Goal: Information Seeking & Learning: Compare options

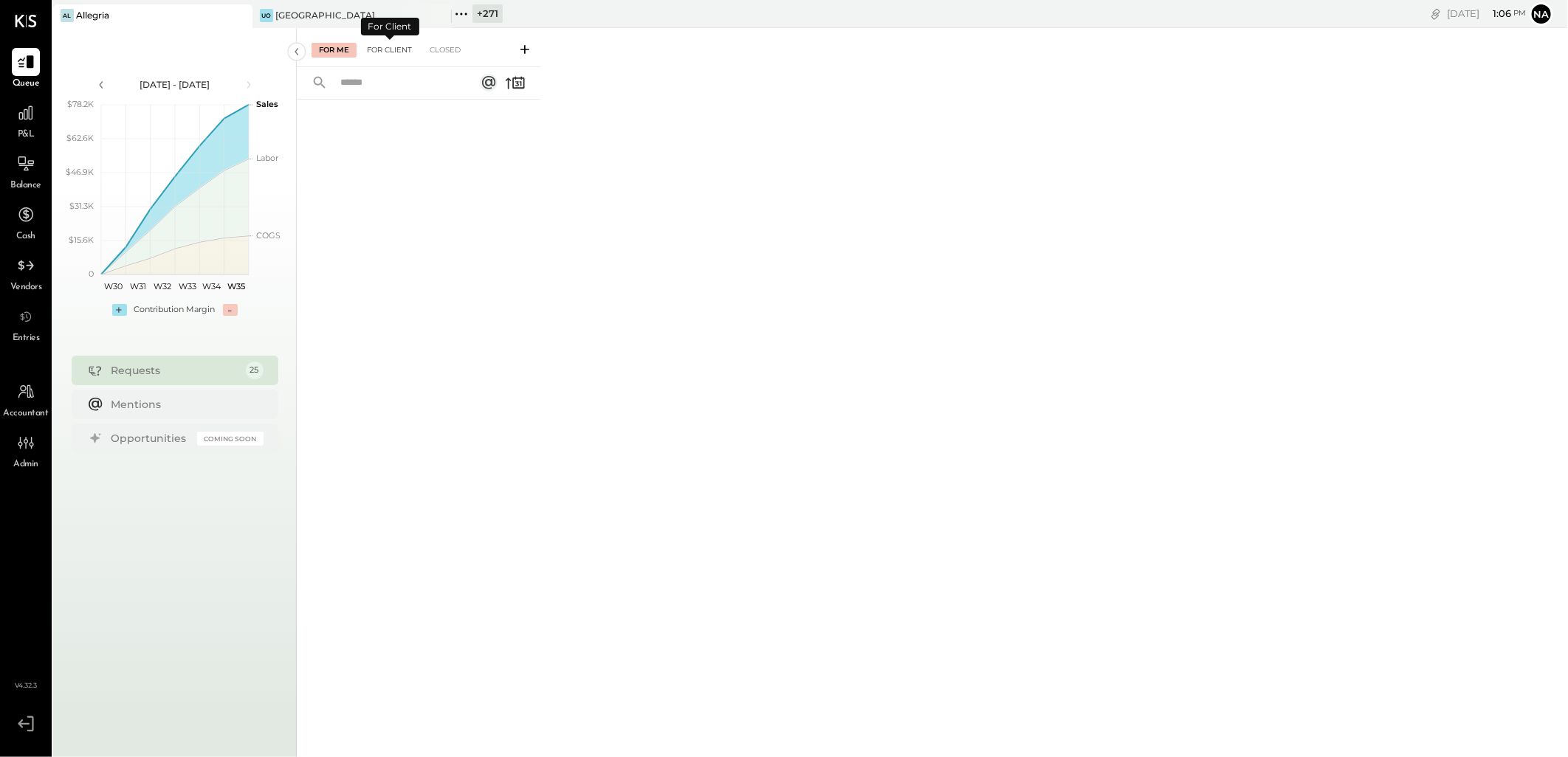
click at [406, 43] on div "For Client" at bounding box center [389, 50] width 60 height 15
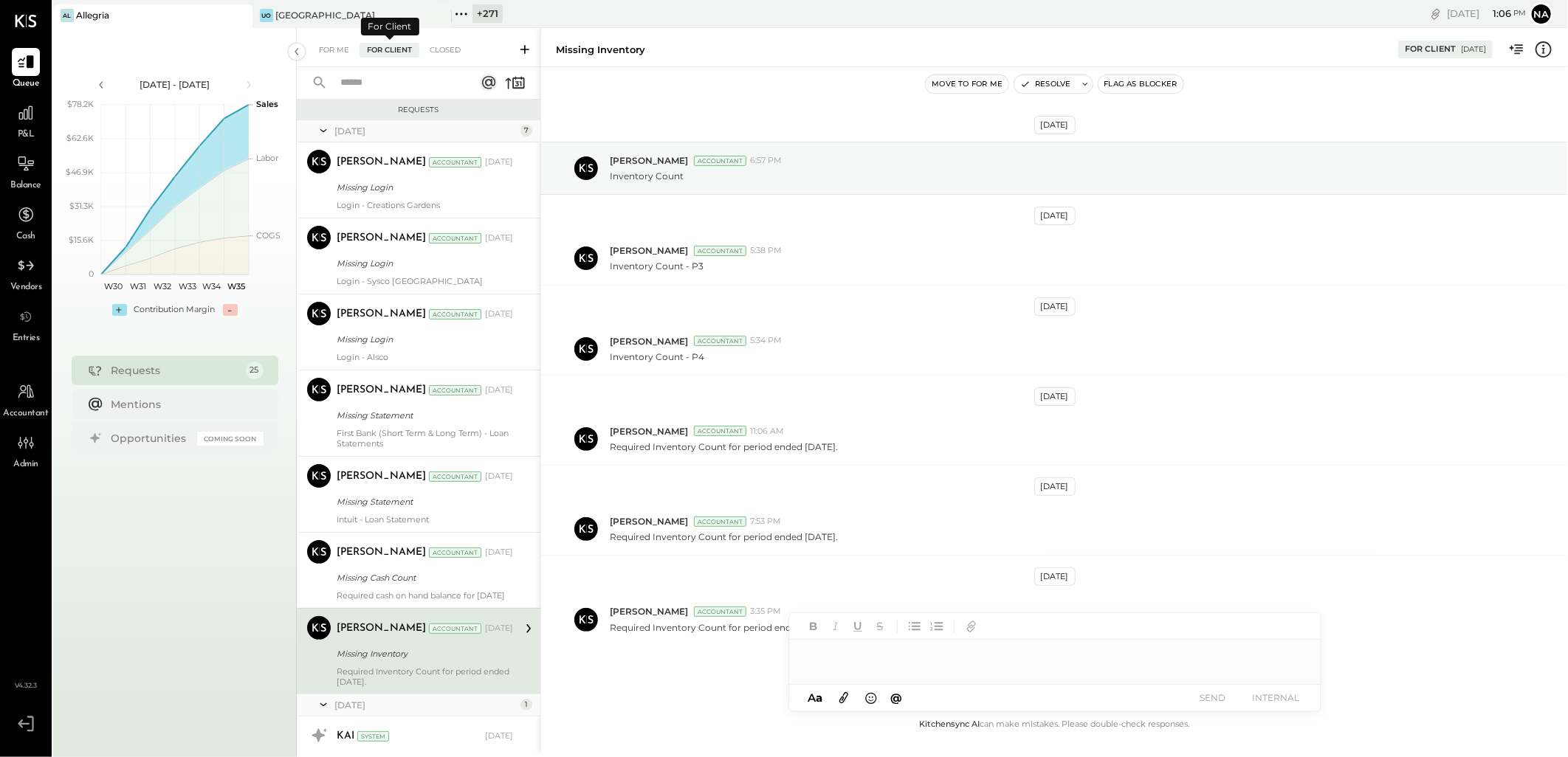
scroll to position [235, 0]
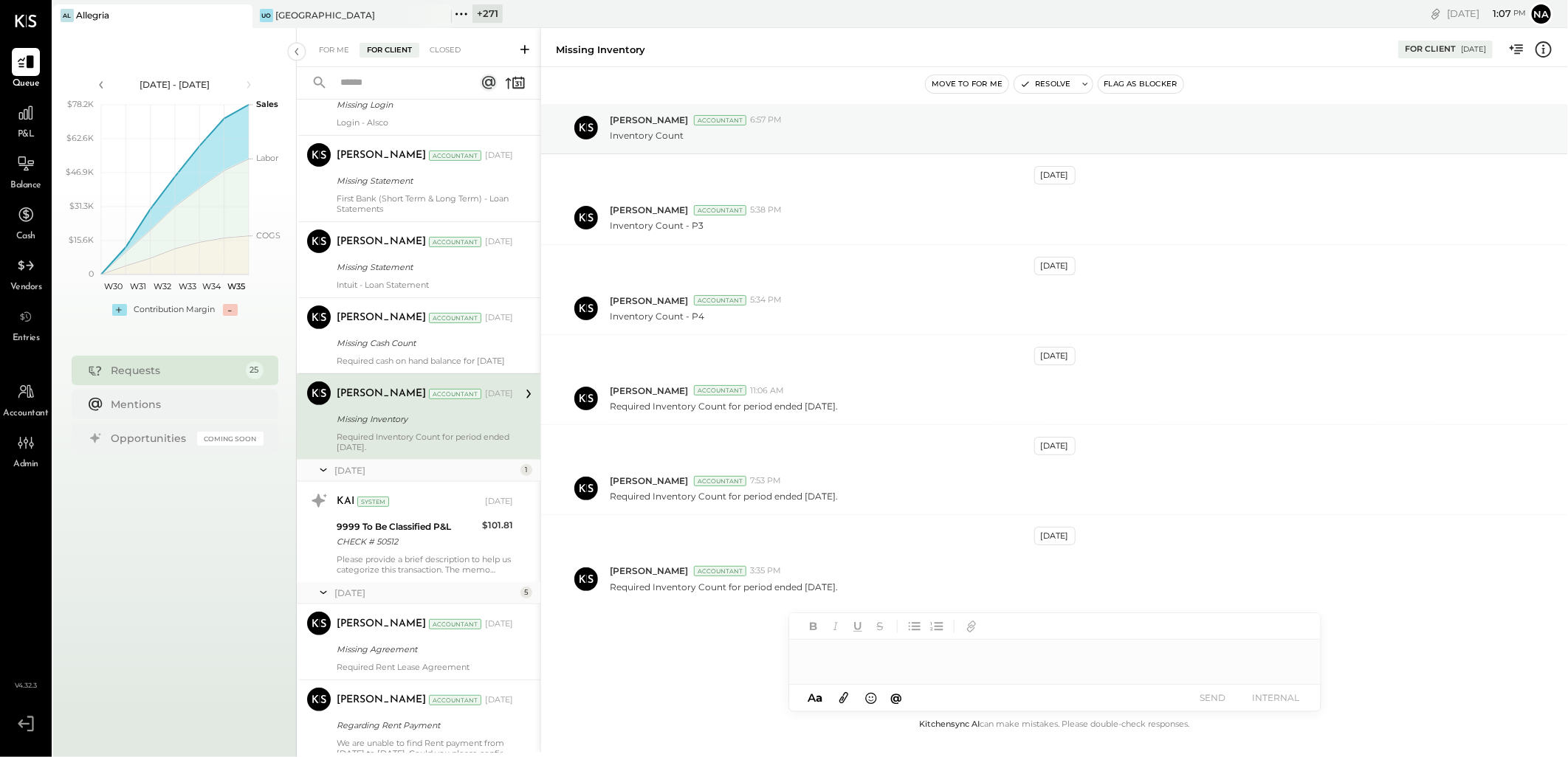
click at [485, 11] on div "+ 271" at bounding box center [487, 13] width 30 height 18
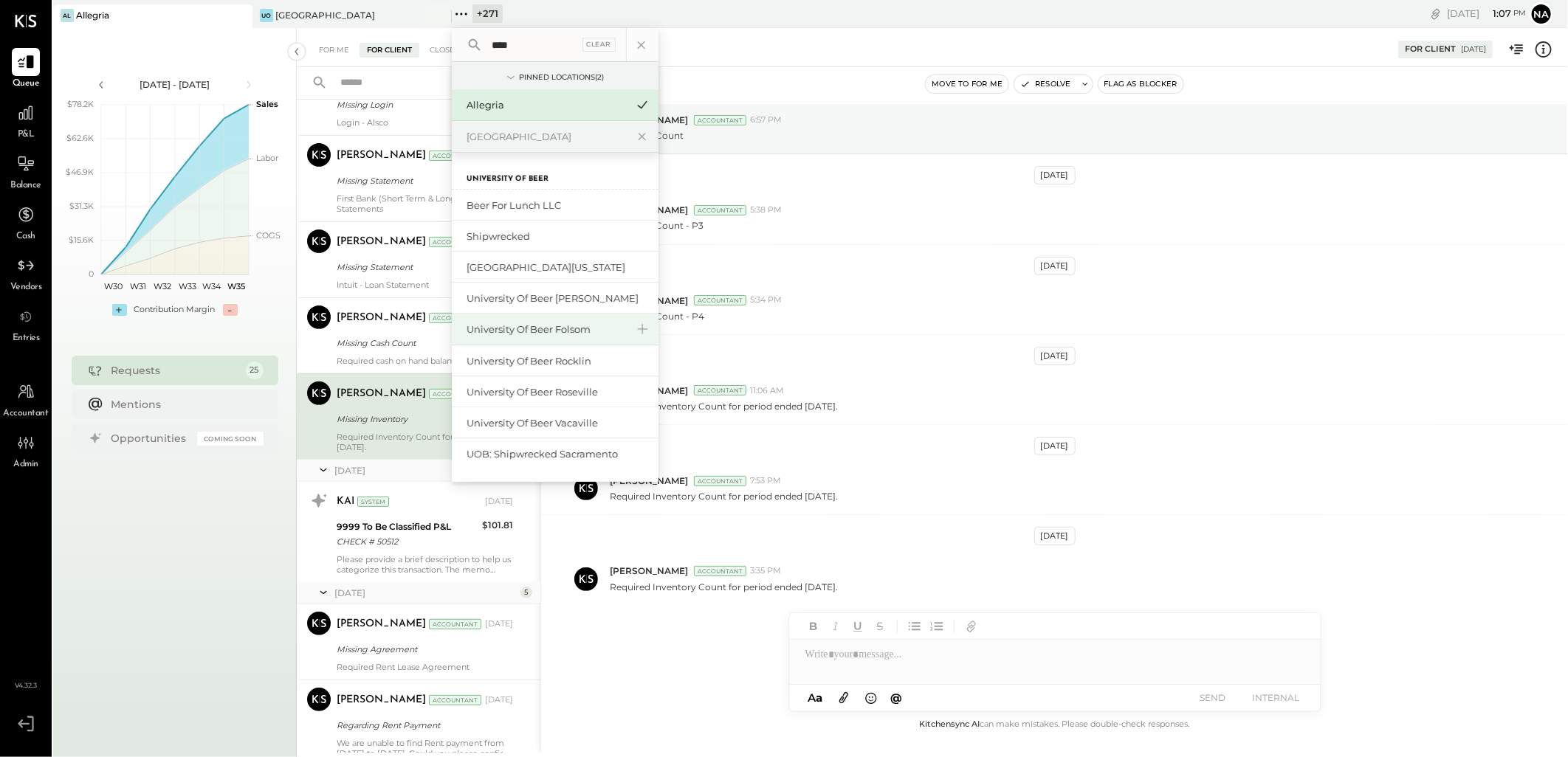
type input "****"
click at [583, 333] on div "University of Beer Folsom" at bounding box center [547, 330] width 160 height 14
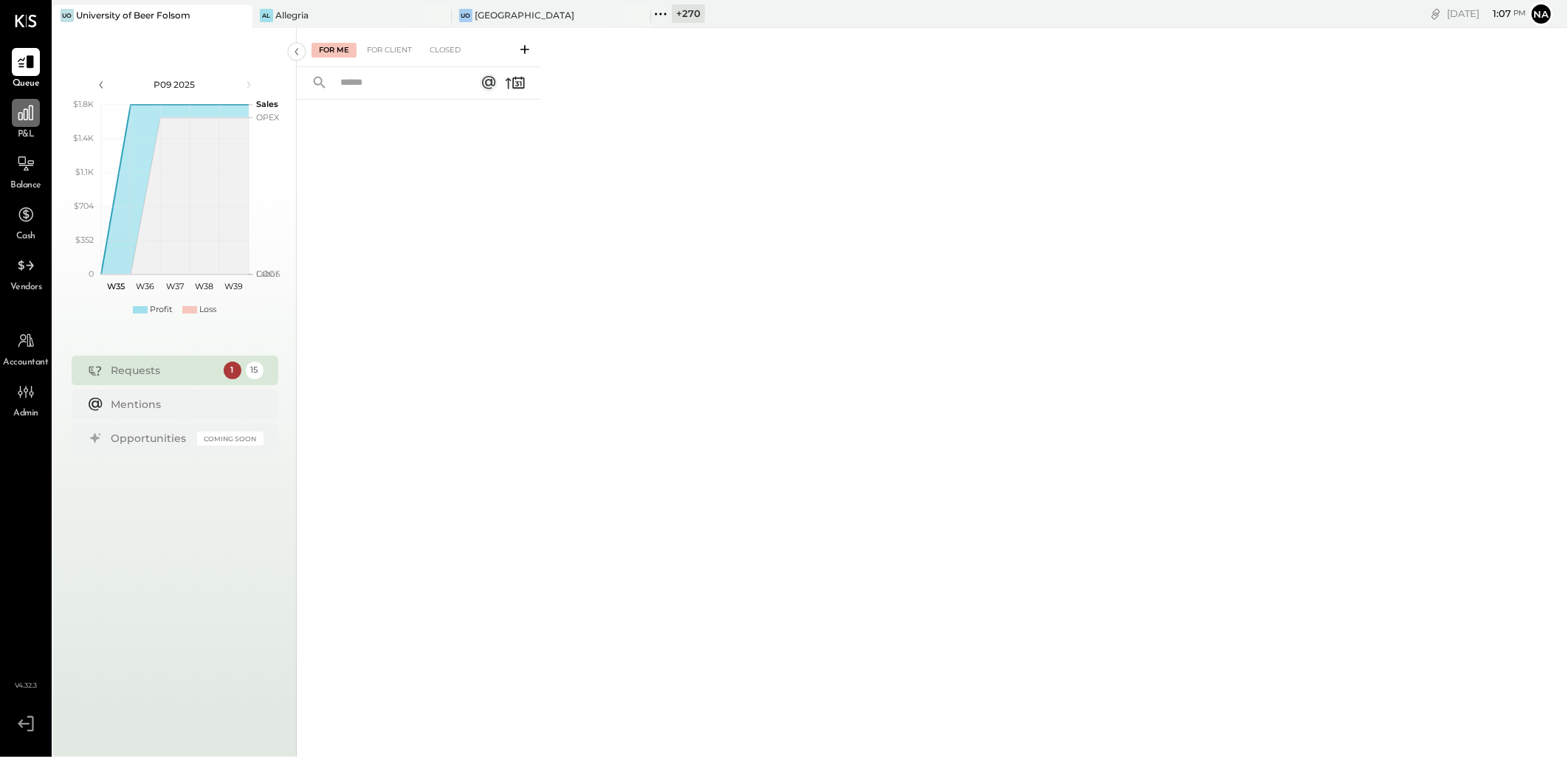
click at [20, 124] on div at bounding box center [25, 112] width 28 height 28
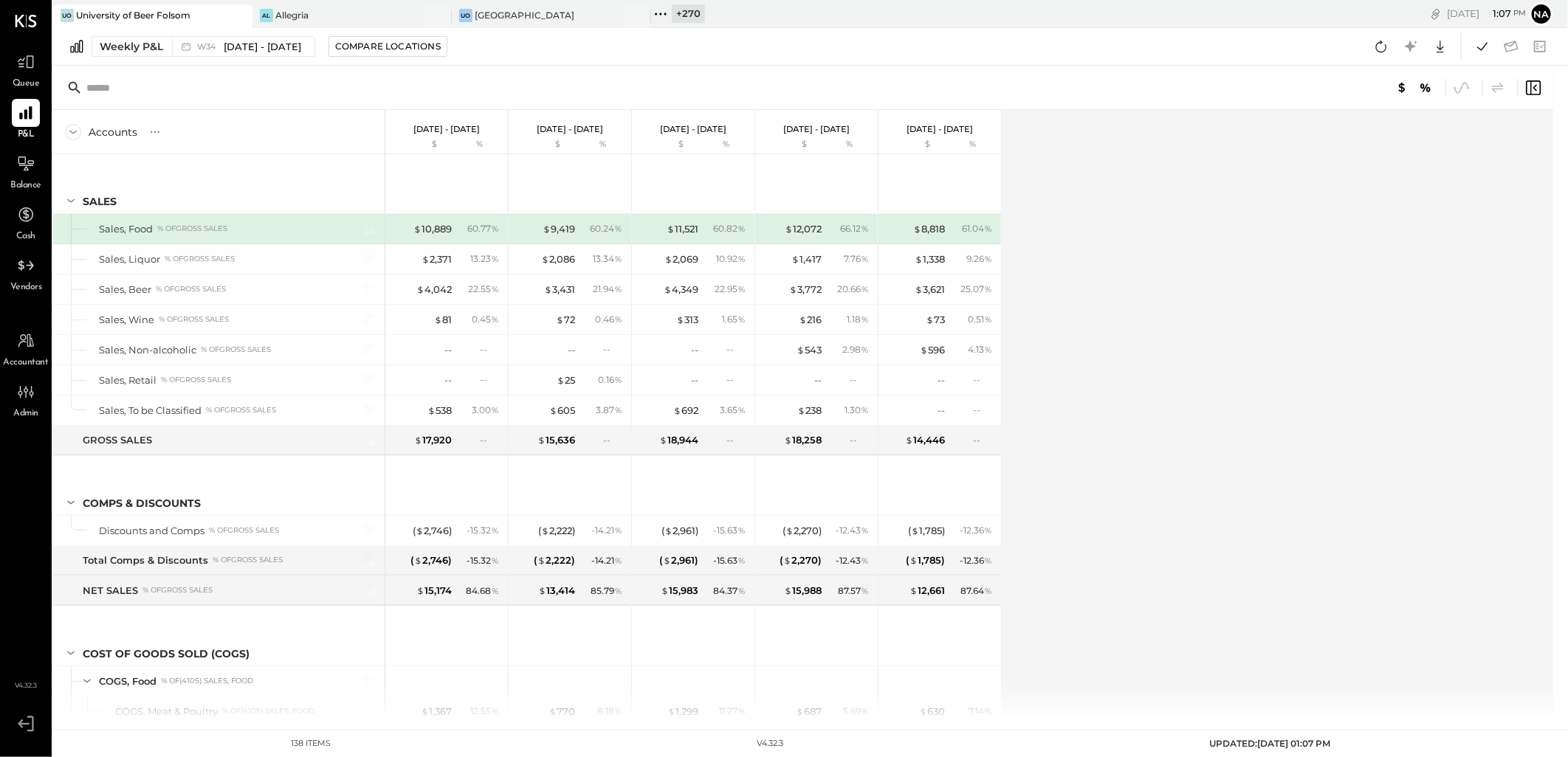
click at [141, 59] on div "Weekly P&L W34 [DATE] - [DATE] Compare Locations Google Sheets Excel" at bounding box center [810, 47] width 1515 height 38
click at [141, 51] on div "Weekly P&L" at bounding box center [131, 46] width 63 height 15
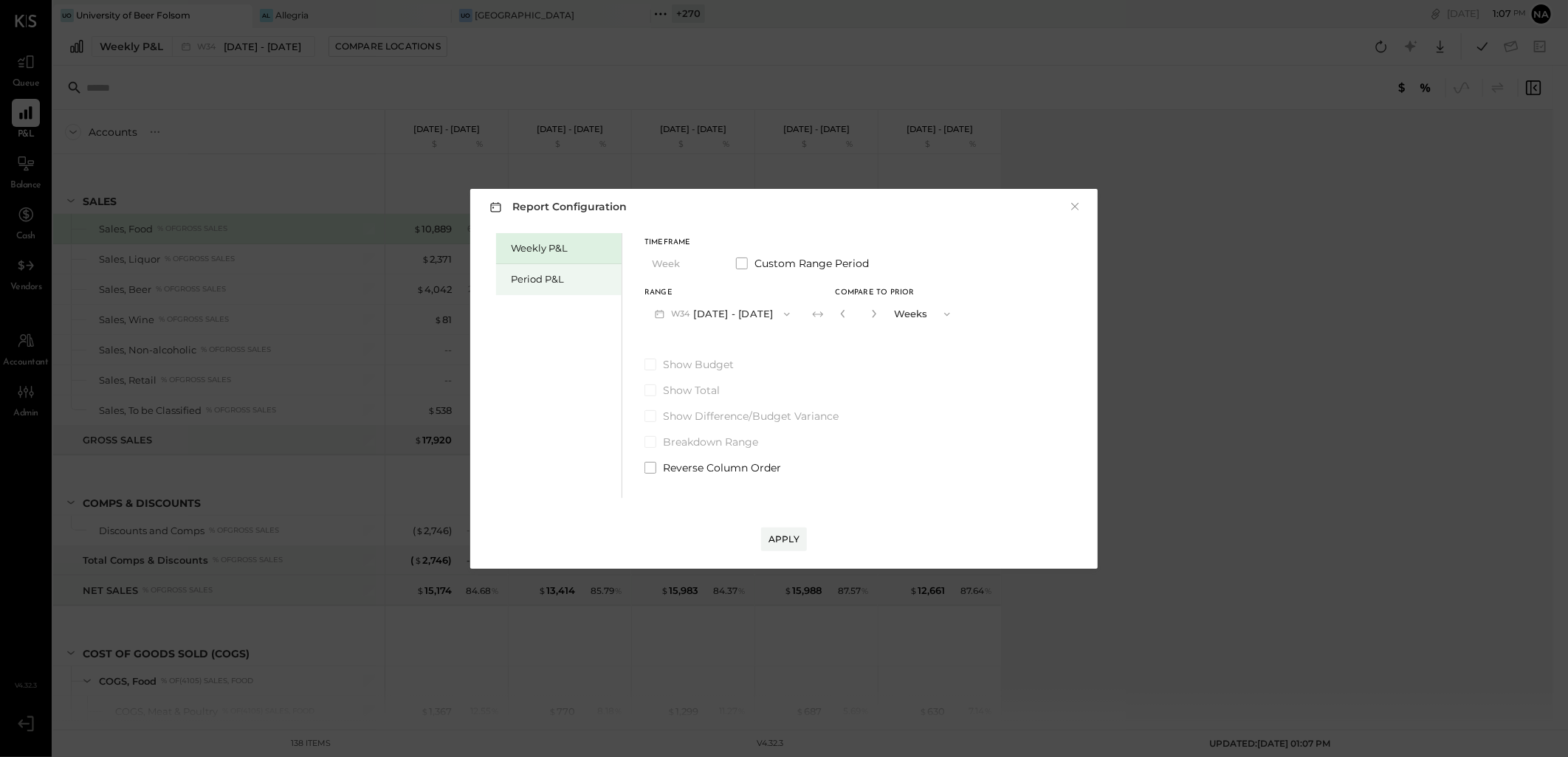
click at [530, 286] on div "Period P&L" at bounding box center [559, 279] width 126 height 31
click at [770, 318] on button "P09 [DATE] - [DATE]" at bounding box center [722, 314] width 153 height 28
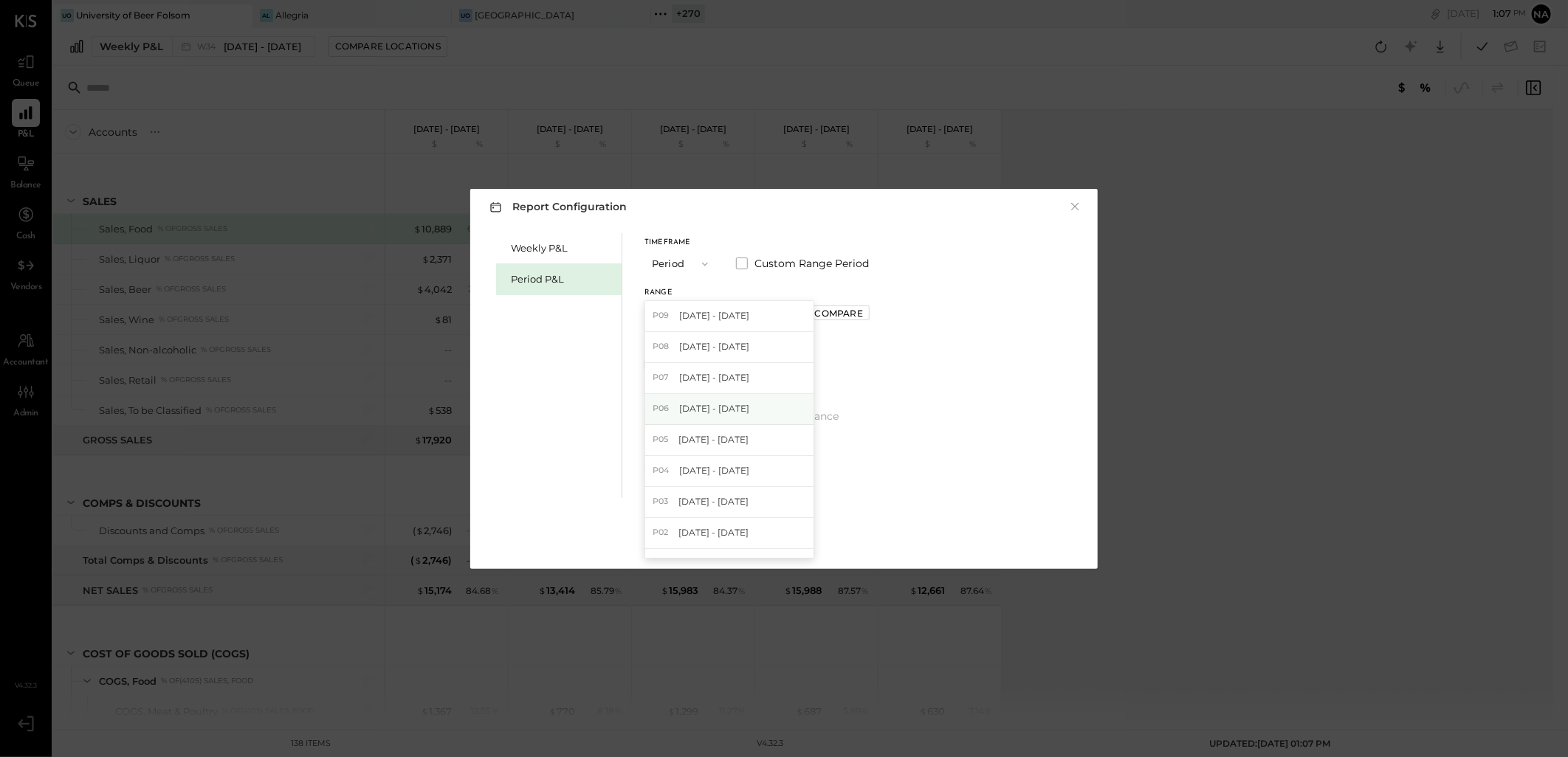
click at [780, 400] on div "P06 [DATE] - [DATE]" at bounding box center [729, 409] width 169 height 31
click at [863, 317] on div "Compare" at bounding box center [839, 313] width 48 height 13
click at [877, 313] on icon "button" at bounding box center [871, 313] width 9 height 9
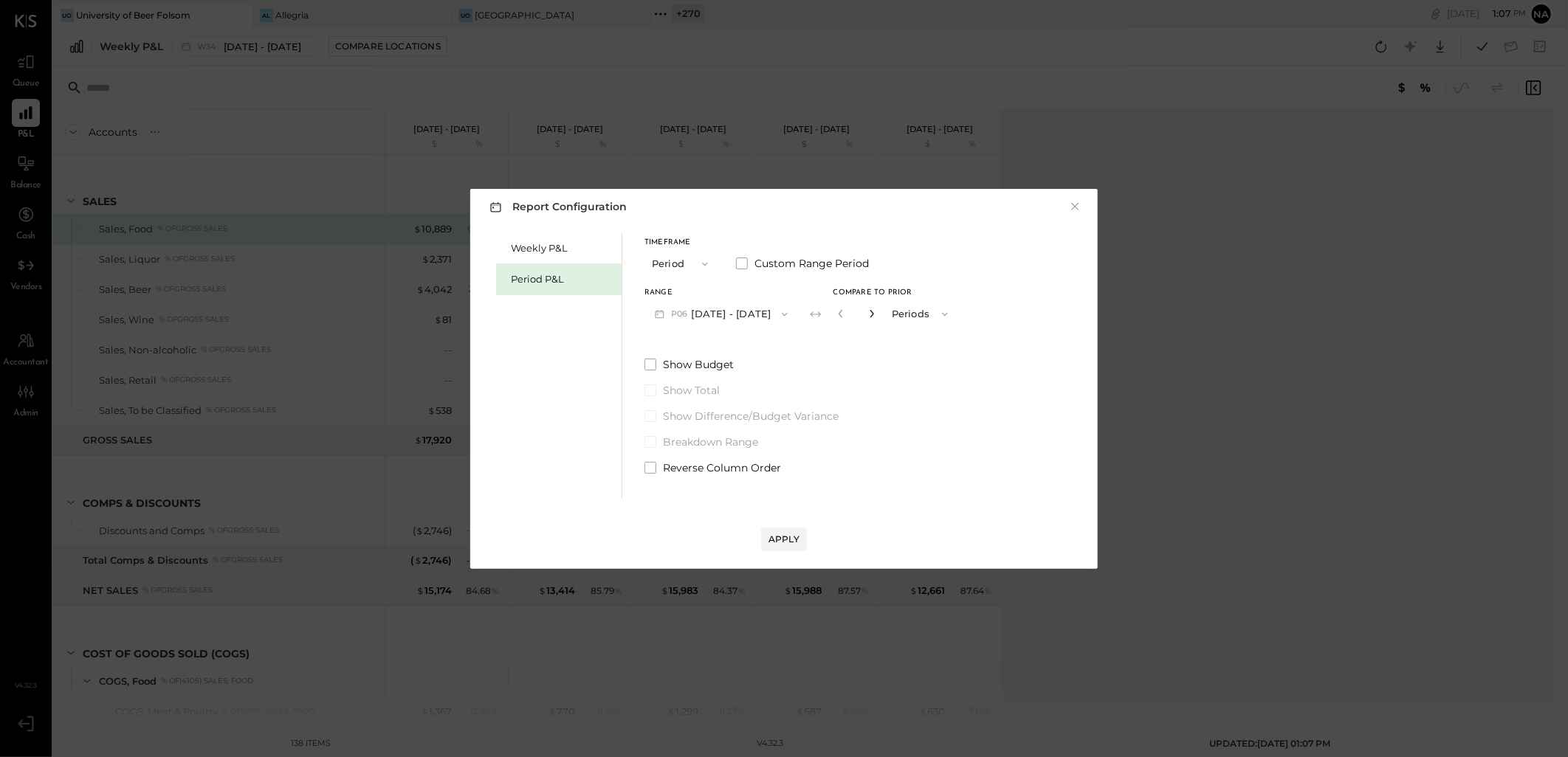
click at [873, 315] on icon "button" at bounding box center [871, 314] width 4 height 8
type input "*"
click at [778, 528] on button "Apply" at bounding box center [784, 539] width 46 height 24
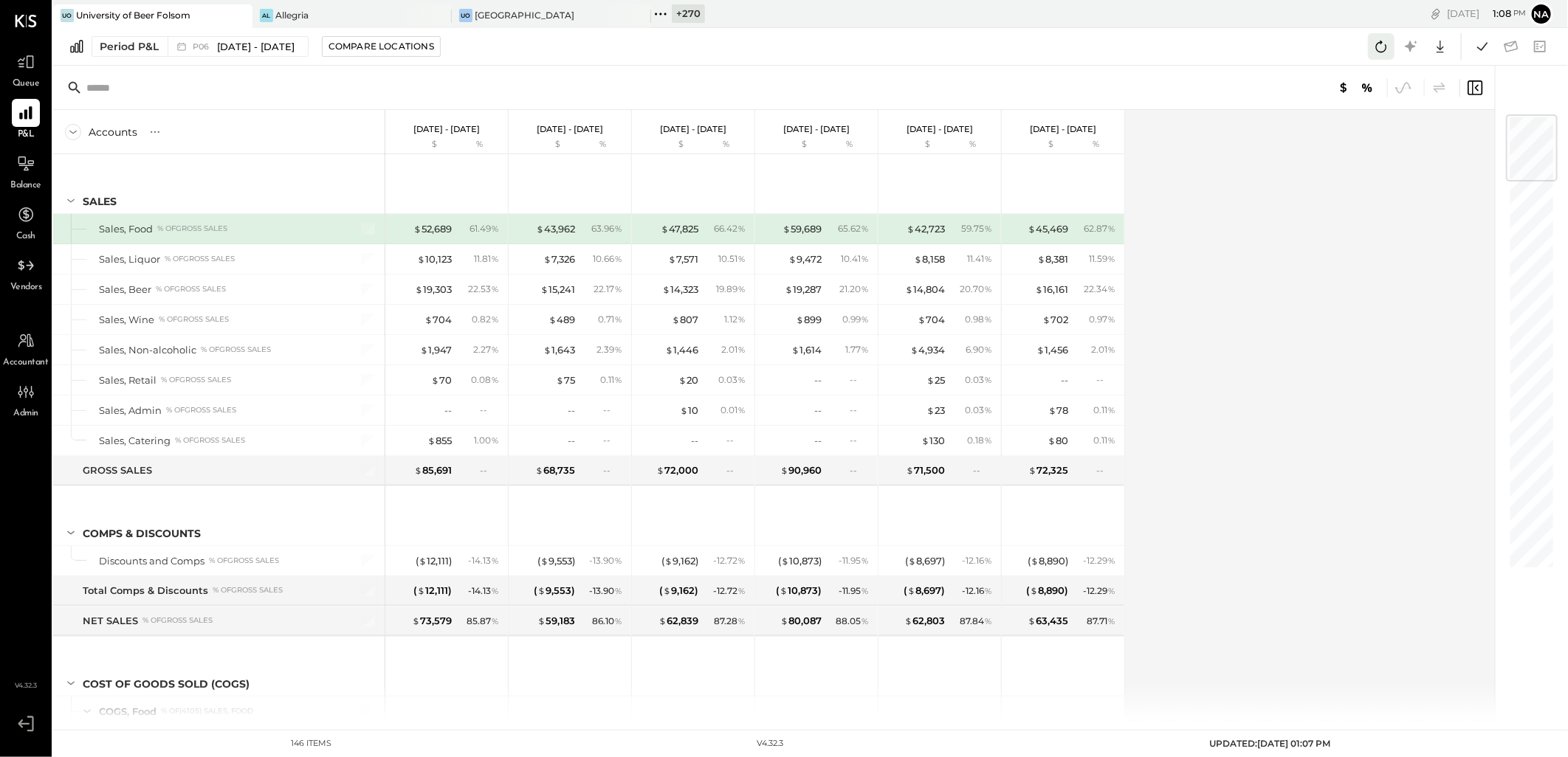
click at [1377, 42] on icon at bounding box center [1381, 47] width 19 height 19
click at [1438, 89] on icon at bounding box center [1439, 87] width 12 height 10
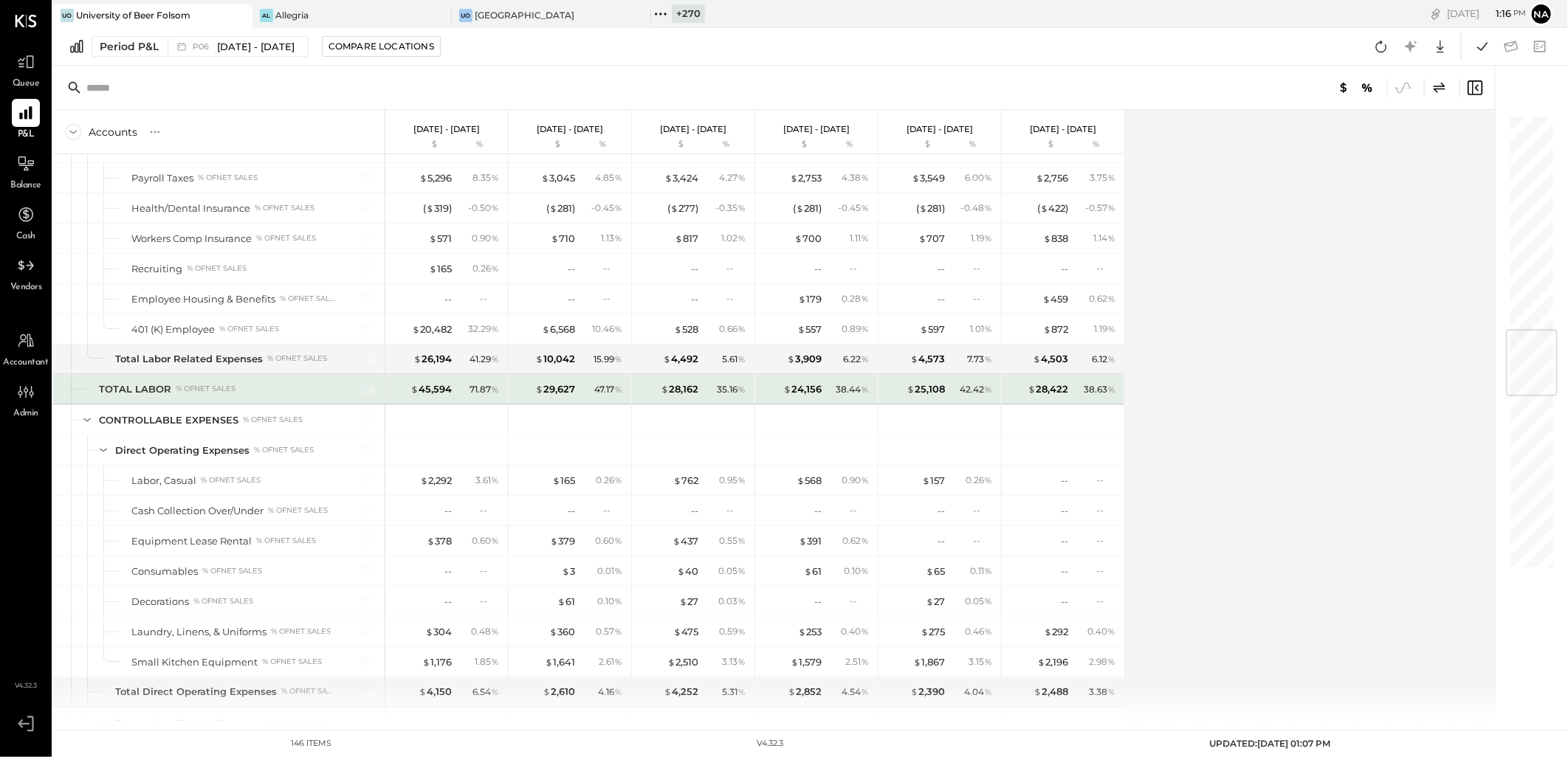
scroll to position [1640, 0]
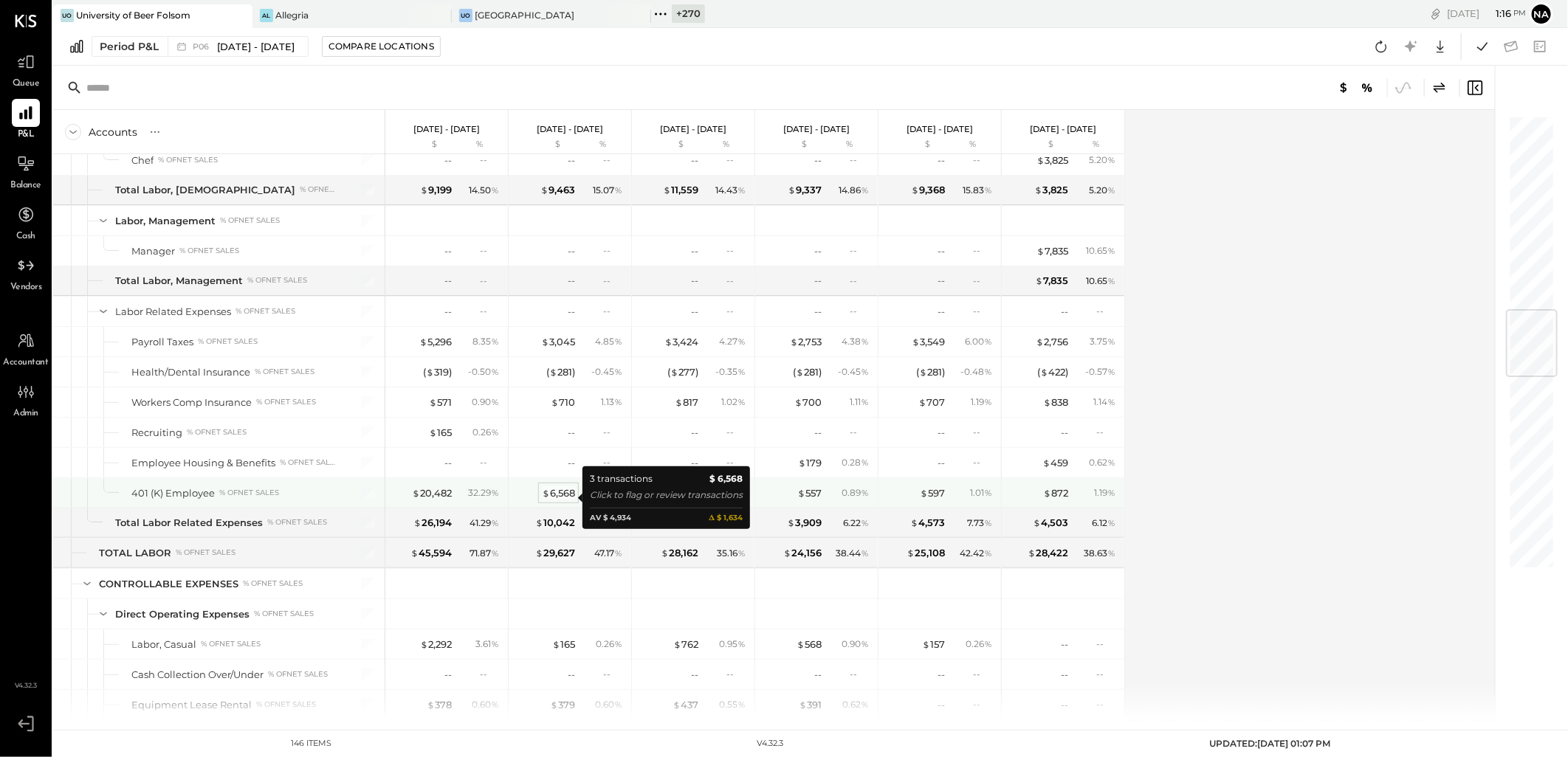
click at [567, 493] on div "$ 6,568" at bounding box center [559, 494] width 33 height 14
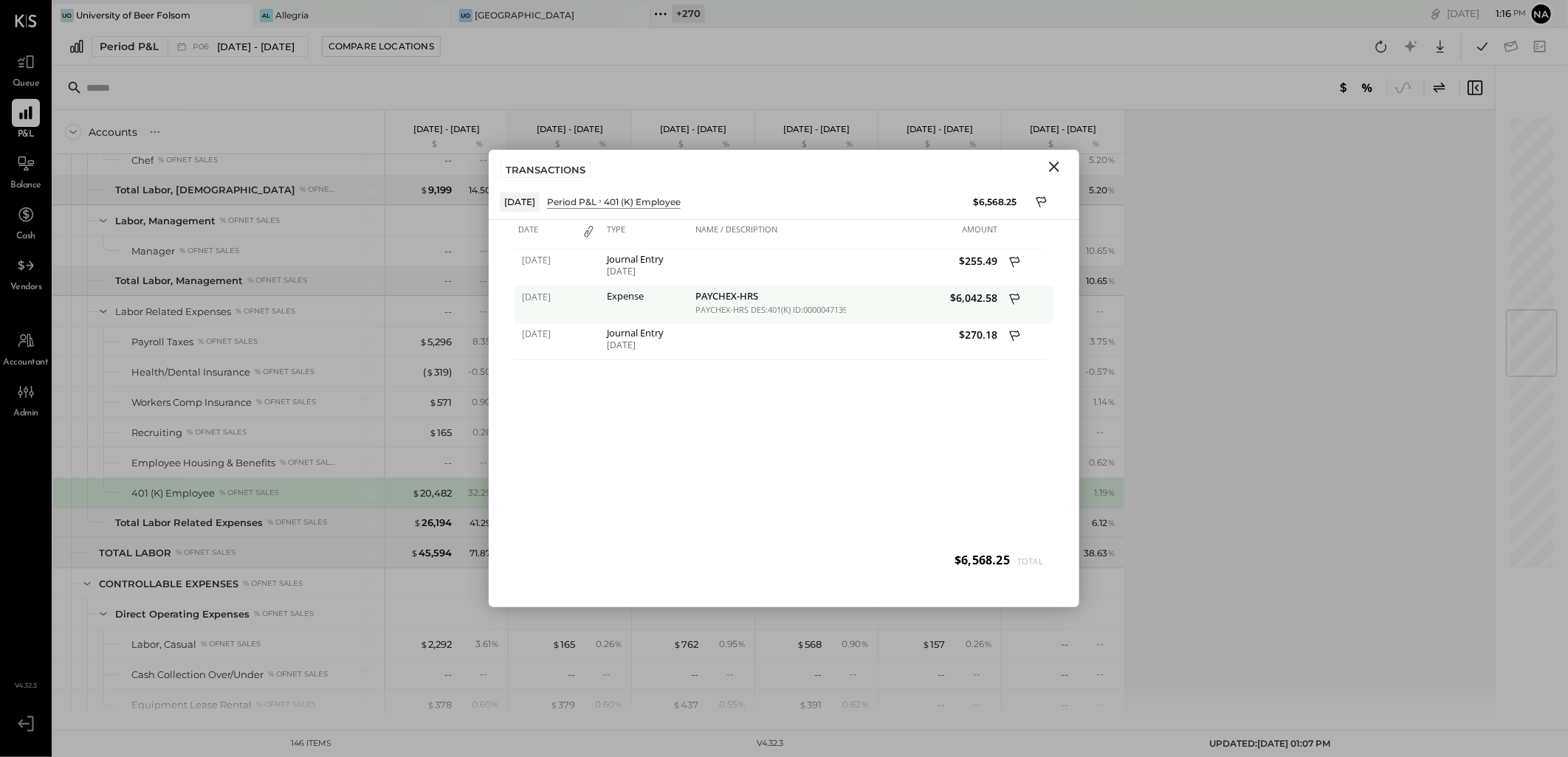
click at [1013, 297] on icon at bounding box center [1015, 301] width 13 height 18
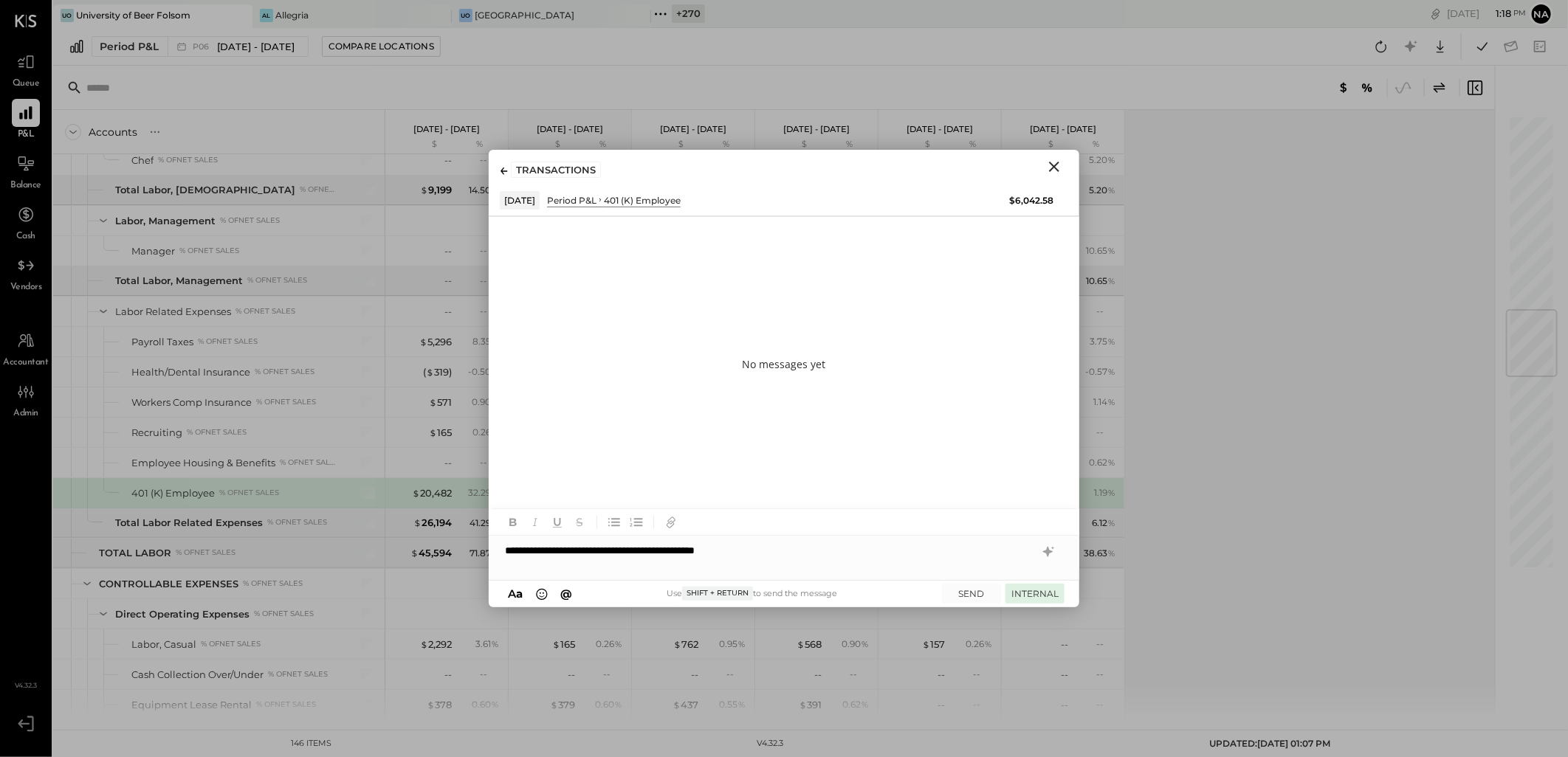
click at [1032, 596] on button "INTERNAL" at bounding box center [1035, 593] width 59 height 20
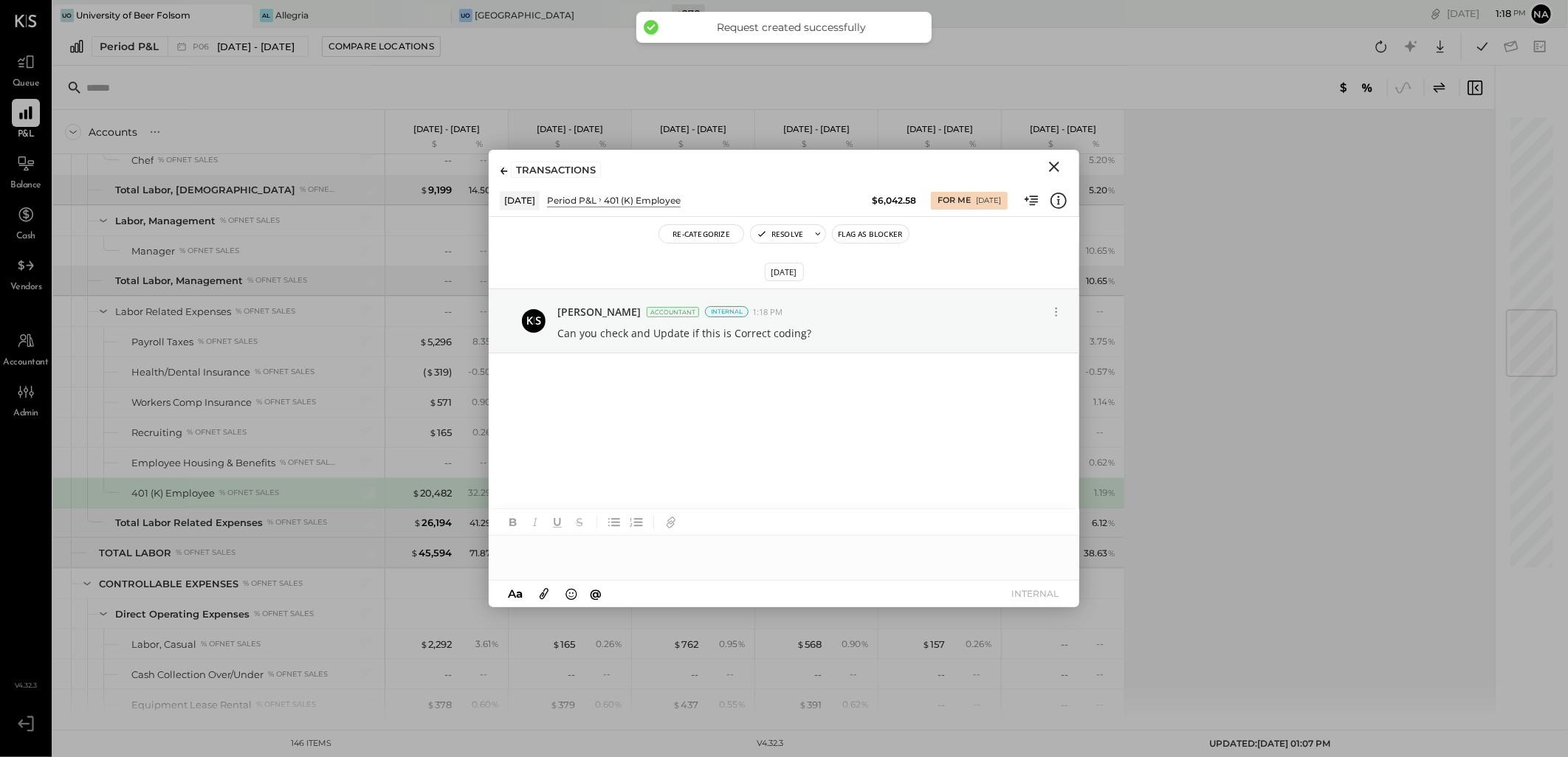
click at [1053, 170] on icon "Close" at bounding box center [1054, 167] width 17 height 17
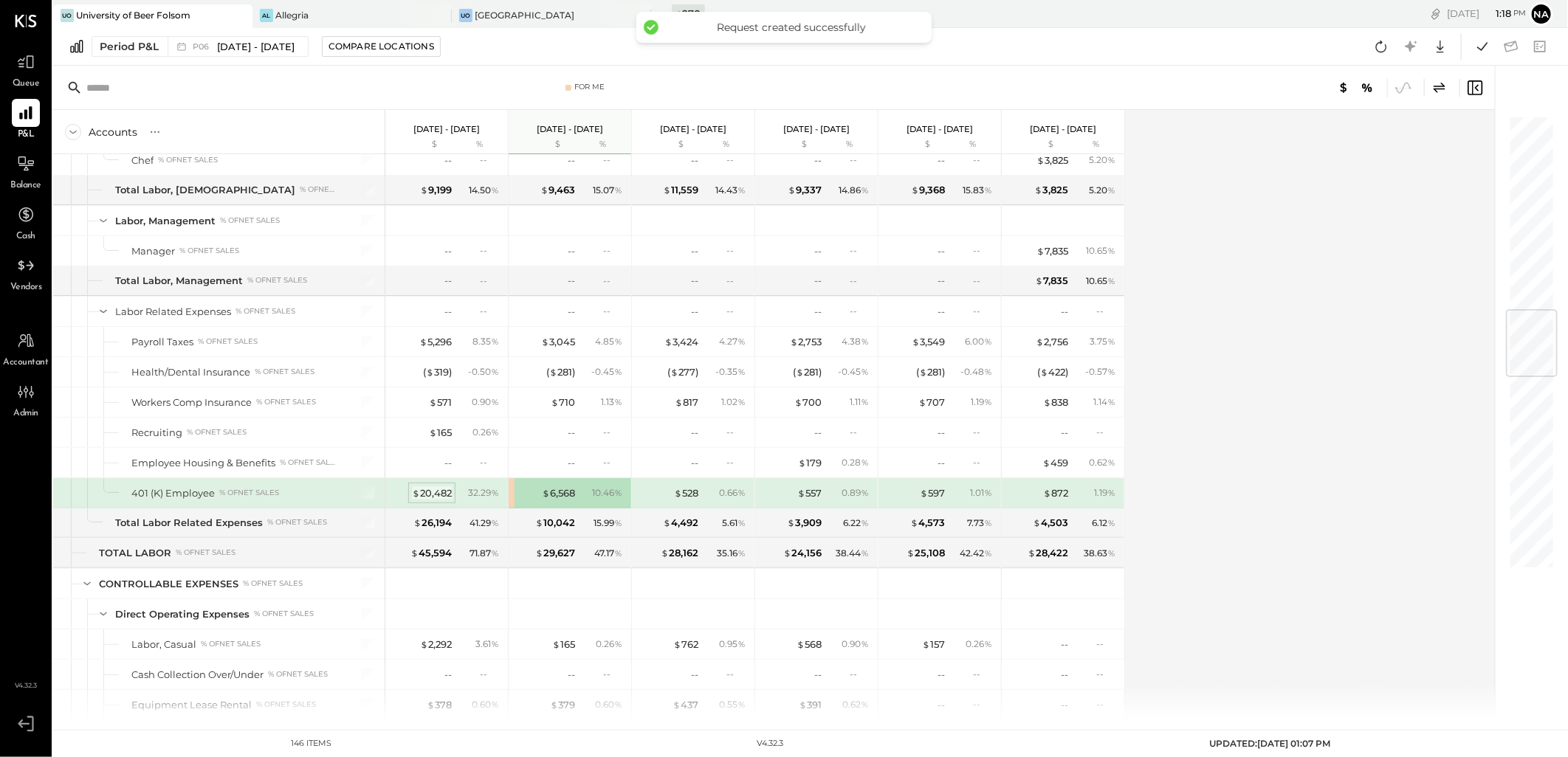
click at [446, 497] on div "$ 20,482" at bounding box center [432, 494] width 40 height 14
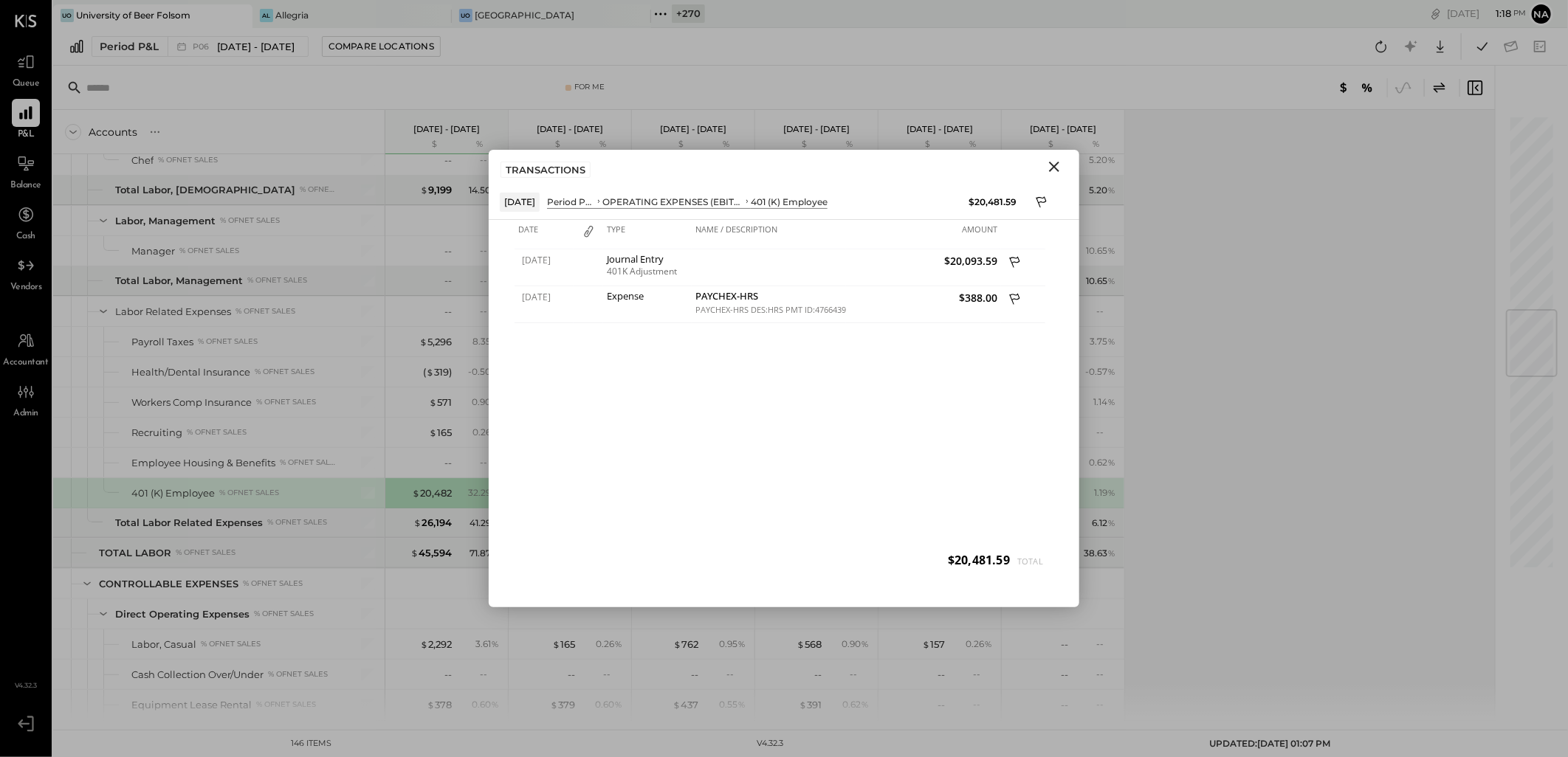
click at [1059, 163] on icon "Close" at bounding box center [1054, 166] width 10 height 10
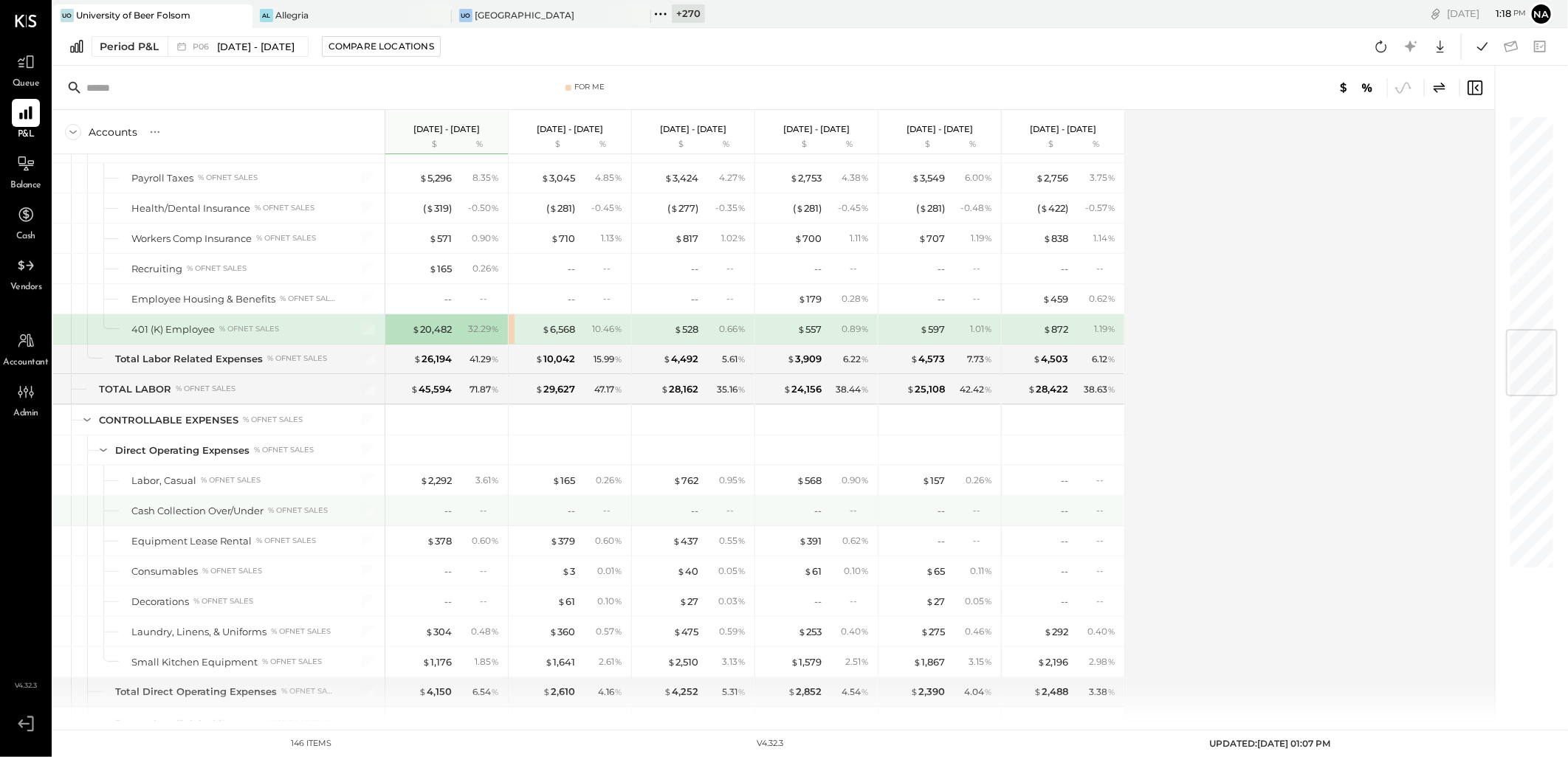
scroll to position [1967, 0]
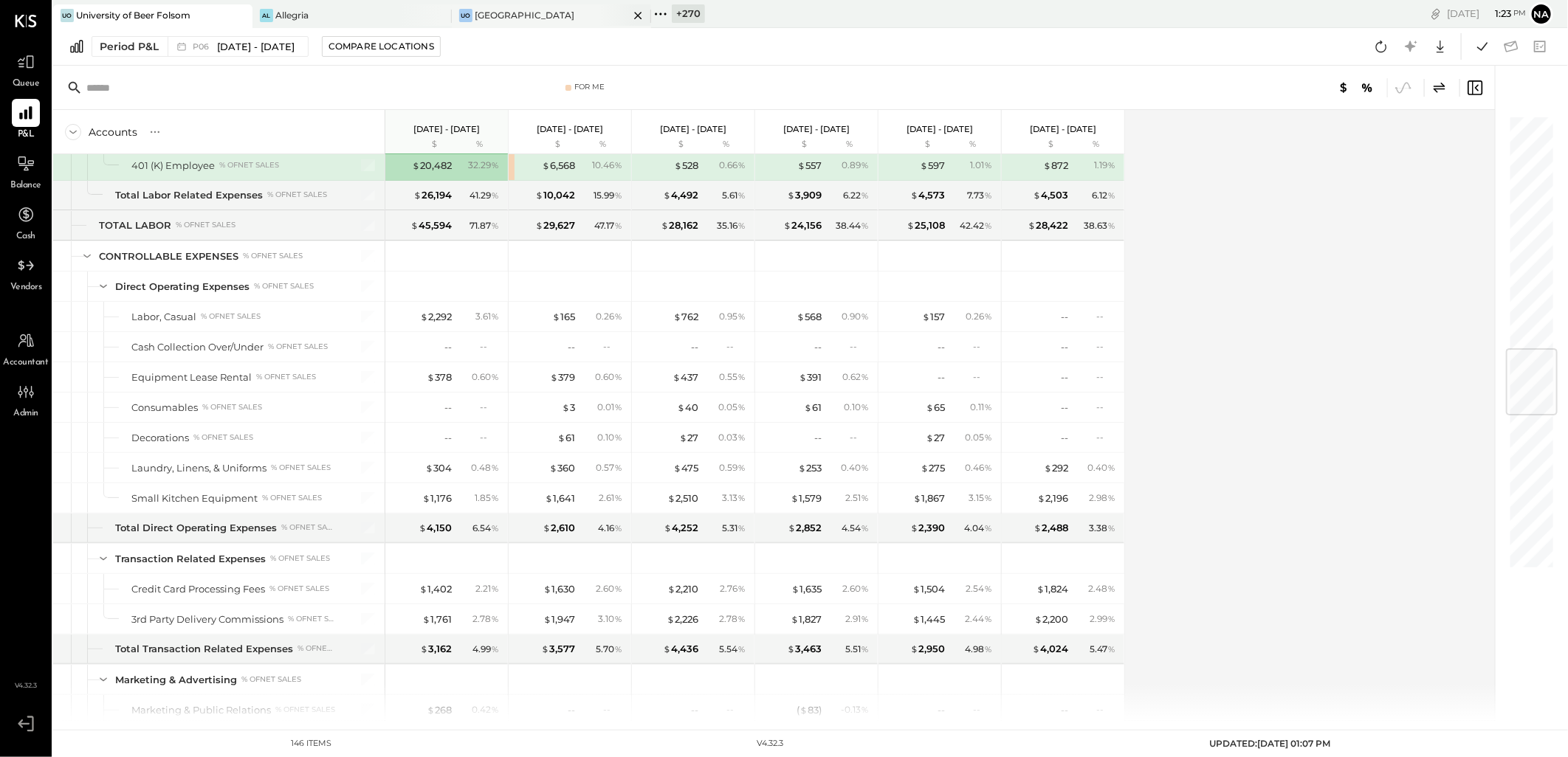
click at [557, 23] on div "Uo [GEOGRAPHIC_DATA]" at bounding box center [551, 17] width 199 height 24
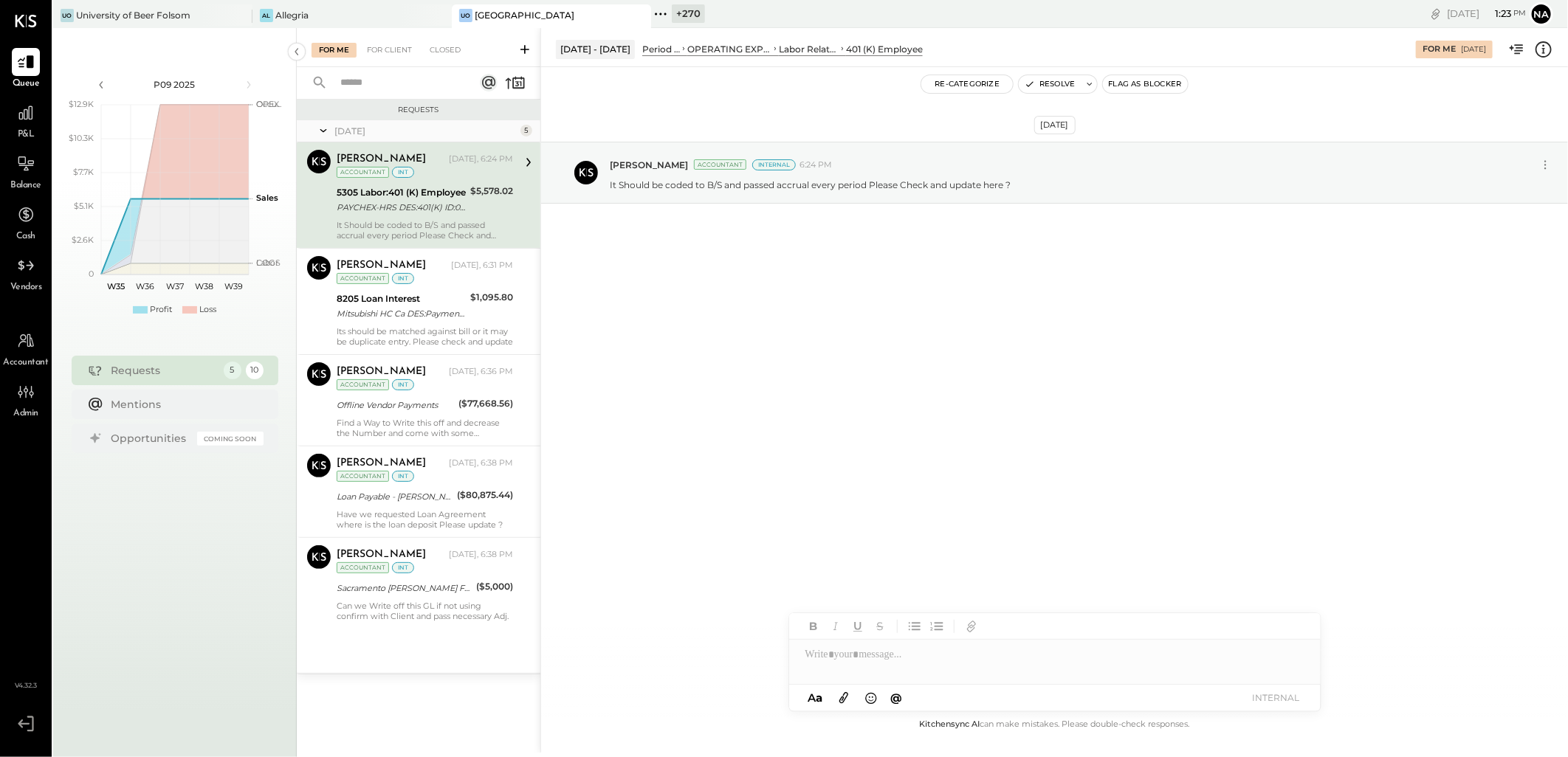
click at [435, 207] on div "PAYCHEX-HRS DES:401(K) ID:0000047140800 INDN:UOB OF [GEOGRAPHIC_DATA] ID:954092…" at bounding box center [400, 207] width 129 height 15
click at [1036, 79] on button "Resolve" at bounding box center [1050, 84] width 62 height 17
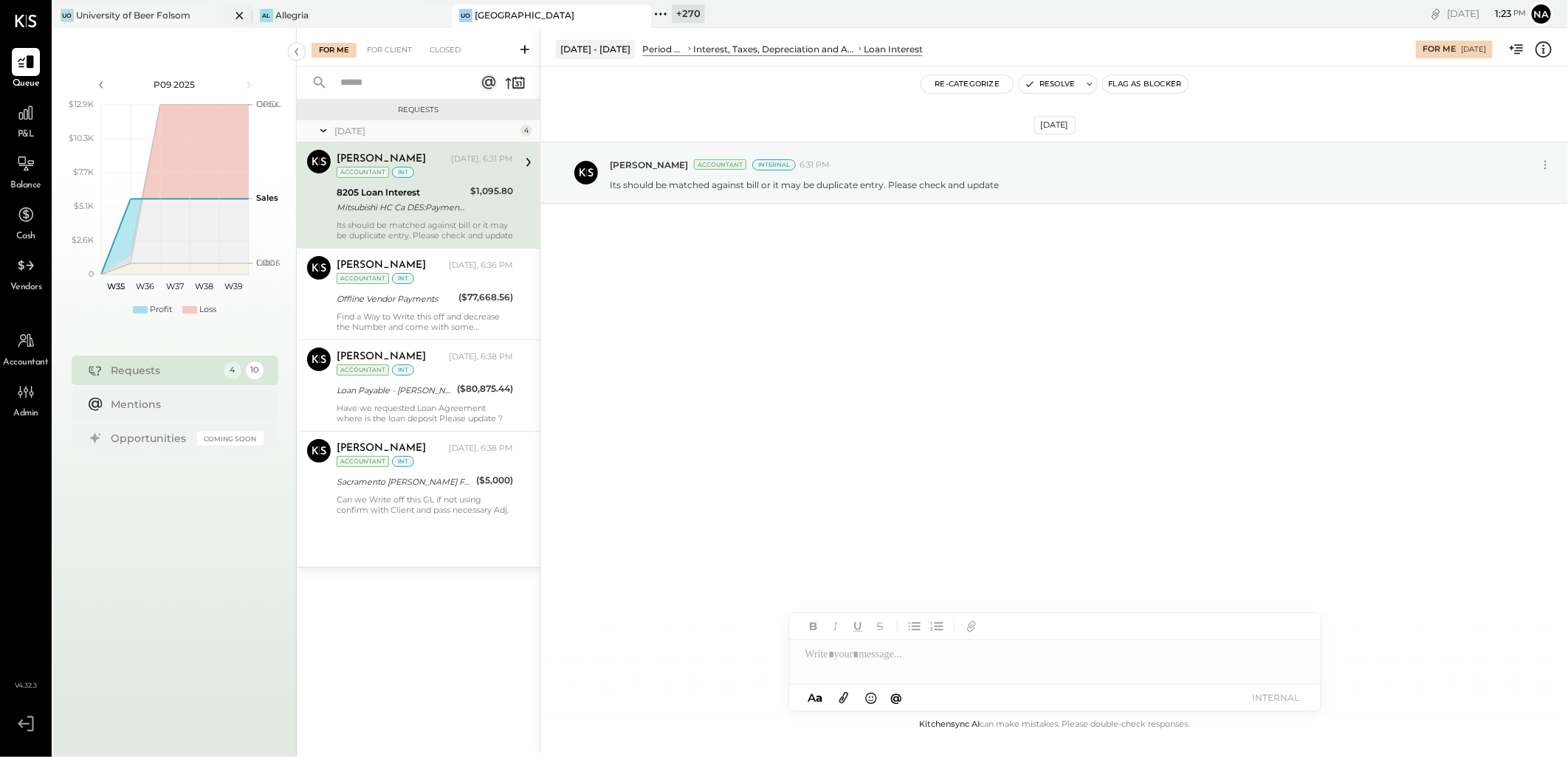
click at [142, 17] on div "University of Beer Folsom" at bounding box center [133, 15] width 115 height 13
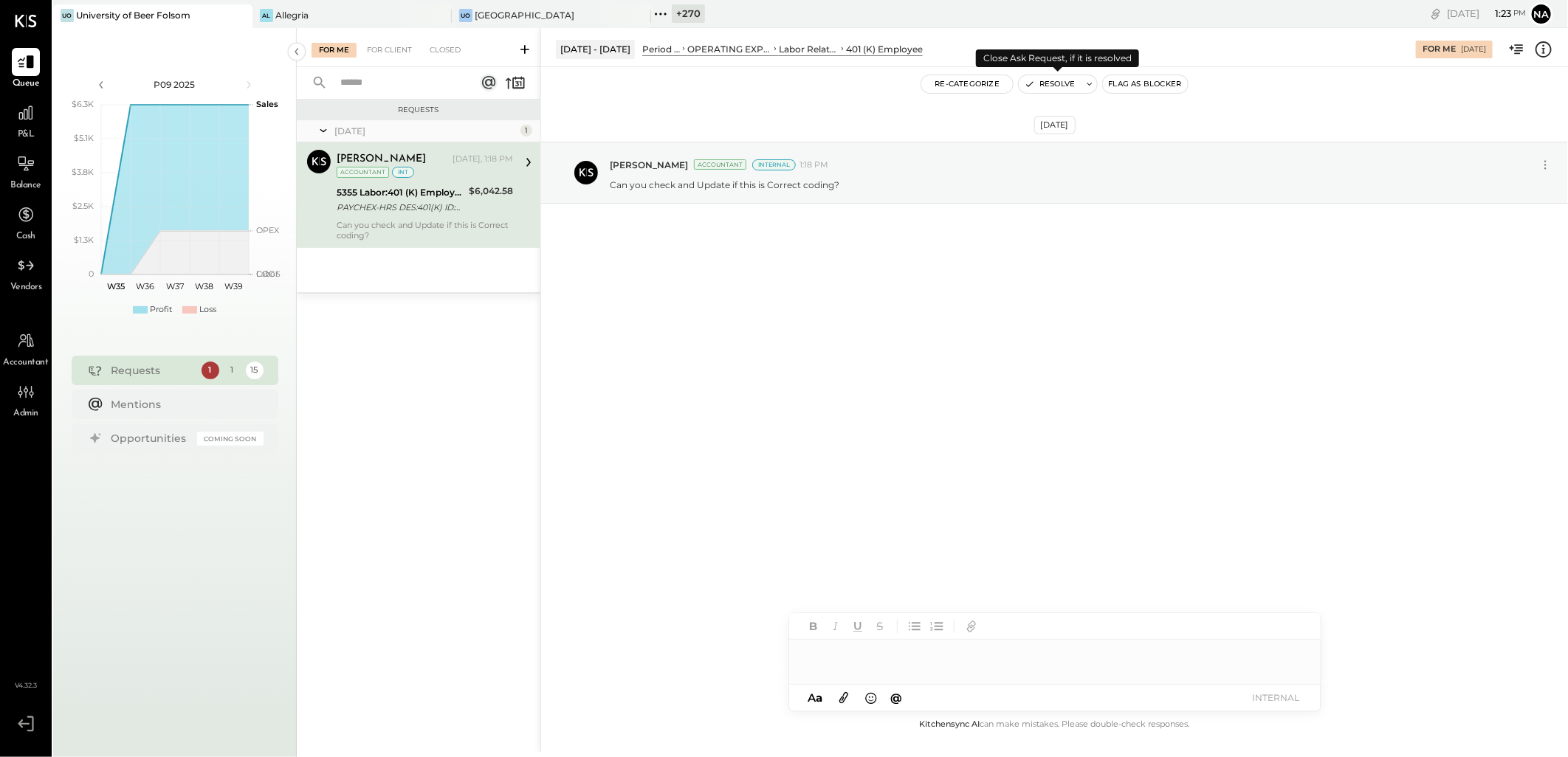
click at [1053, 75] on button "Resolve" at bounding box center [1050, 84] width 62 height 17
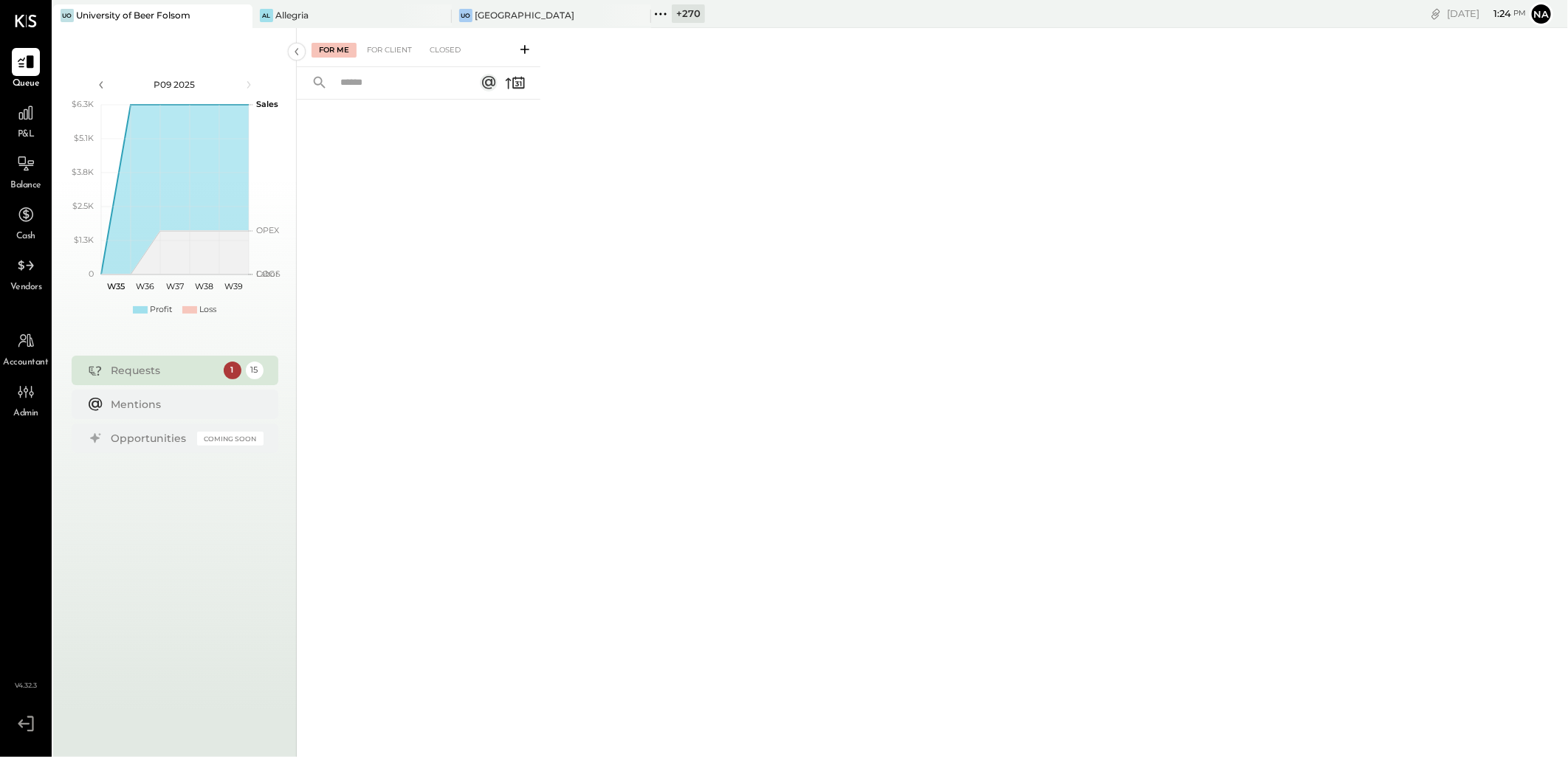
click at [9, 106] on div "P&L" at bounding box center [26, 120] width 43 height 43
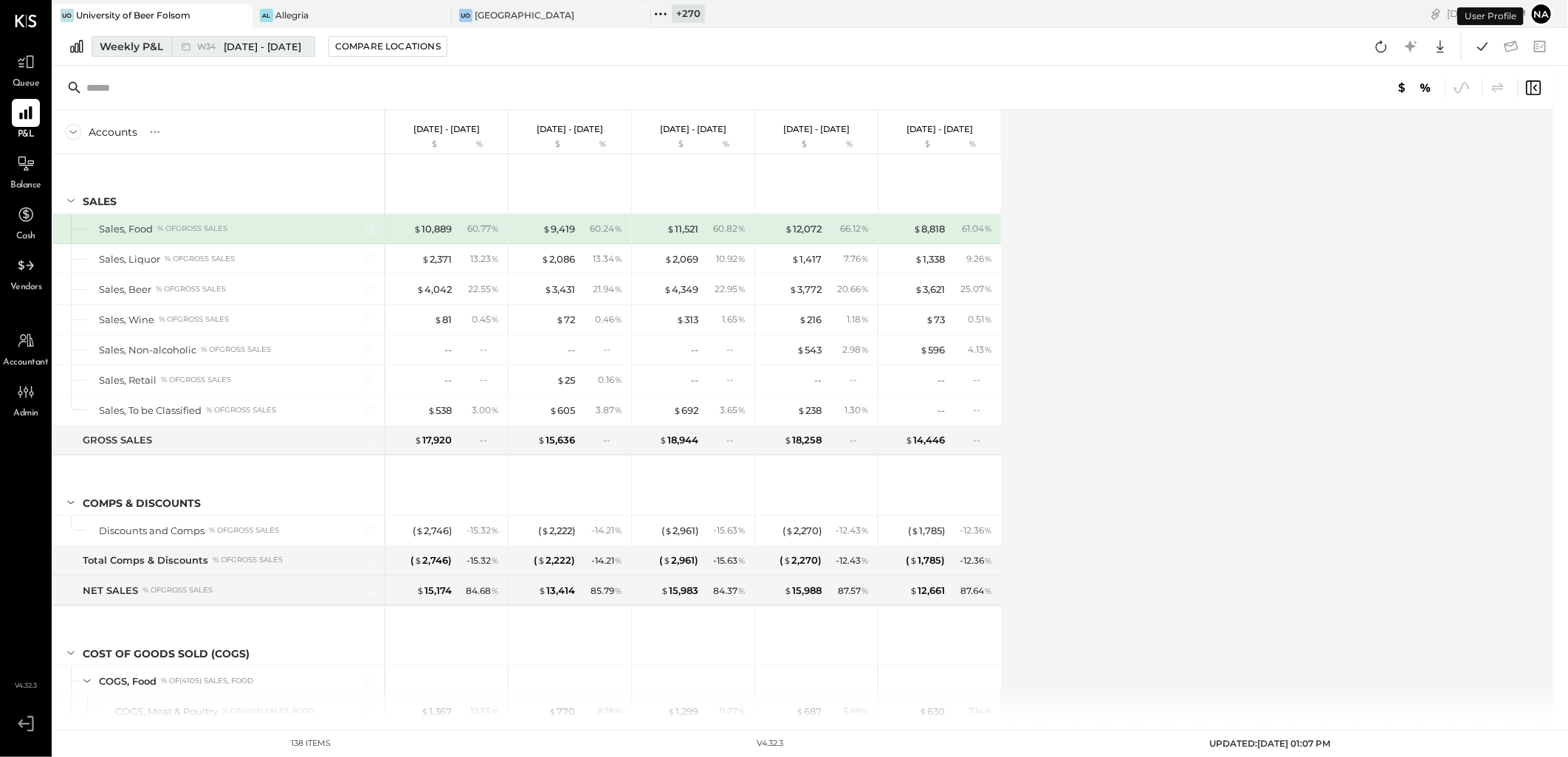
click at [144, 42] on div "Weekly P&L" at bounding box center [131, 46] width 63 height 15
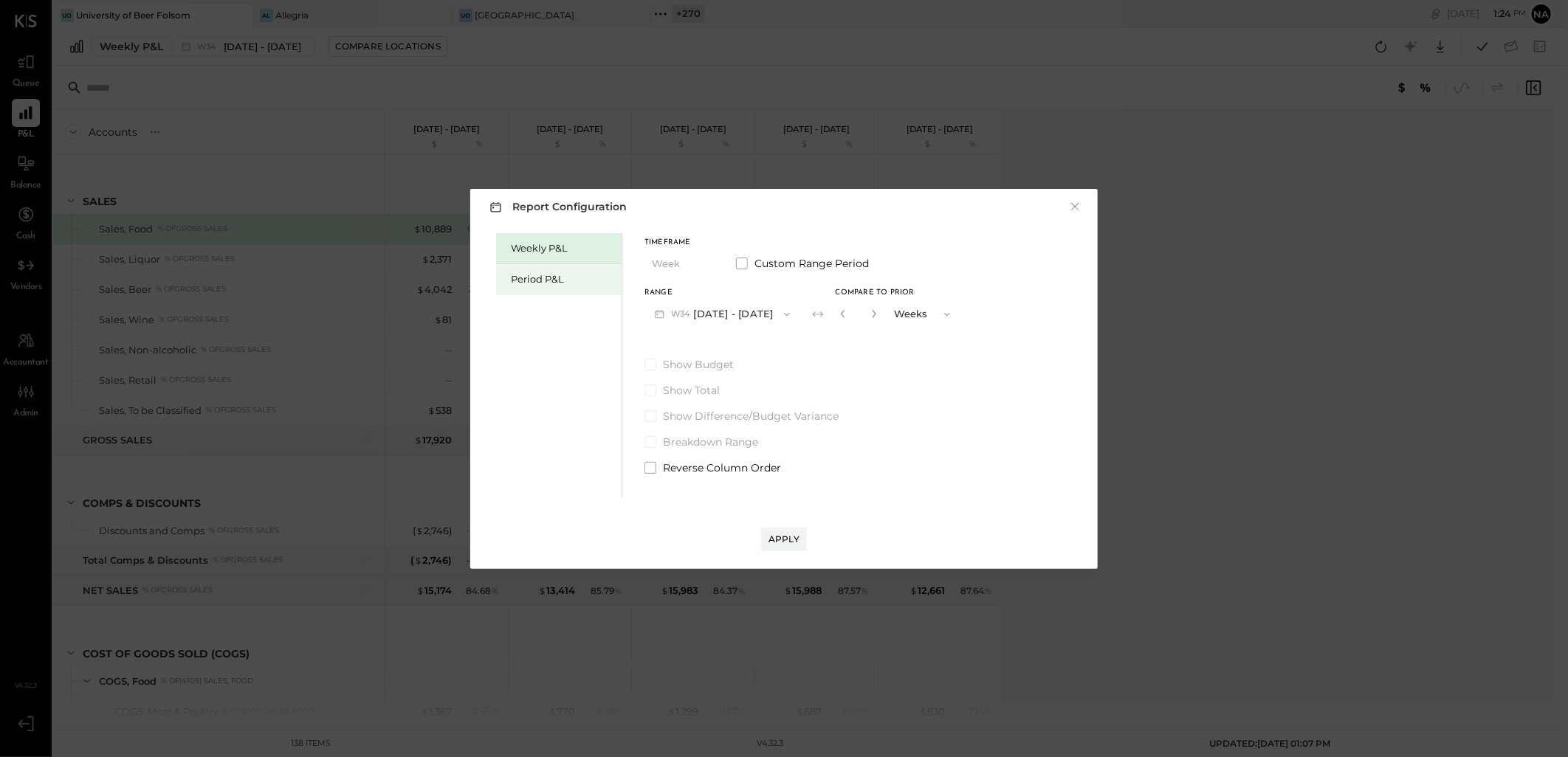
click at [528, 270] on div "Period P&L" at bounding box center [559, 279] width 126 height 31
click at [764, 310] on button "P09 [DATE] - [DATE]" at bounding box center [722, 314] width 153 height 28
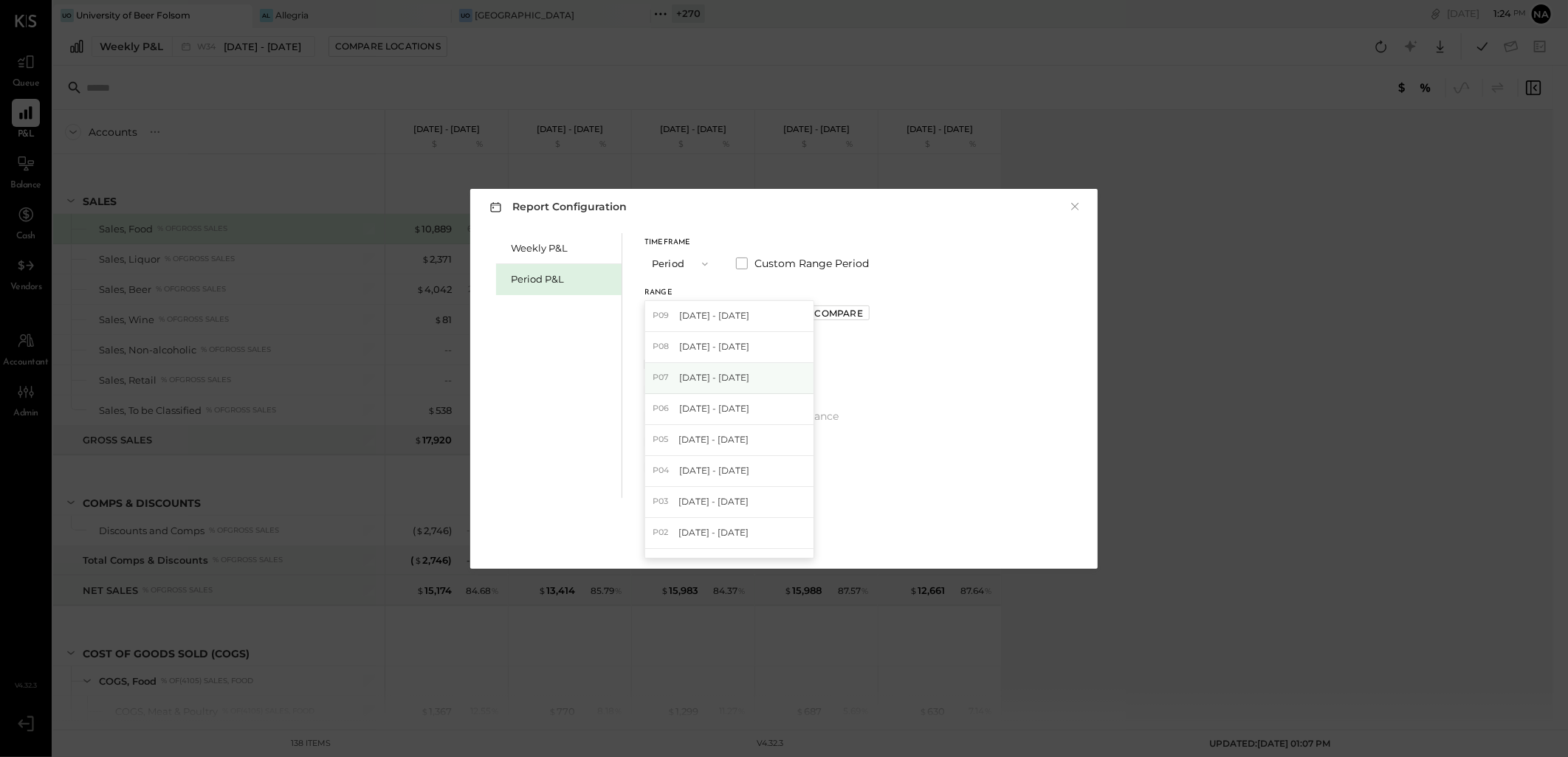
click at [767, 369] on div "P07 [DATE] - [DATE]" at bounding box center [729, 378] width 169 height 31
click at [856, 320] on button "Compare" at bounding box center [839, 312] width 61 height 15
click at [877, 318] on button "button" at bounding box center [871, 313] width 12 height 17
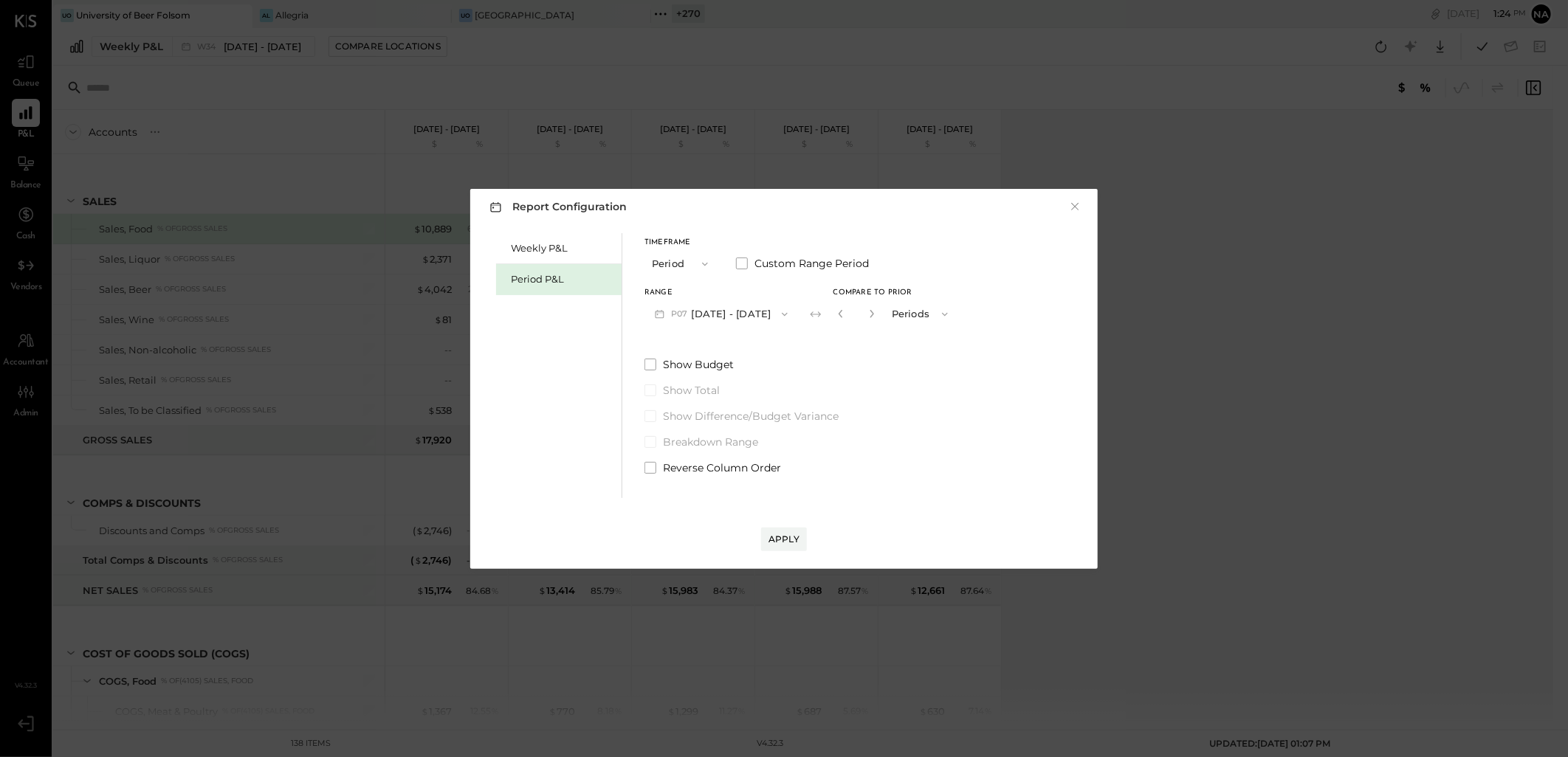
click at [877, 318] on button "button" at bounding box center [871, 313] width 12 height 17
type input "*"
click at [771, 528] on button "Apply" at bounding box center [784, 539] width 46 height 24
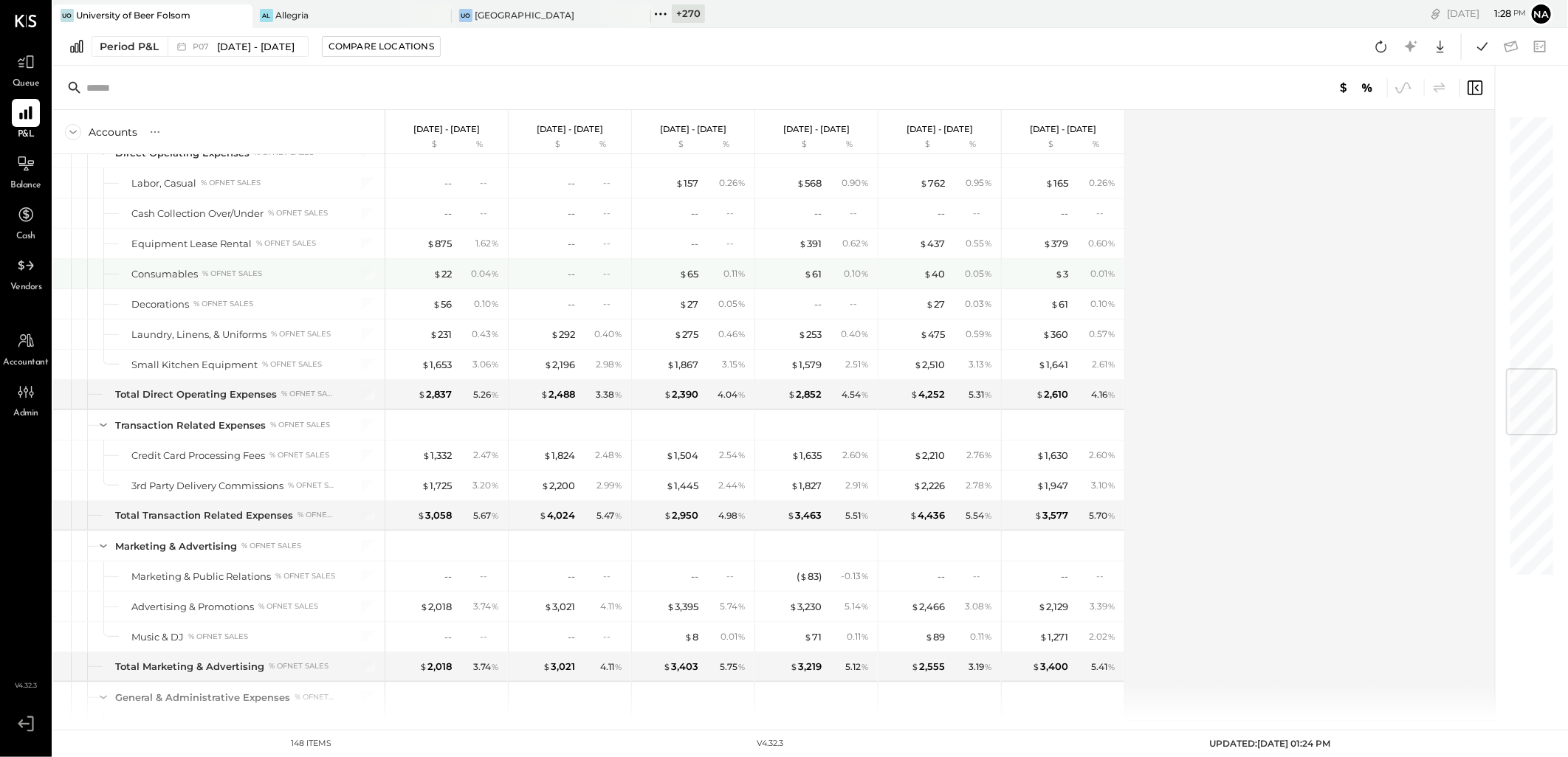
scroll to position [2050, 0]
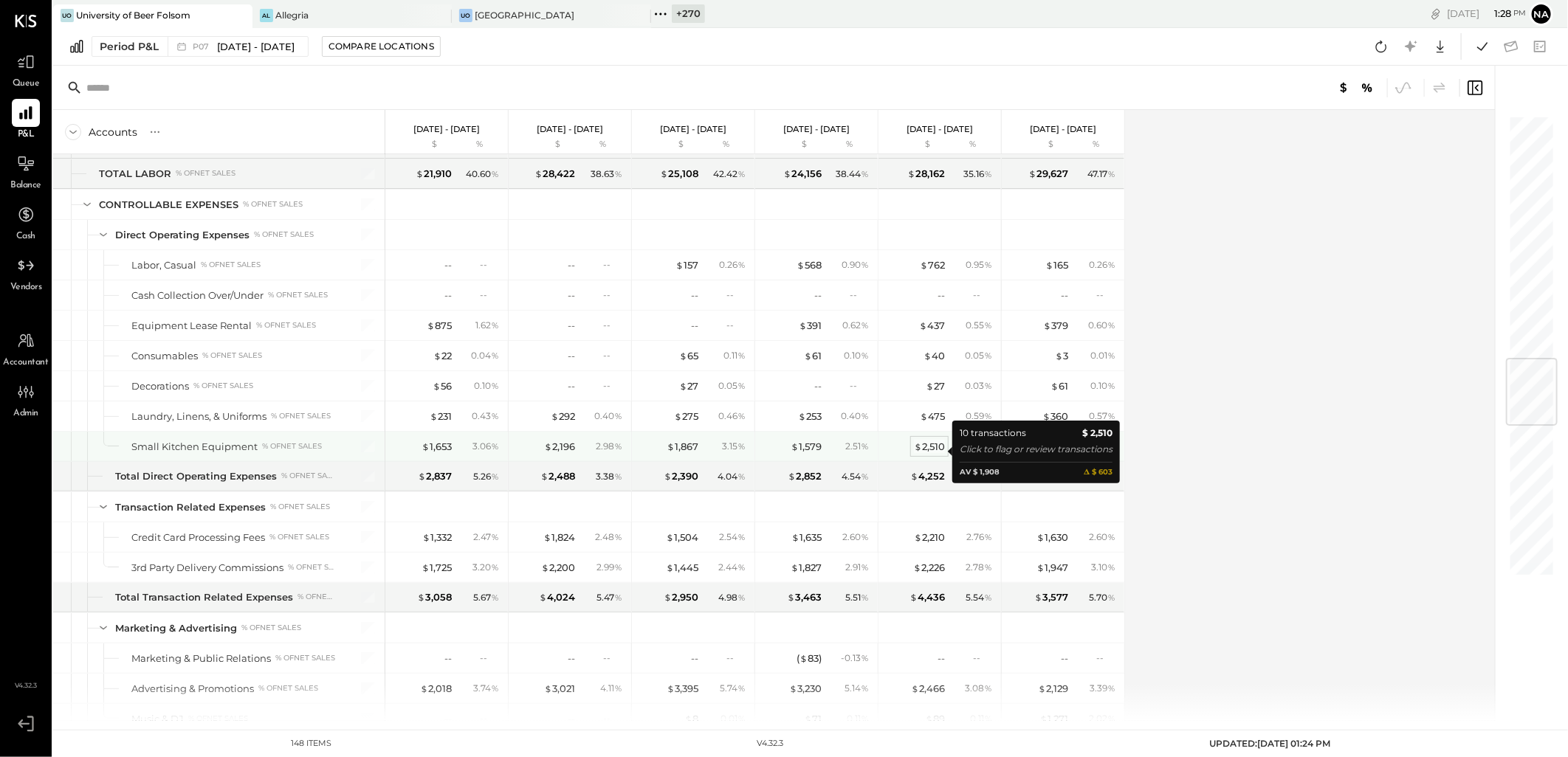
click at [942, 448] on div "$ 2,510" at bounding box center [929, 447] width 31 height 14
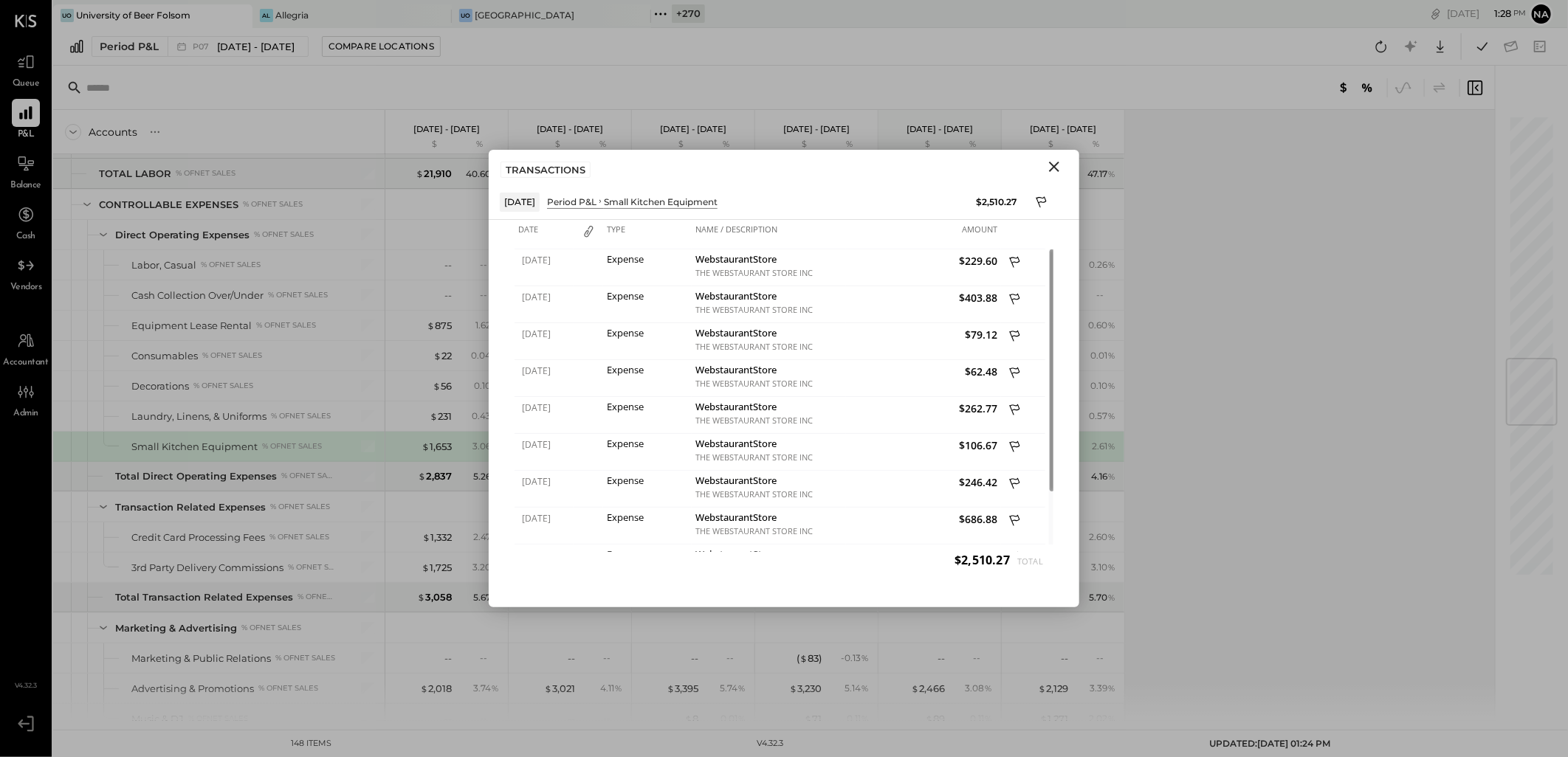
click at [1059, 165] on icon "Close" at bounding box center [1054, 167] width 17 height 17
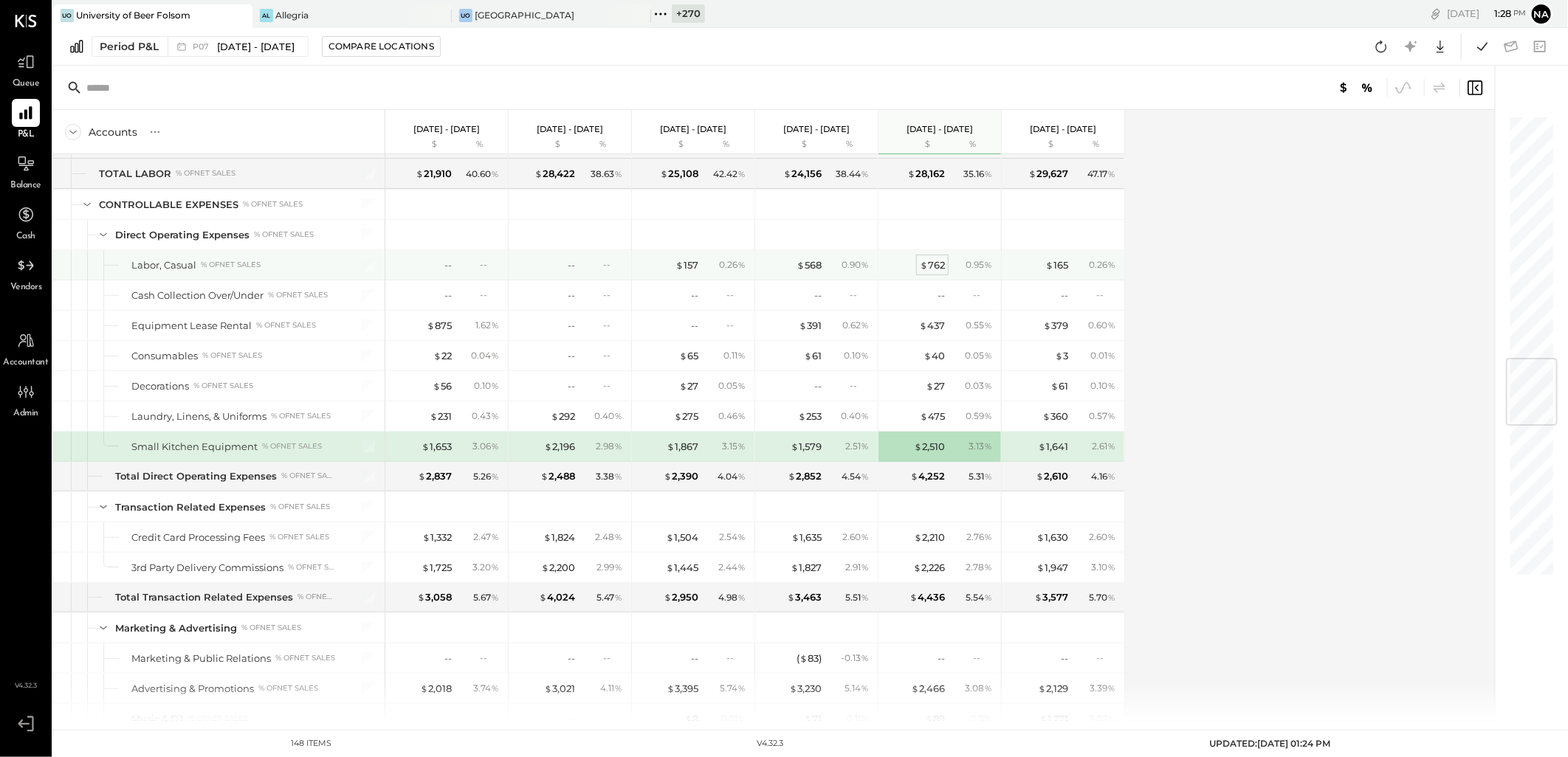
click at [931, 270] on div "$ 762" at bounding box center [933, 266] width 25 height 14
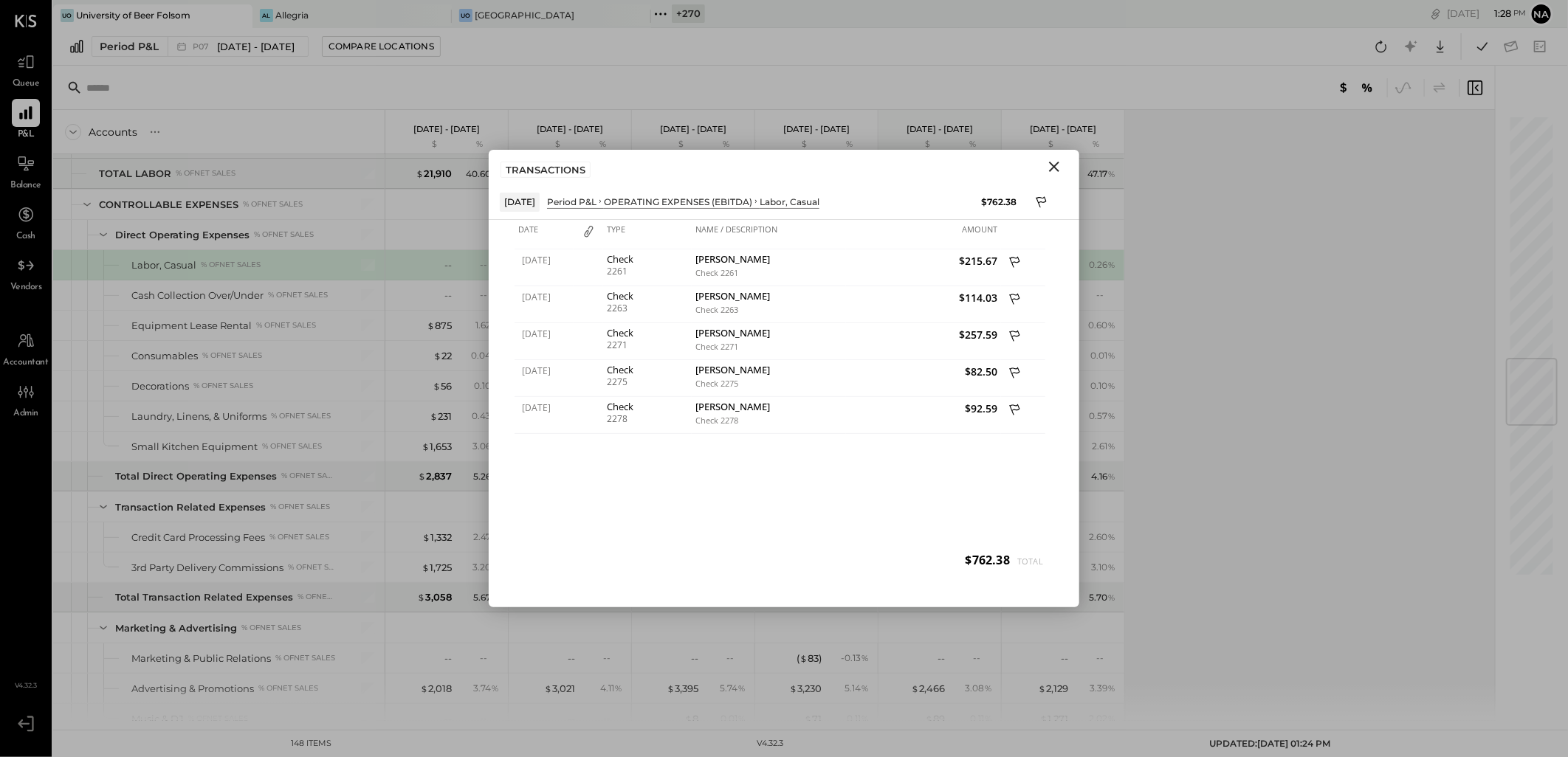
click at [1051, 163] on icon "Close" at bounding box center [1054, 166] width 10 height 10
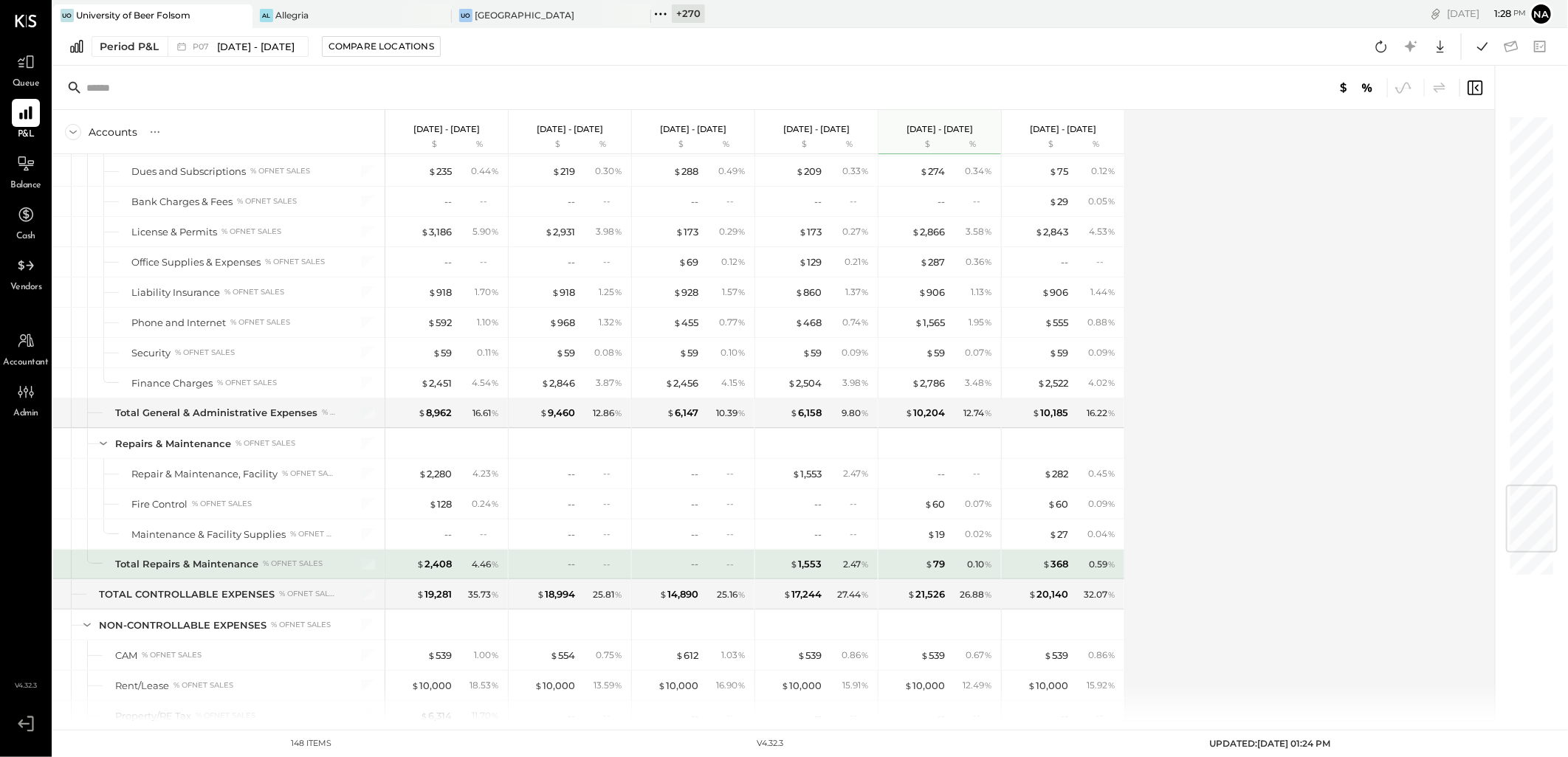
scroll to position [3198, 0]
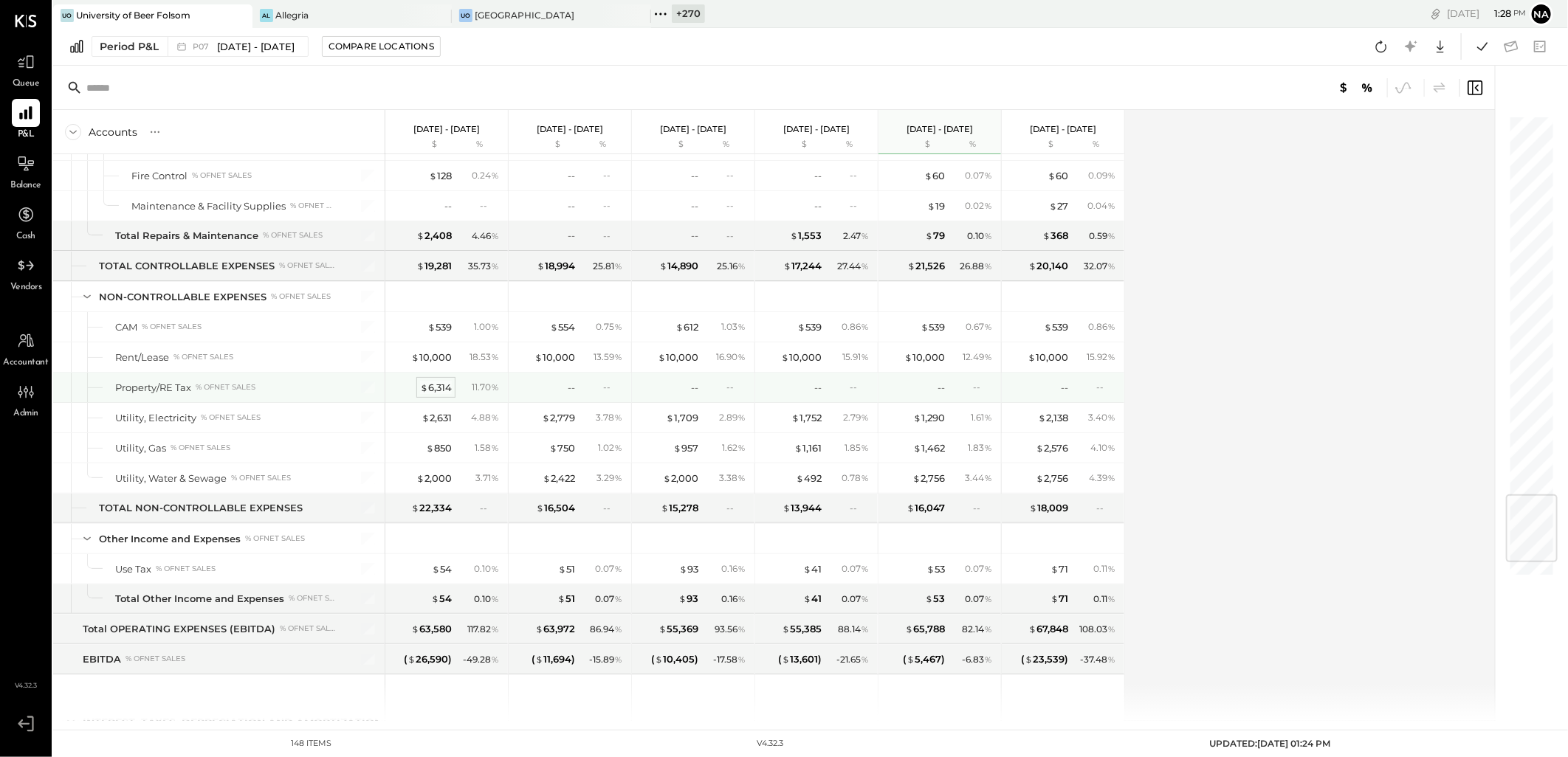
click at [441, 395] on div "$ 6,314" at bounding box center [436, 388] width 32 height 14
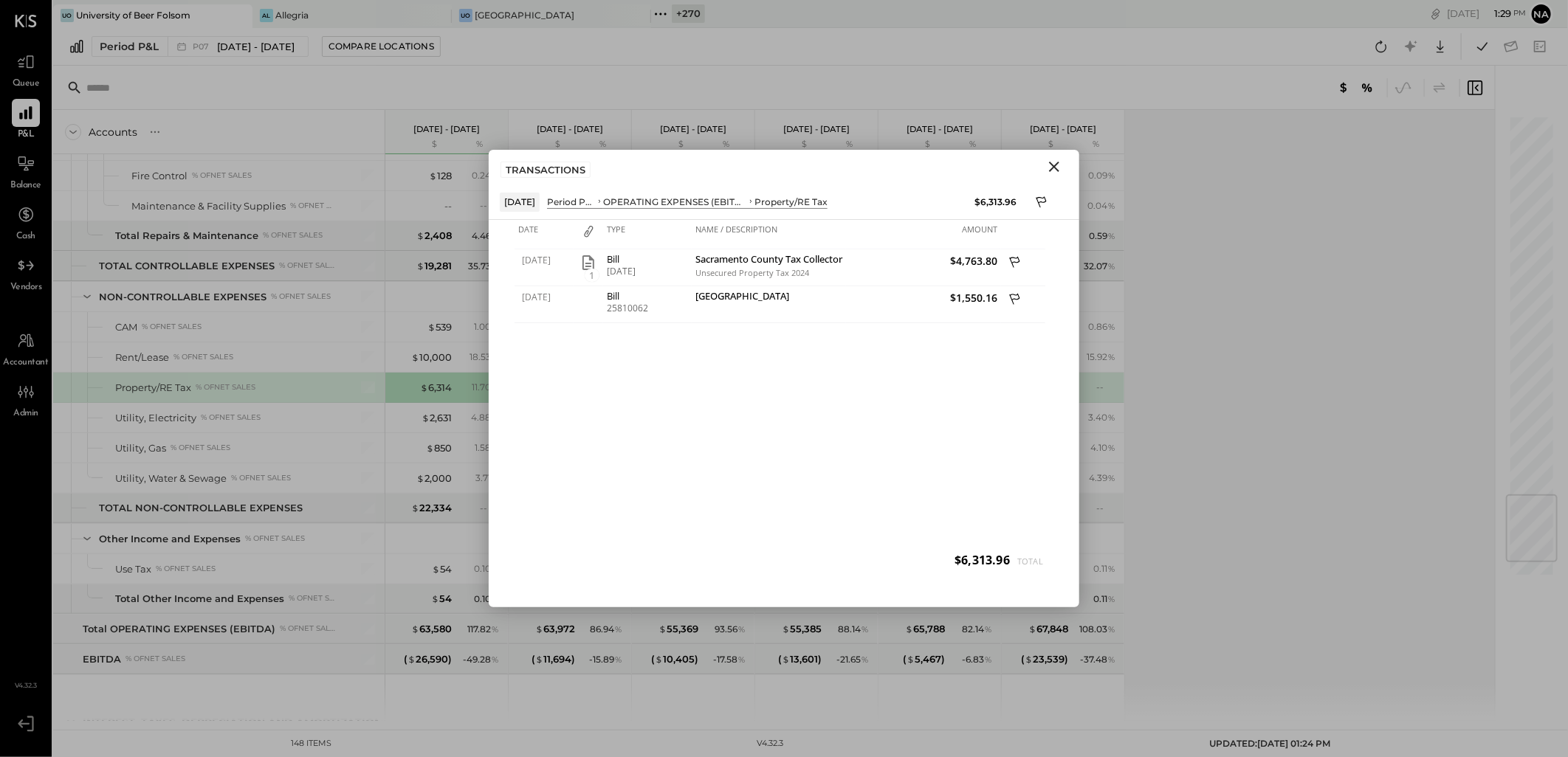
click at [1056, 171] on icon "Close" at bounding box center [1054, 167] width 17 height 17
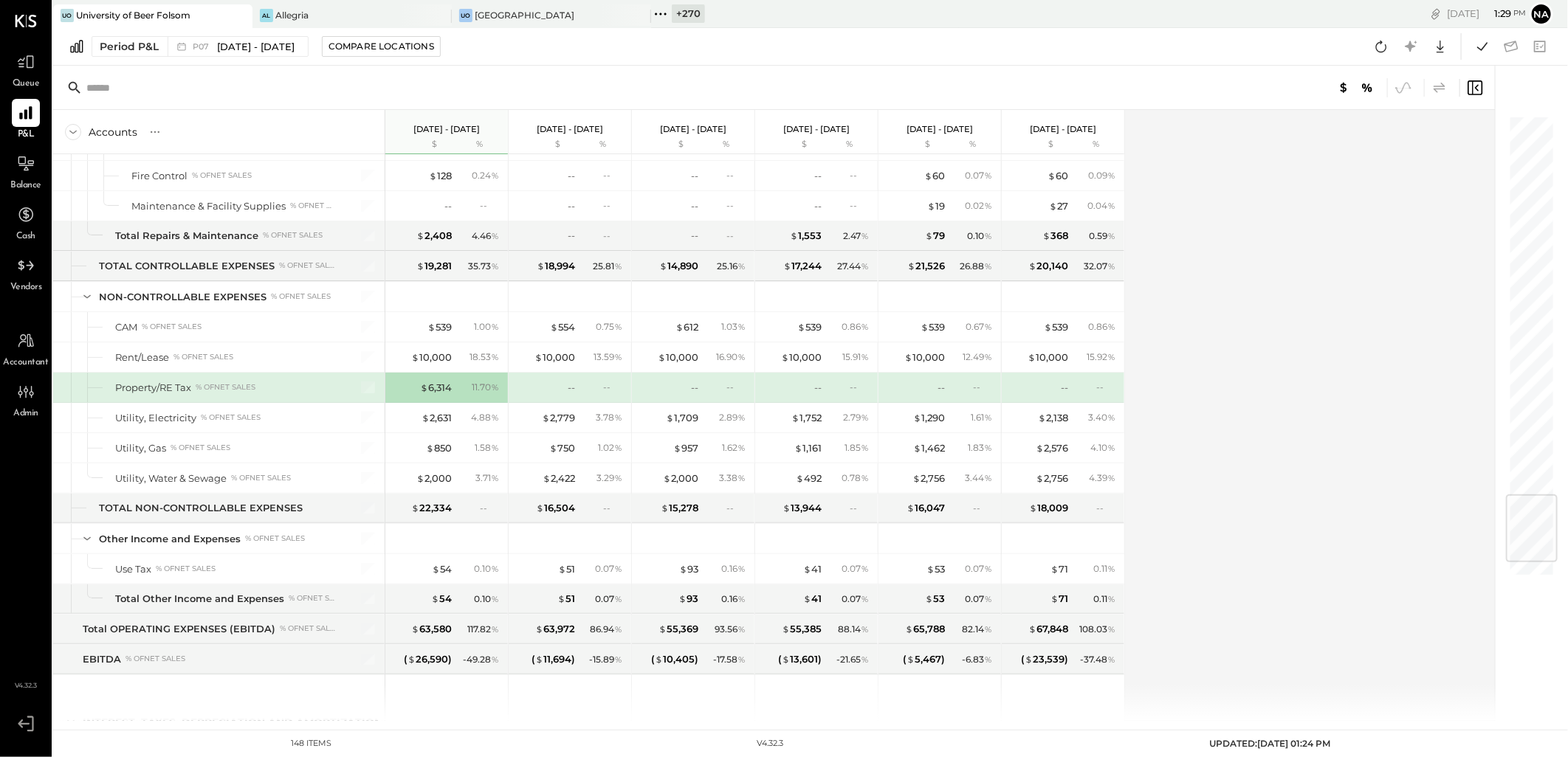
click at [1447, 86] on icon at bounding box center [1439, 88] width 17 height 17
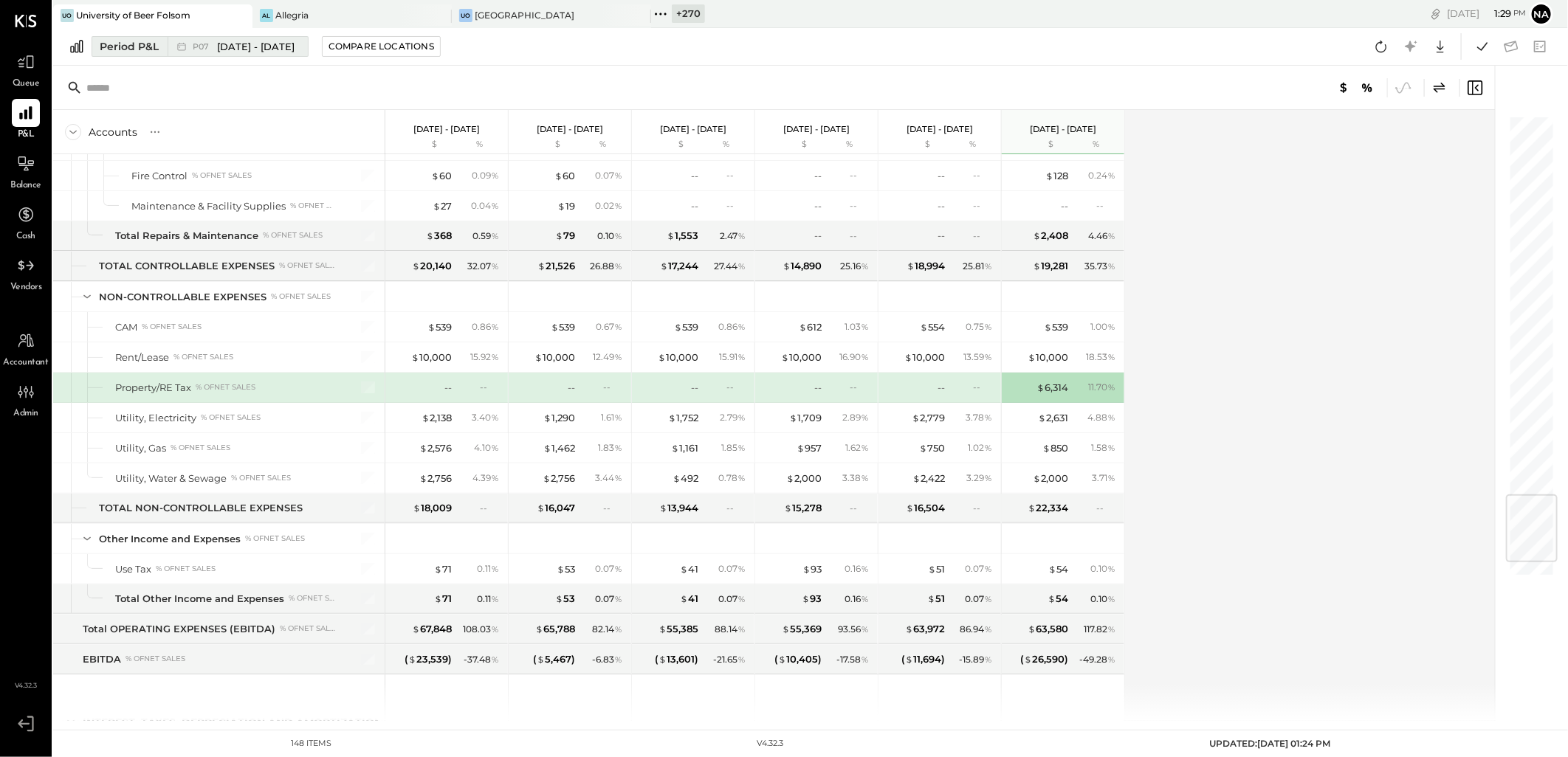
click at [276, 42] on span "[DATE] - [DATE]" at bounding box center [256, 47] width 78 height 14
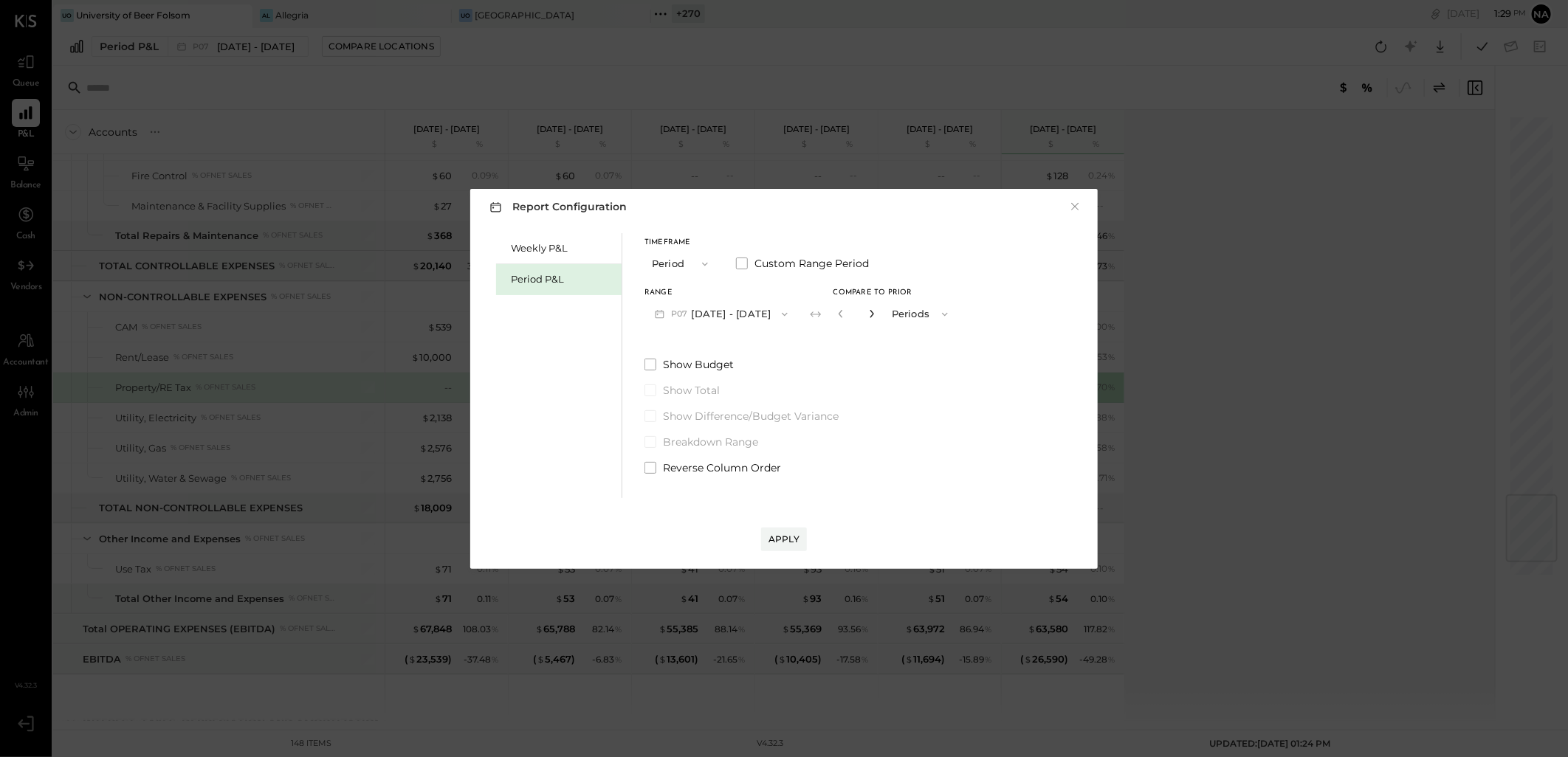
click at [877, 311] on icon "button" at bounding box center [871, 313] width 9 height 9
type input "*"
click at [794, 533] on div "Apply" at bounding box center [783, 539] width 31 height 13
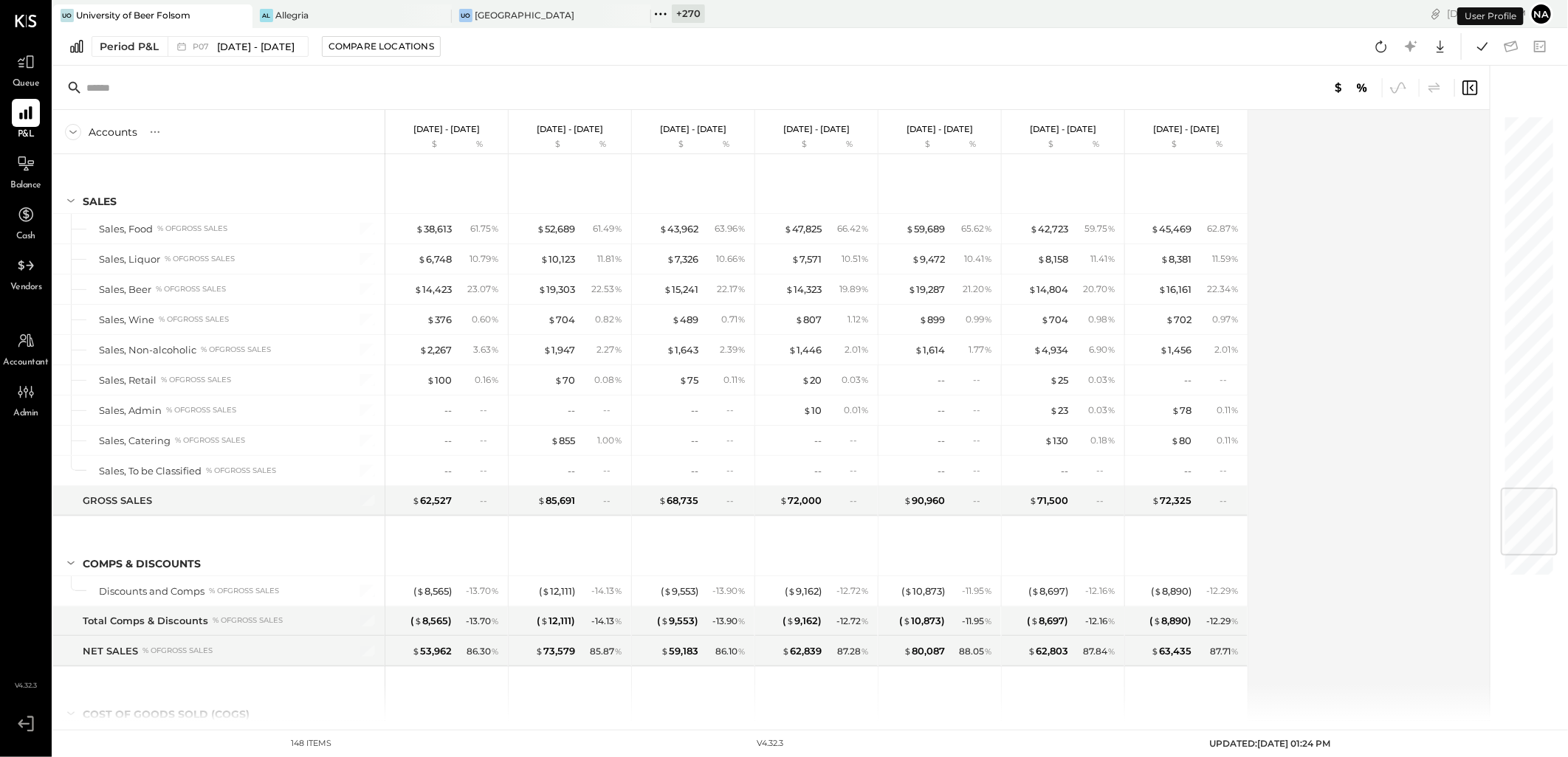
scroll to position [3141, 0]
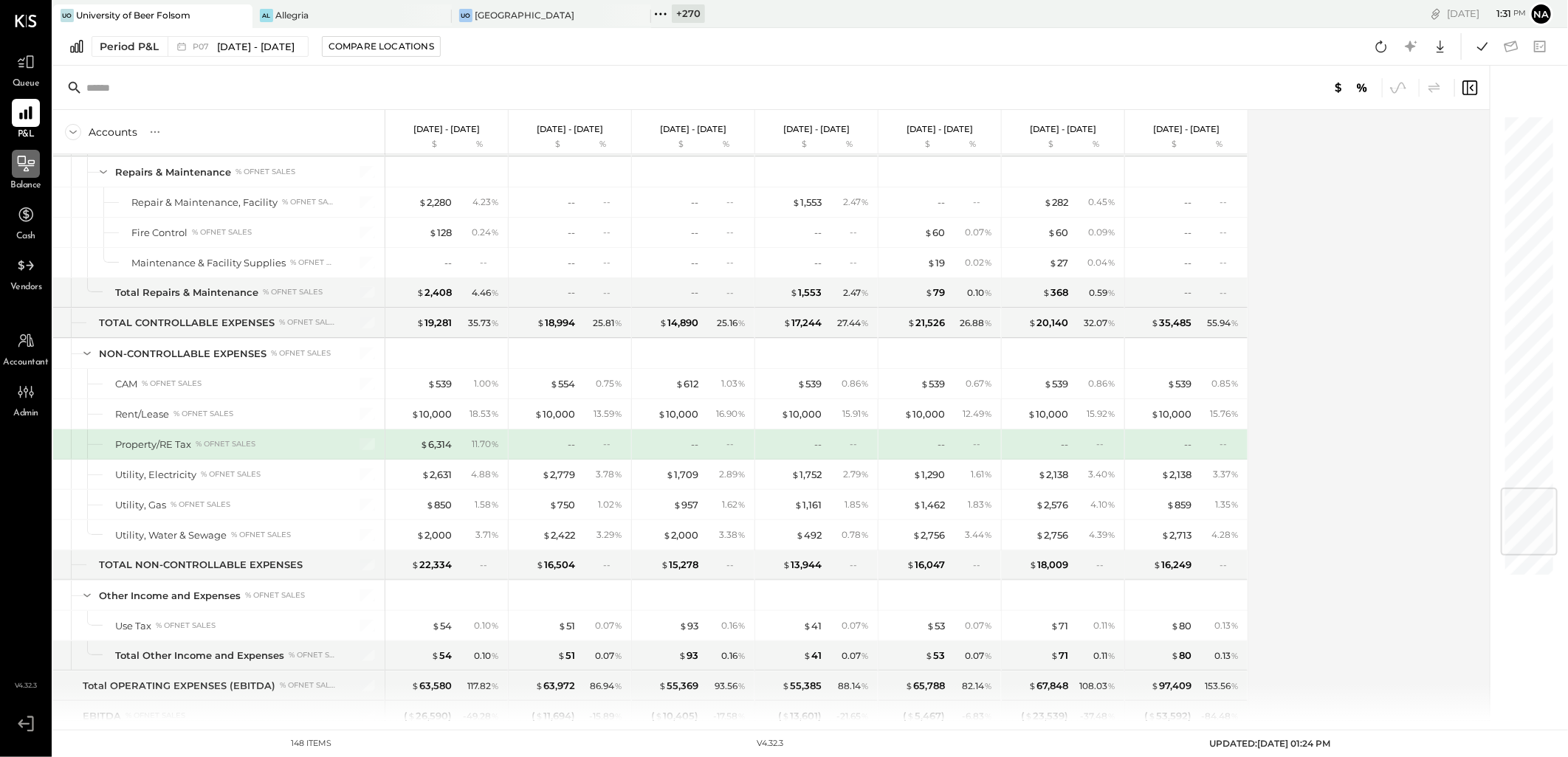
click at [31, 161] on icon at bounding box center [26, 164] width 19 height 19
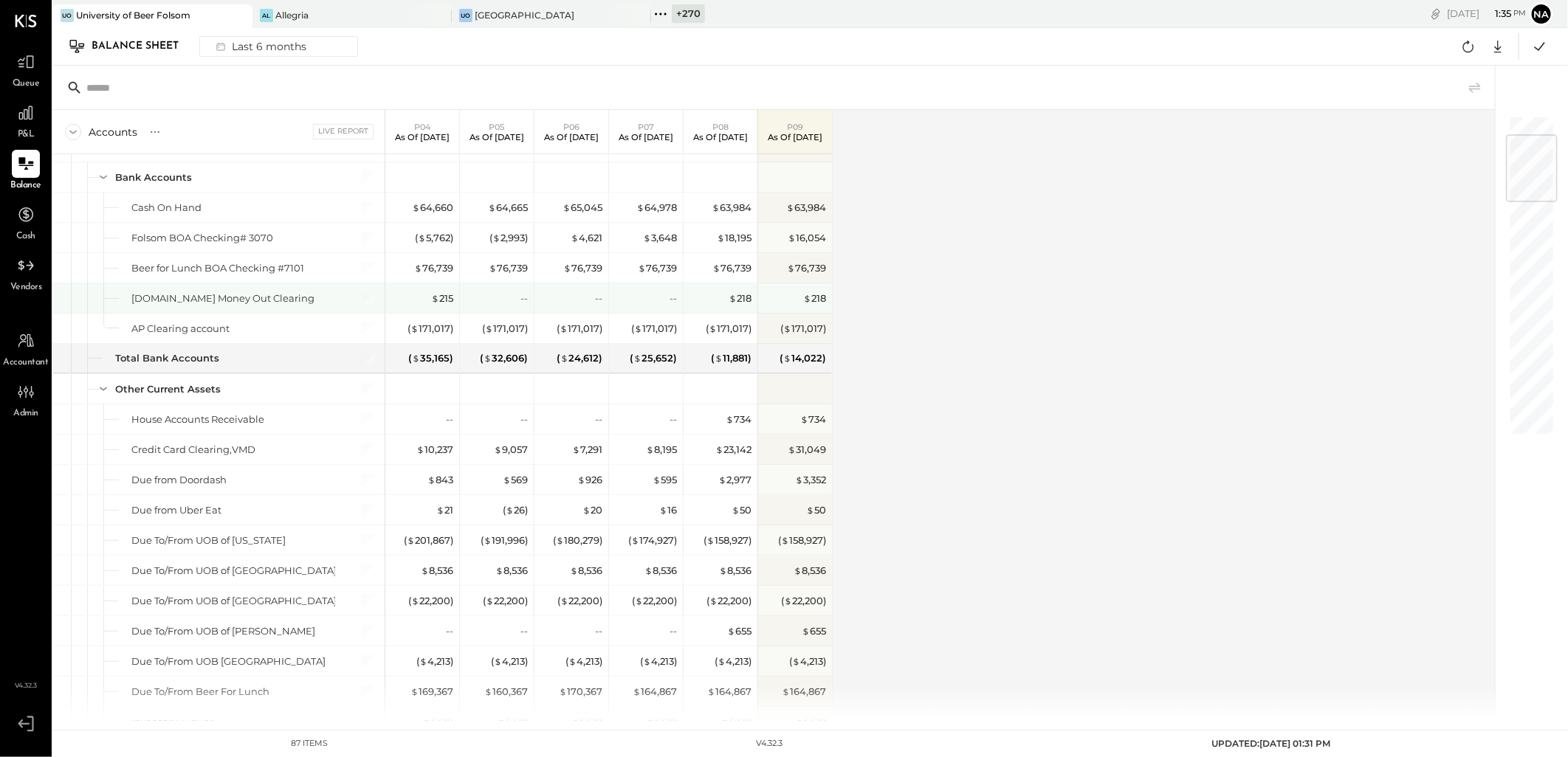
scroll to position [164, 0]
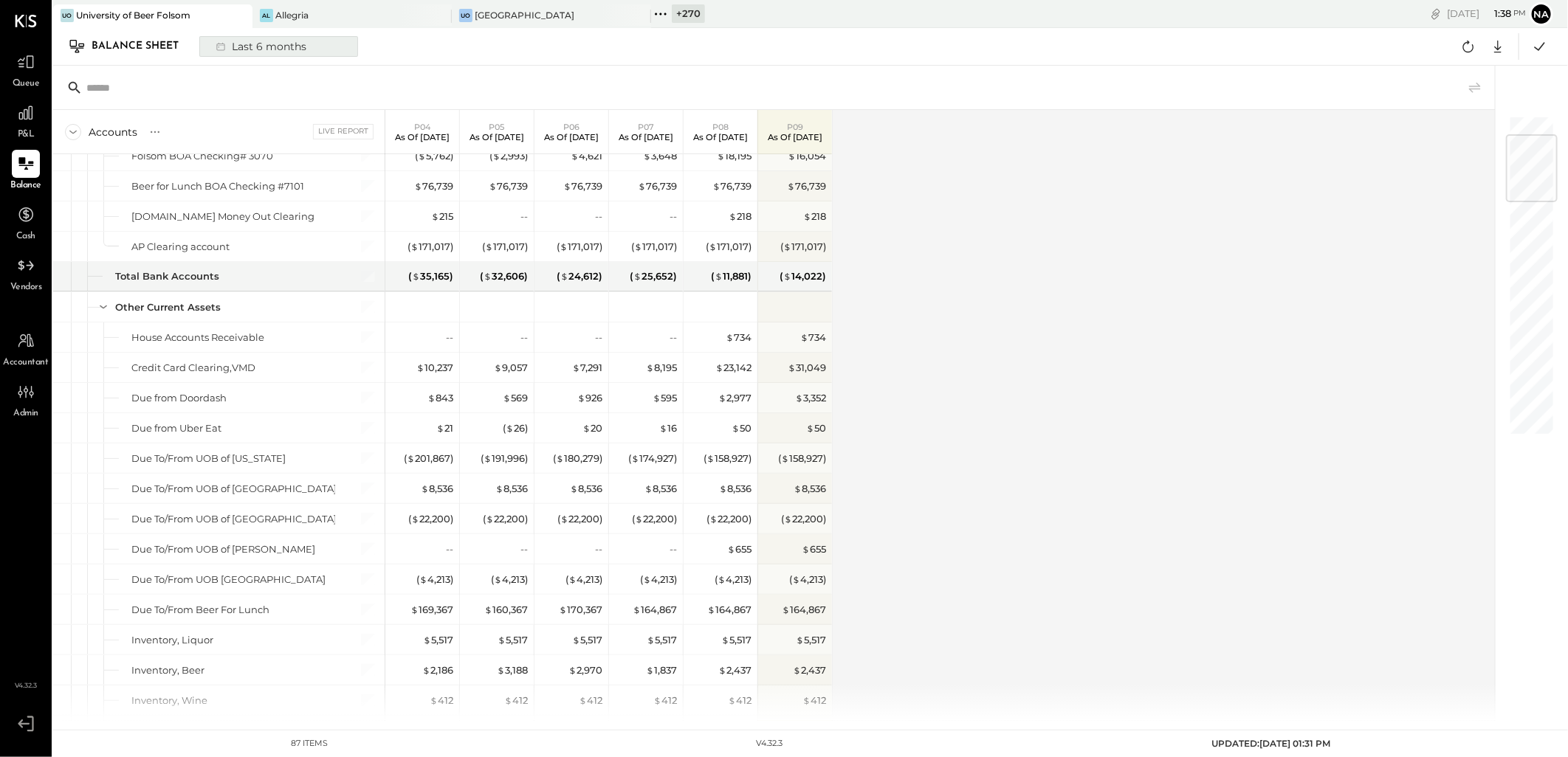
click at [325, 51] on button "Last 6 months" at bounding box center [278, 47] width 159 height 21
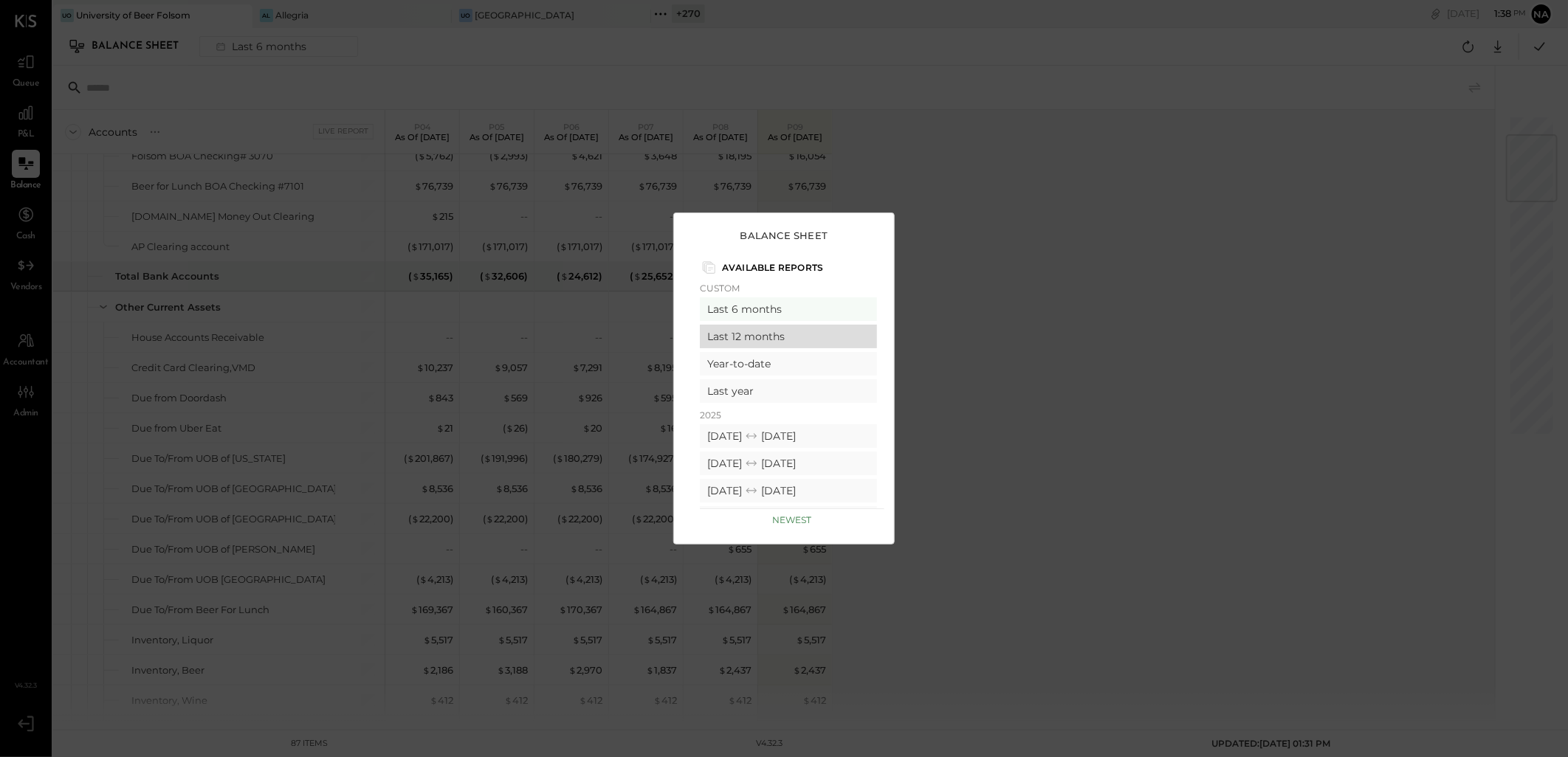
click at [712, 328] on div "Last 12 months" at bounding box center [789, 337] width 177 height 24
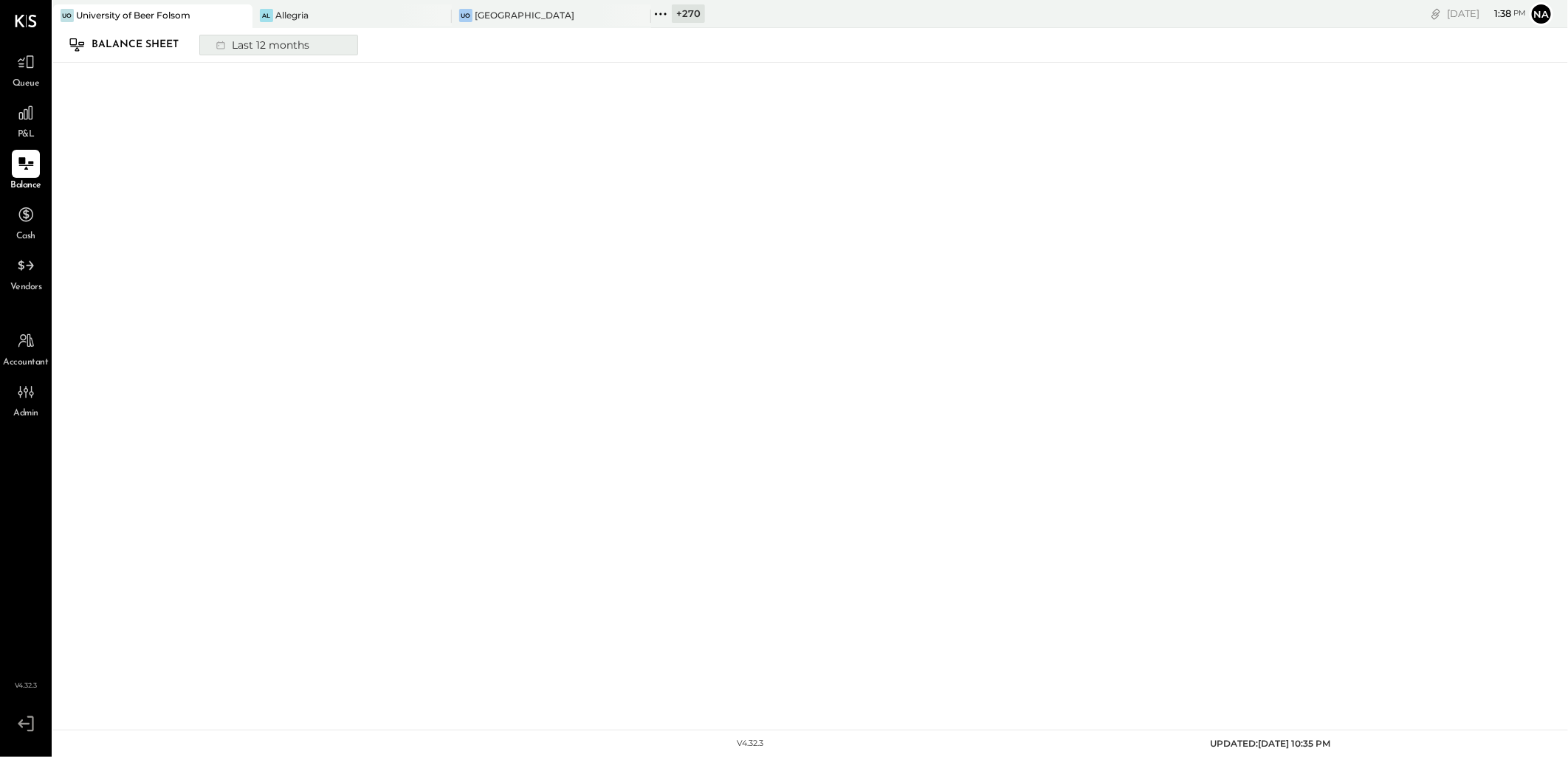
click at [322, 50] on button "Last 12 months" at bounding box center [278, 45] width 159 height 21
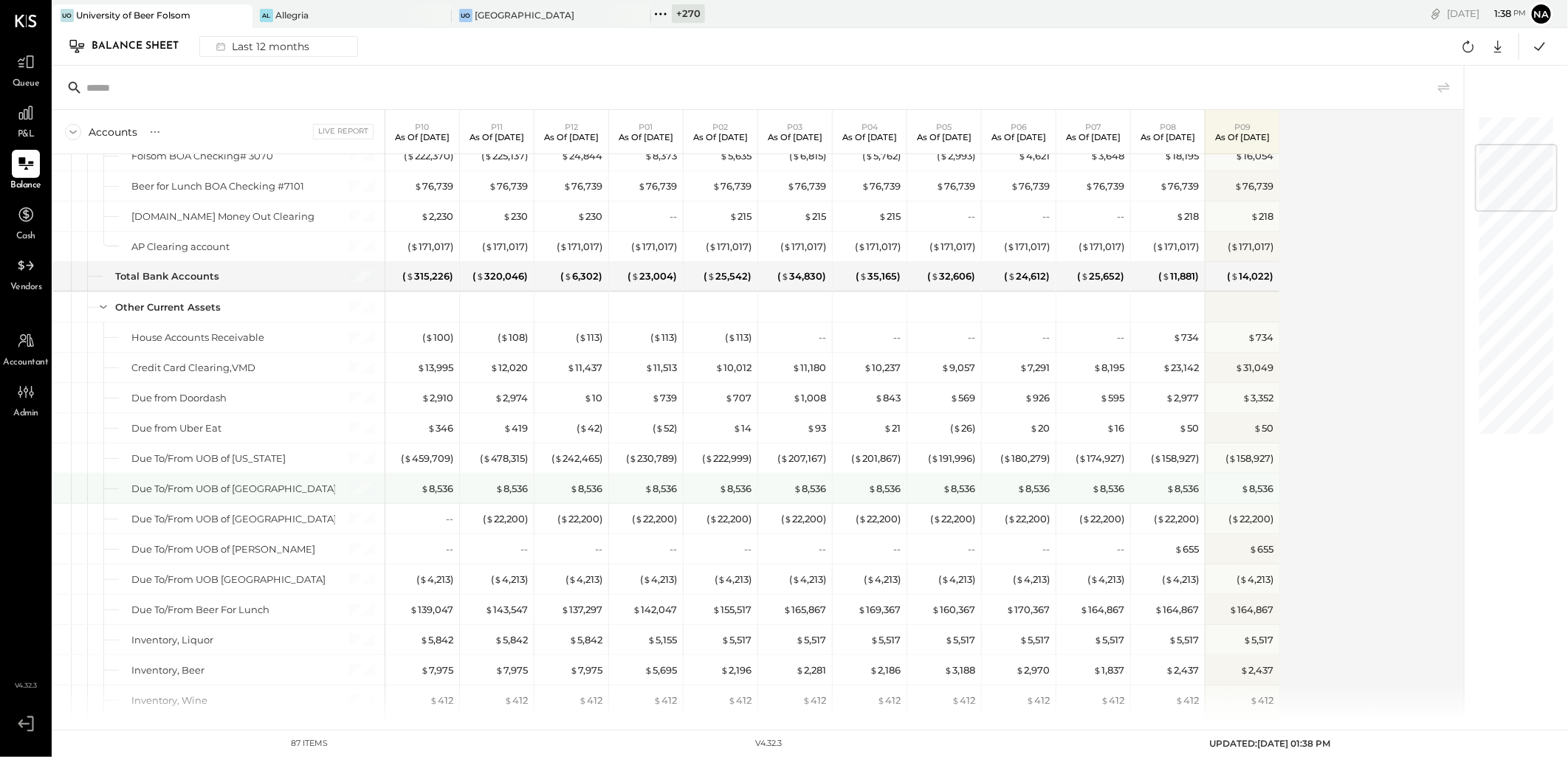
scroll to position [246, 0]
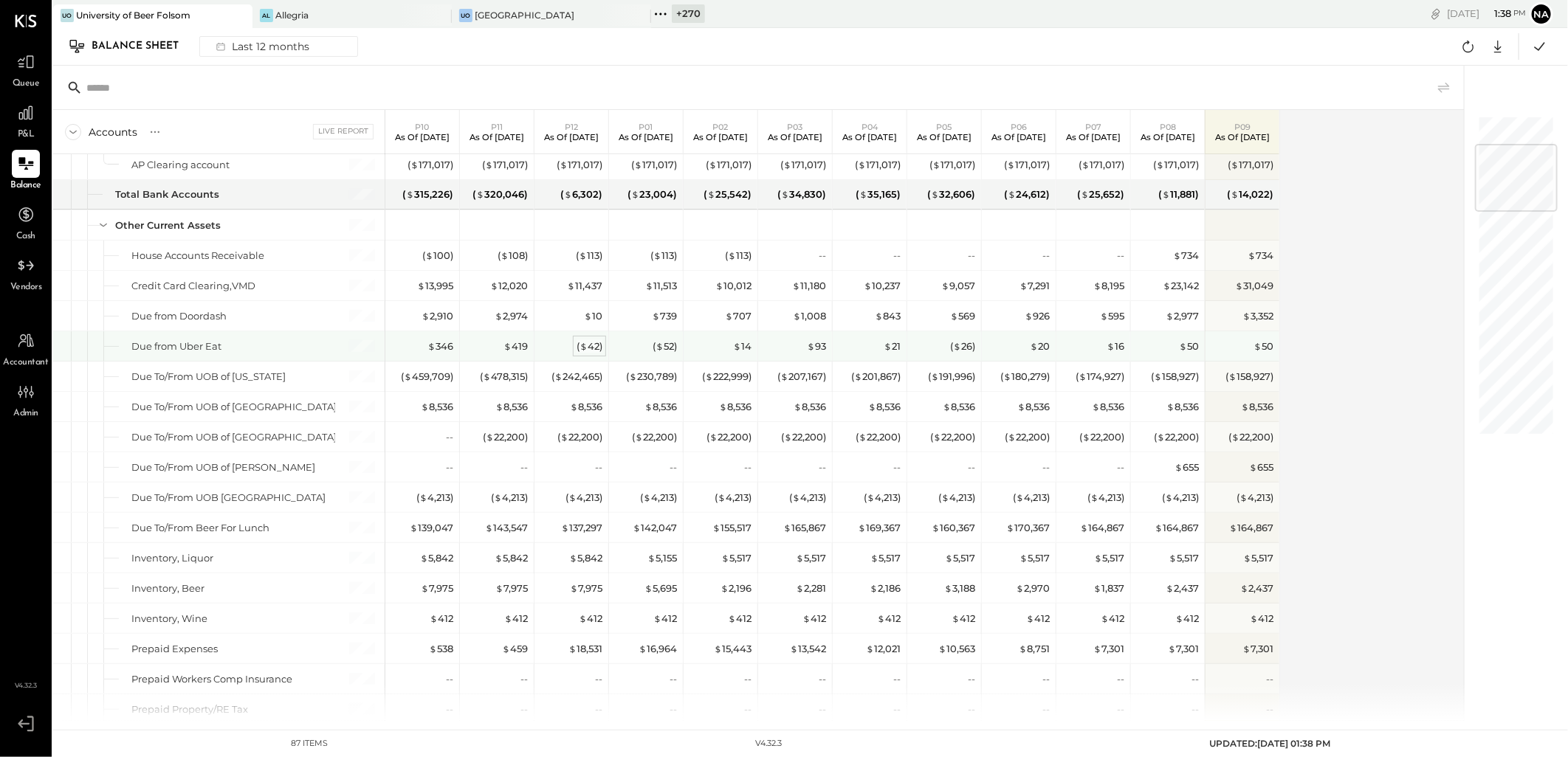
click at [594, 343] on div "( $ 42 )" at bounding box center [589, 346] width 26 height 14
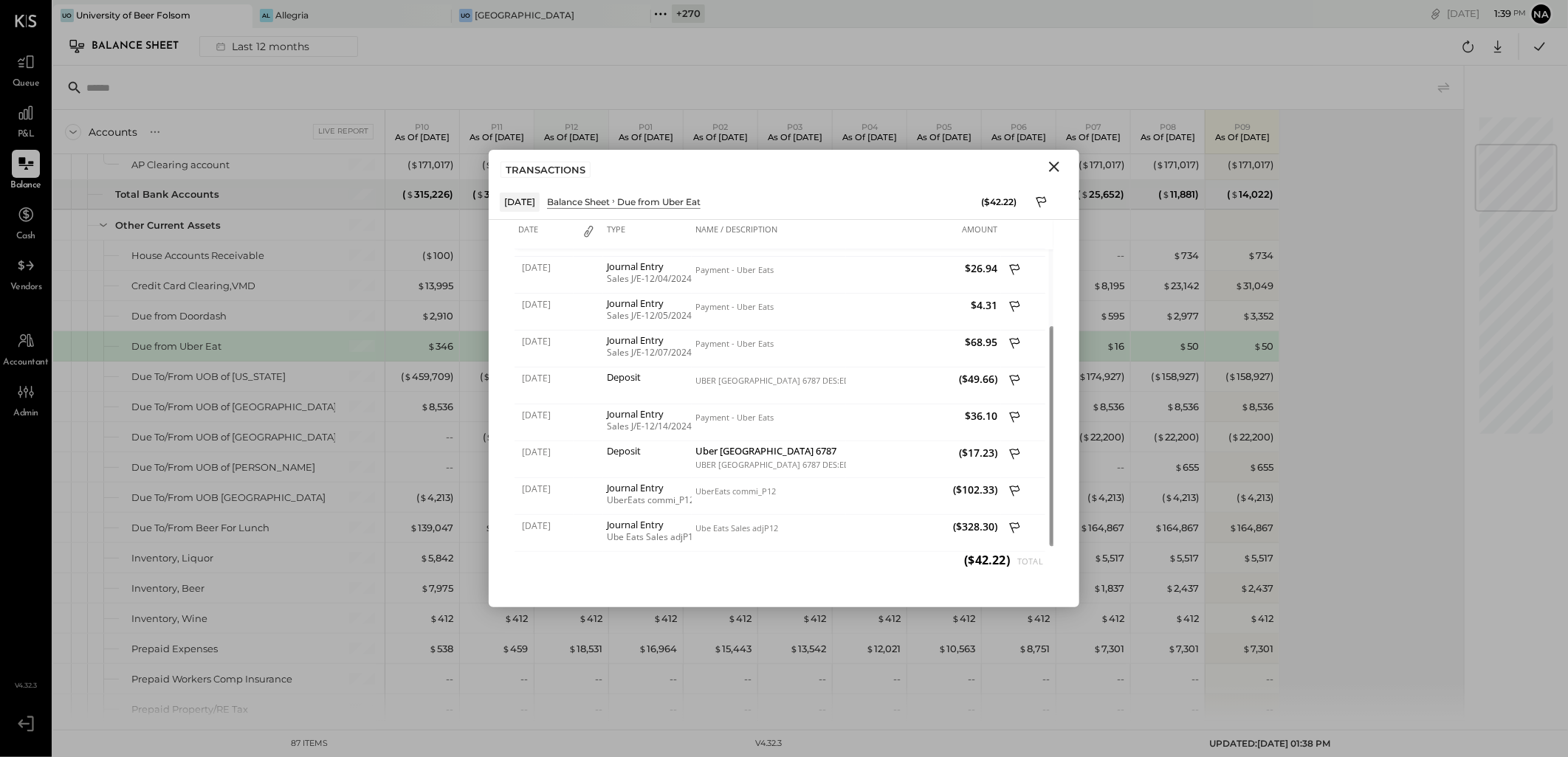
click at [1051, 165] on icon "Close" at bounding box center [1054, 167] width 17 height 17
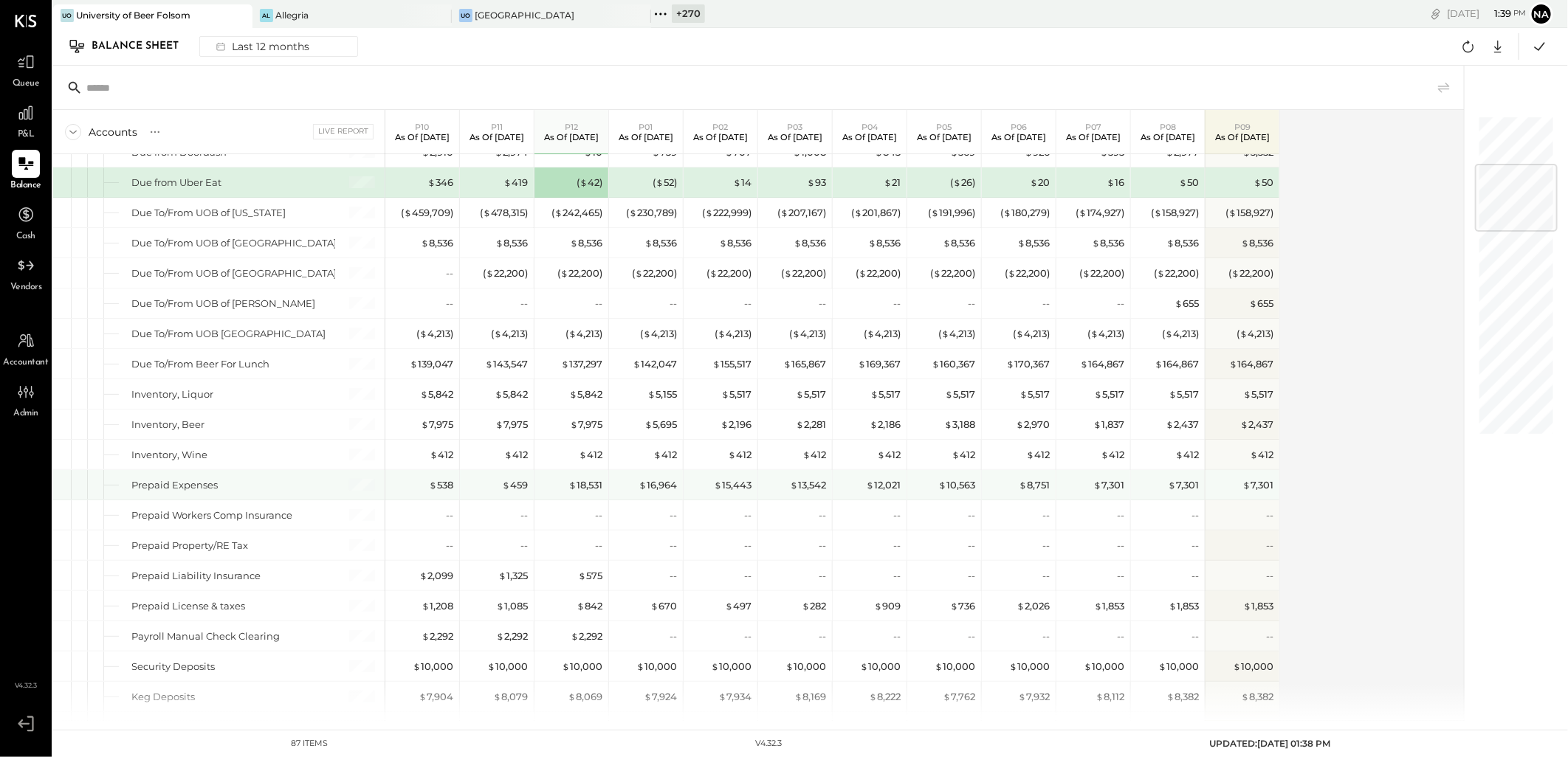
scroll to position [164, 0]
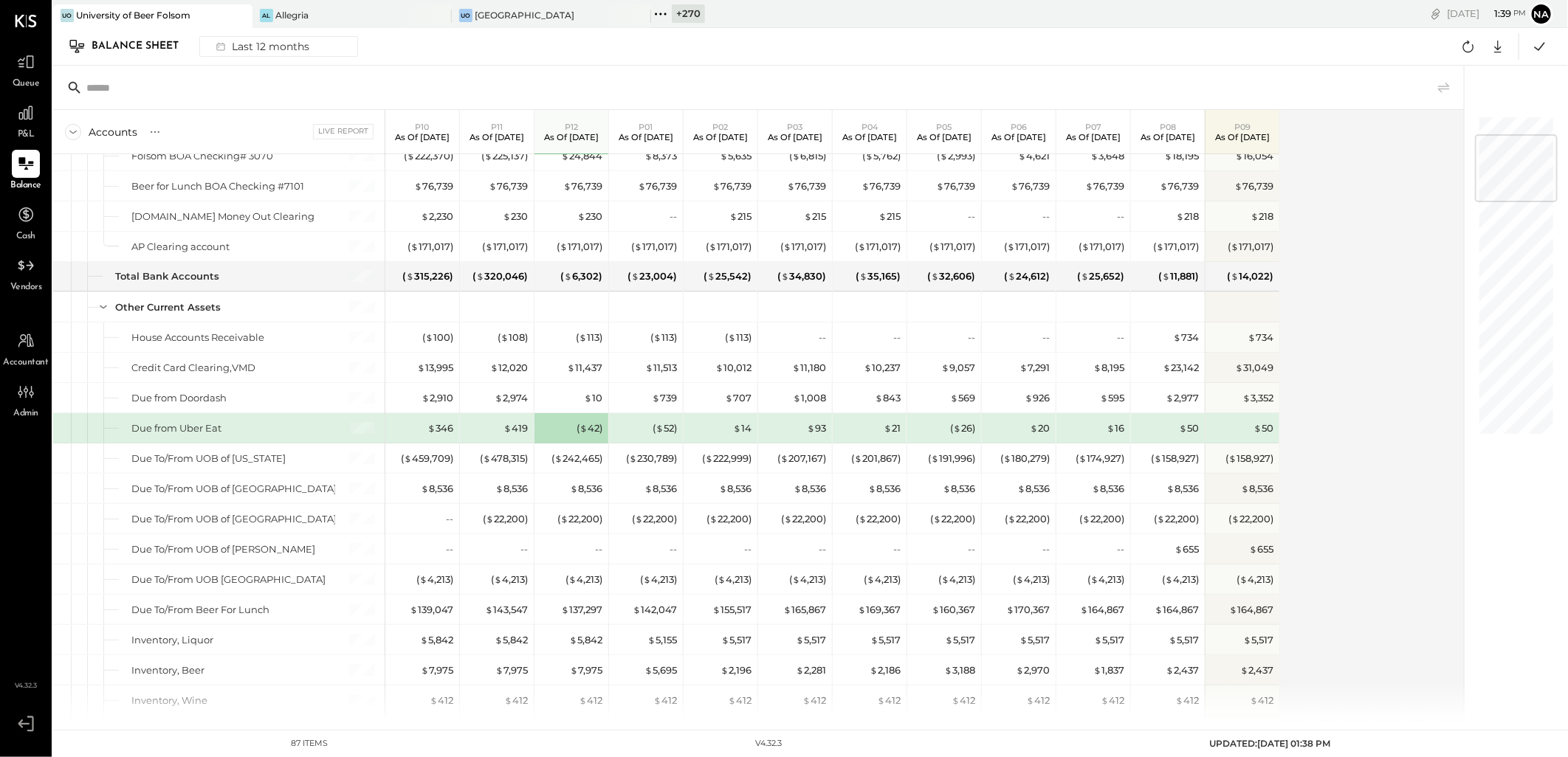
click at [1319, 382] on div "Accounts S GL Live Report P10 As of [DATE] P11 As of [DATE] P12 As of [DATE] P0…" at bounding box center [759, 415] width 1413 height 611
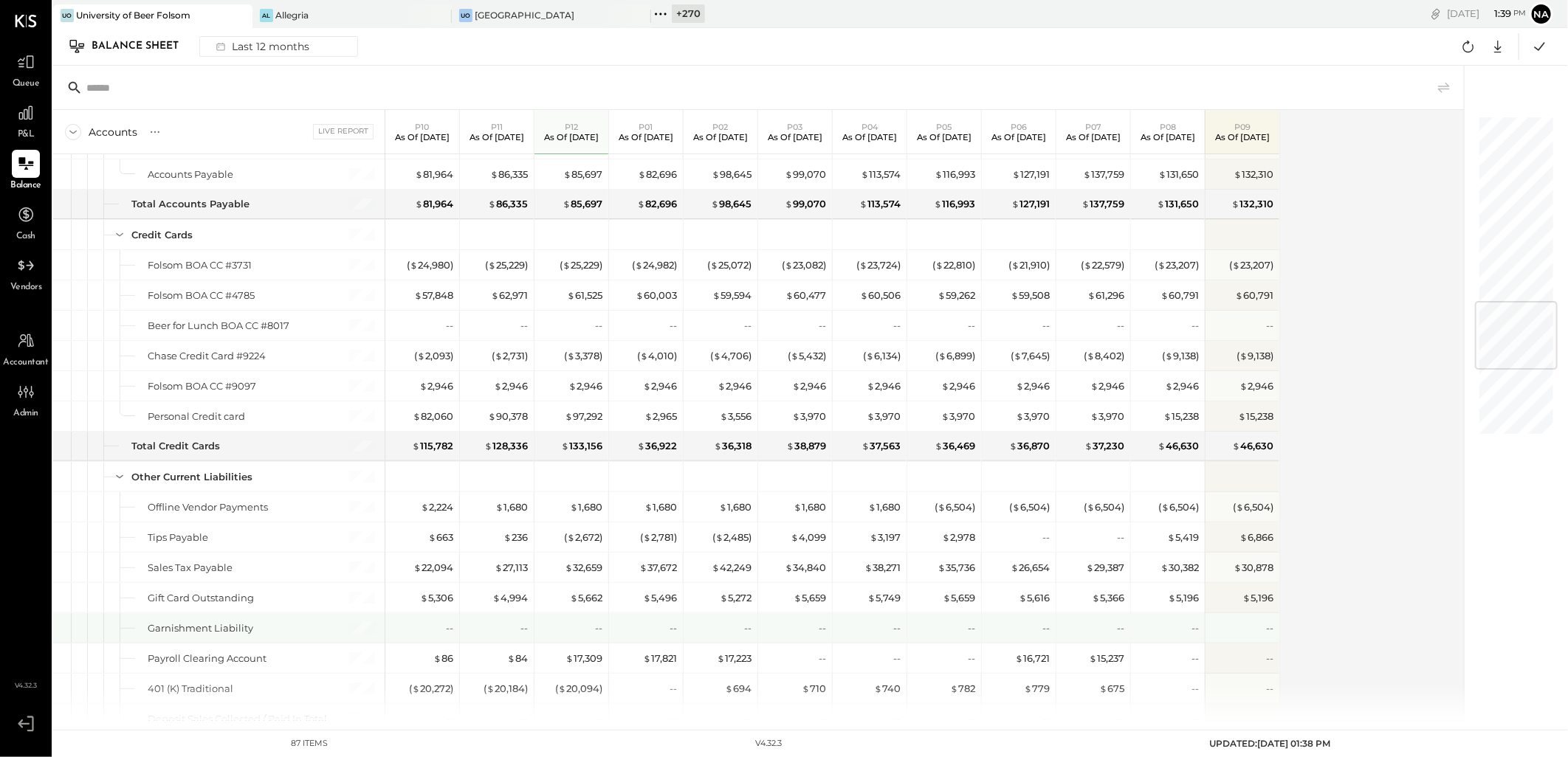
scroll to position [1558, 0]
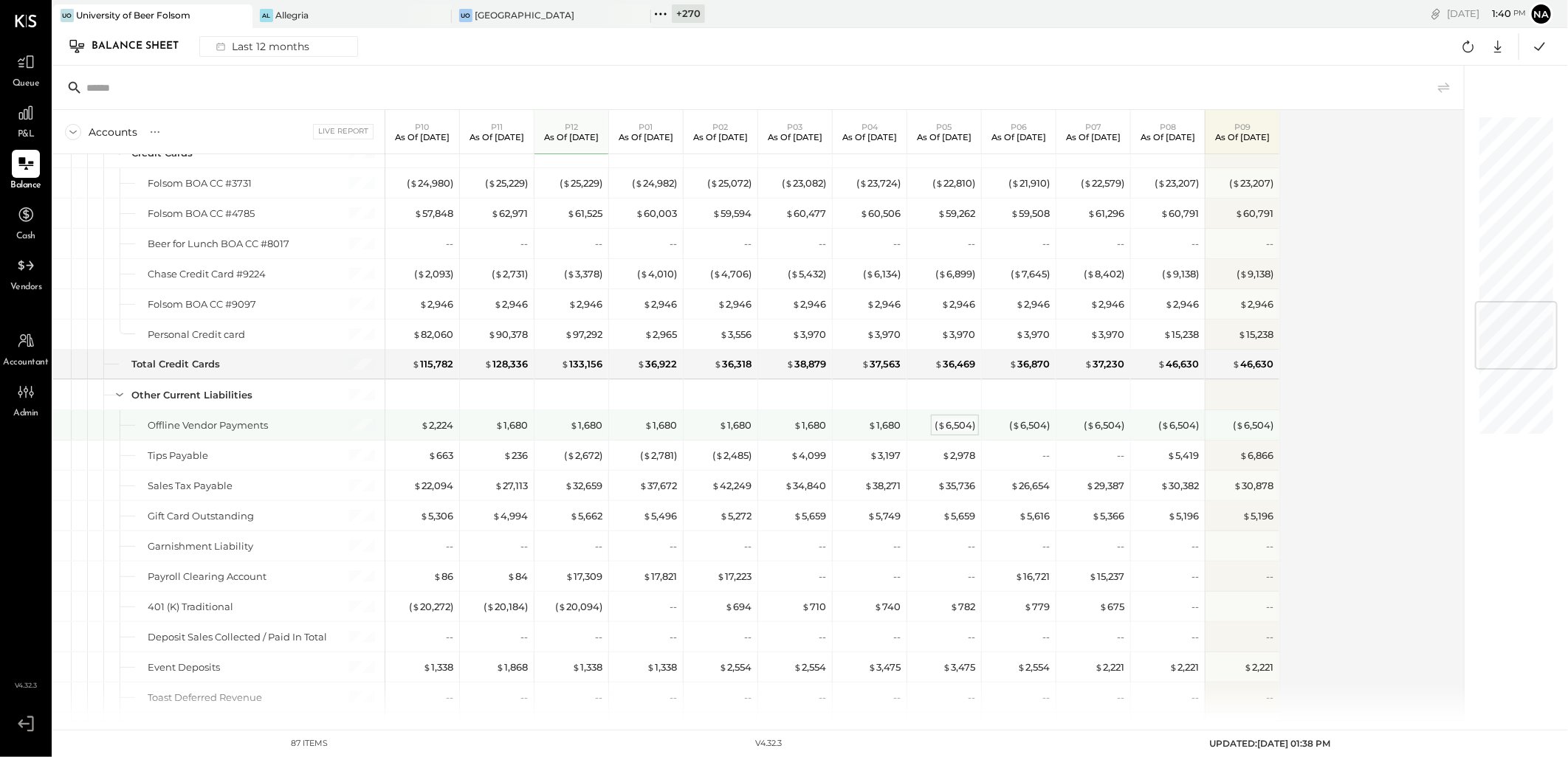
click at [949, 425] on div "( $ 6,504 )" at bounding box center [954, 426] width 40 height 14
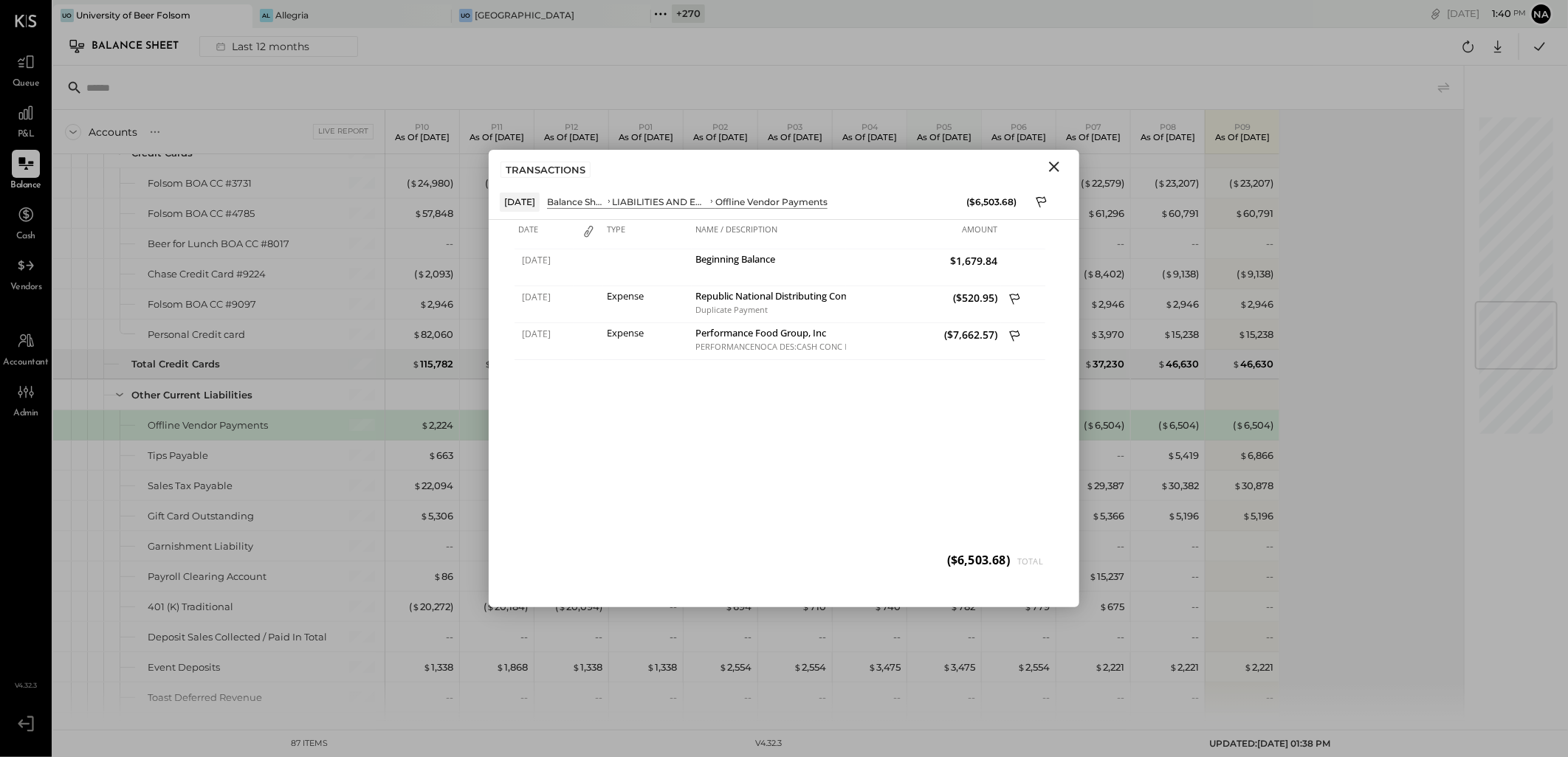
click at [1053, 168] on icon "Close" at bounding box center [1054, 166] width 10 height 10
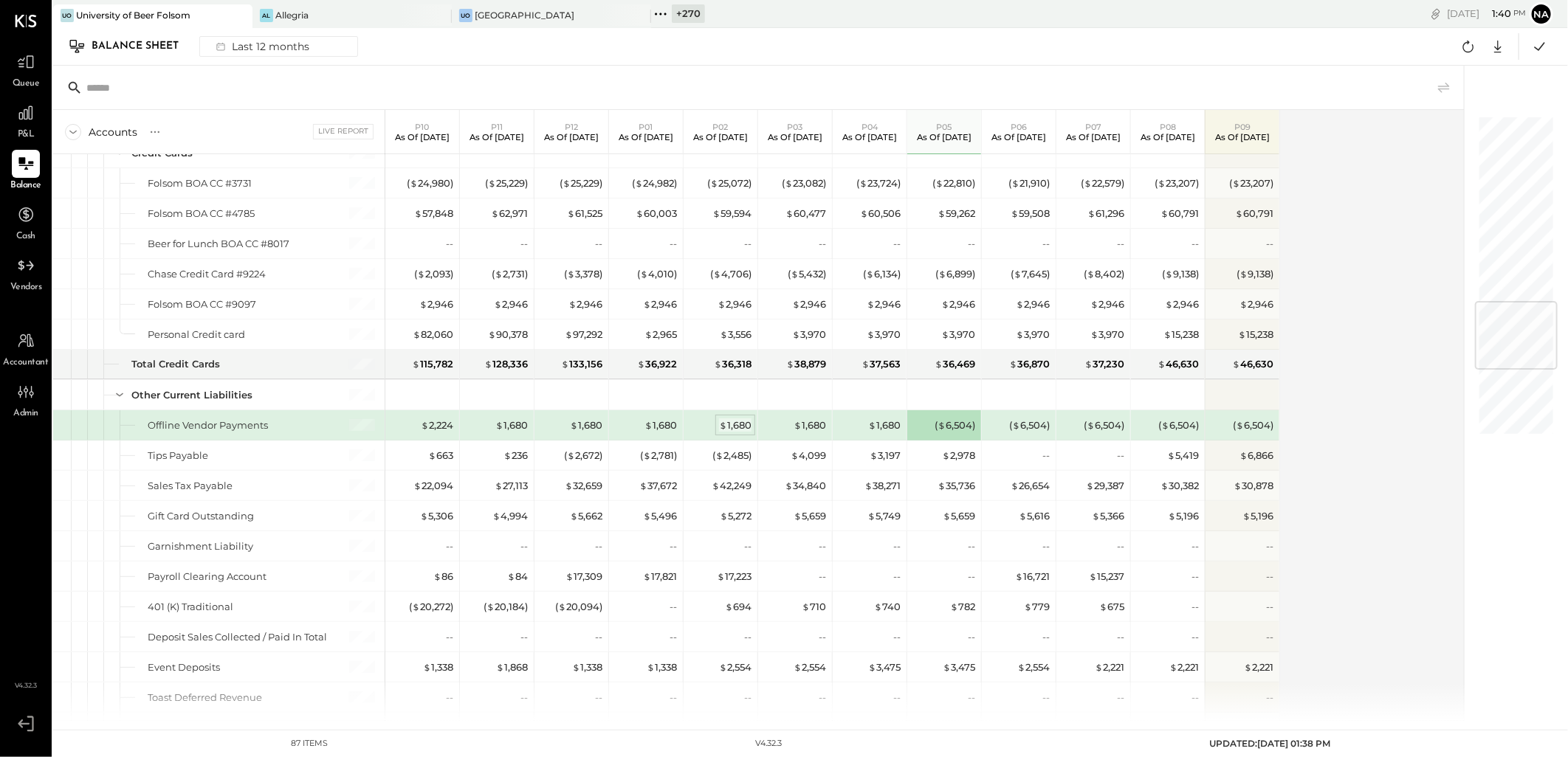
click at [737, 424] on div "$ 1,680" at bounding box center [735, 426] width 32 height 14
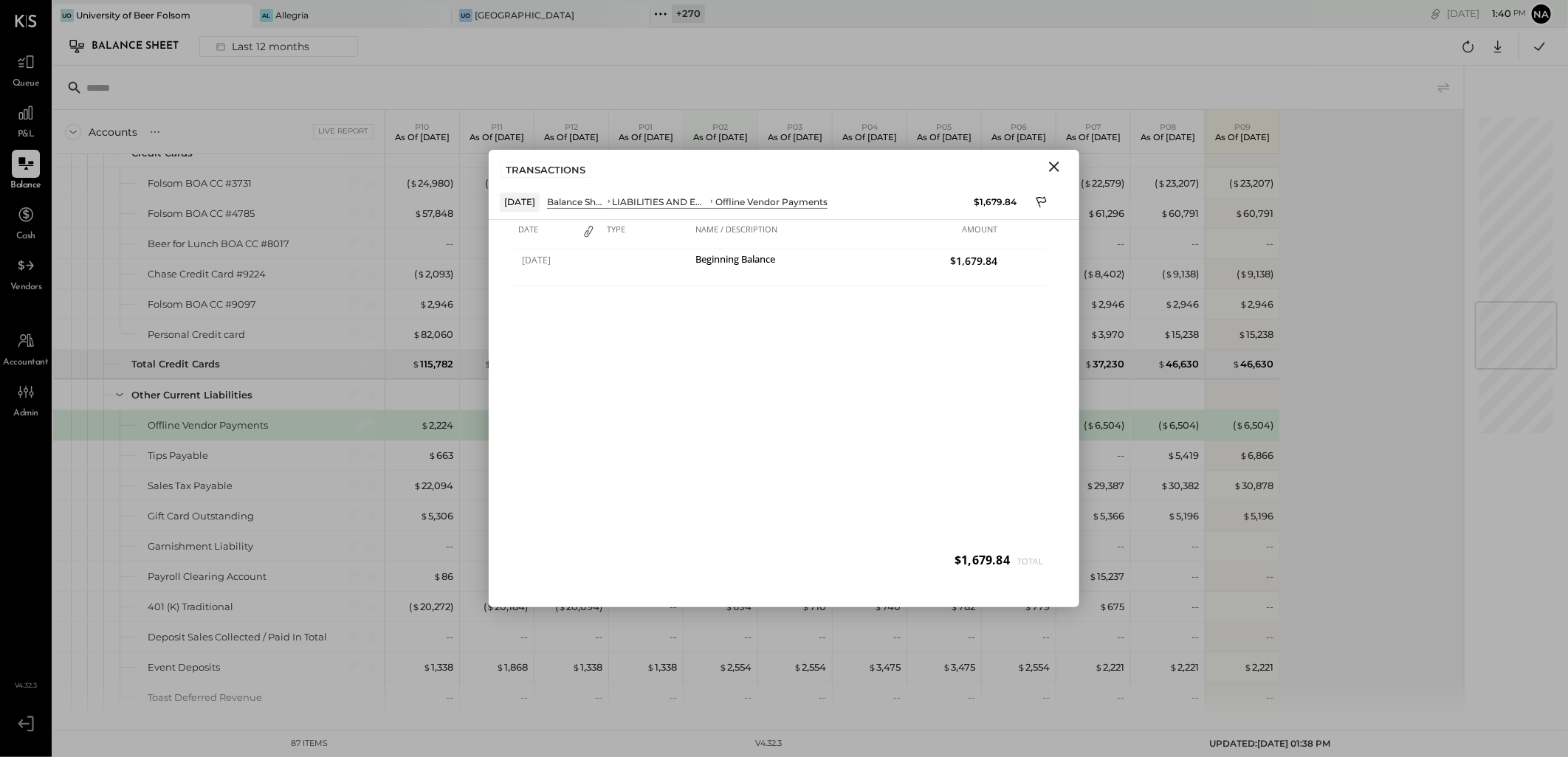
click at [1061, 172] on icon "Close" at bounding box center [1054, 167] width 17 height 17
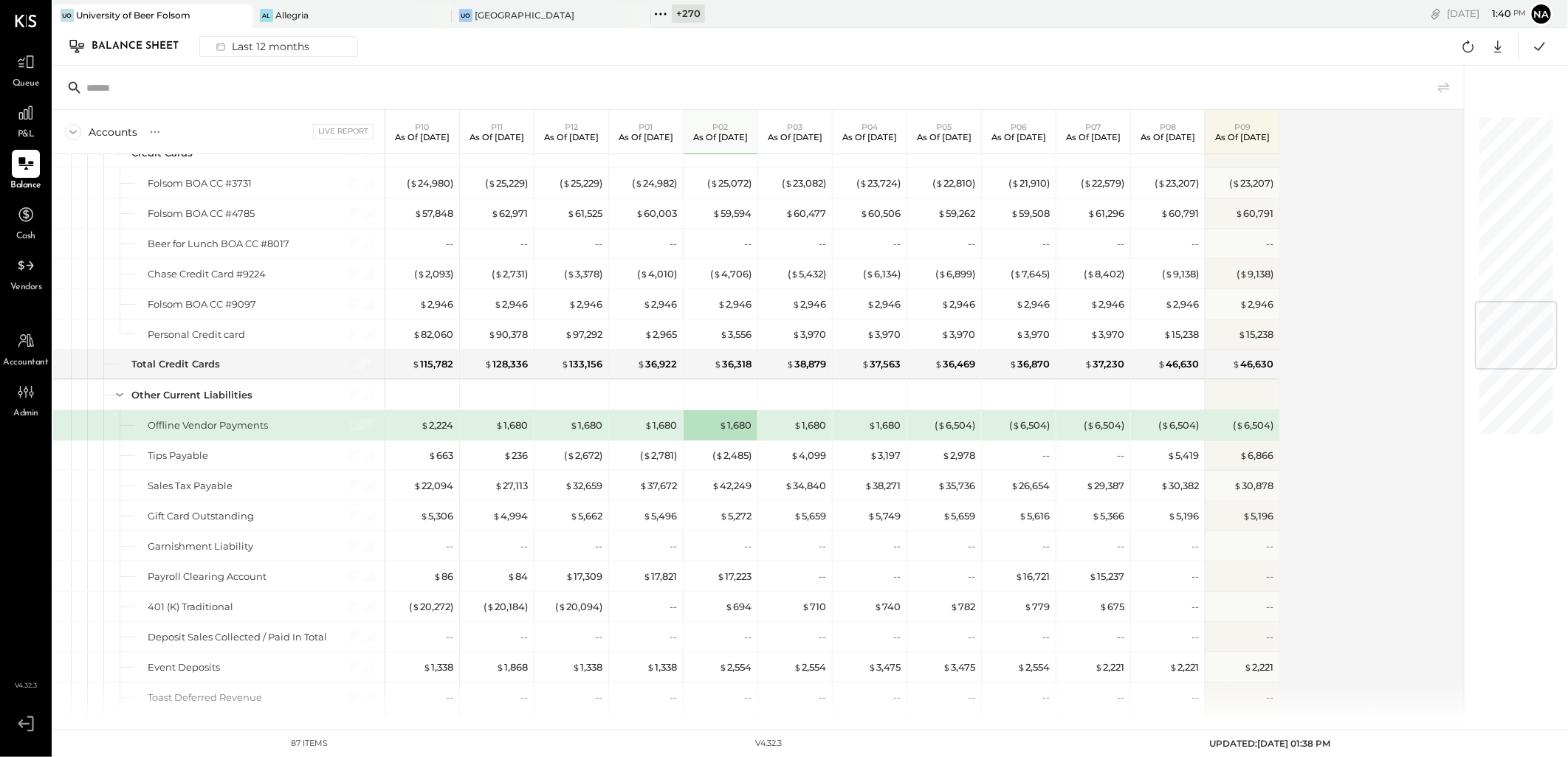
click at [456, 426] on div "$ 2,224" at bounding box center [422, 425] width 74 height 29
click at [447, 423] on div "$ 2,224" at bounding box center [437, 426] width 32 height 14
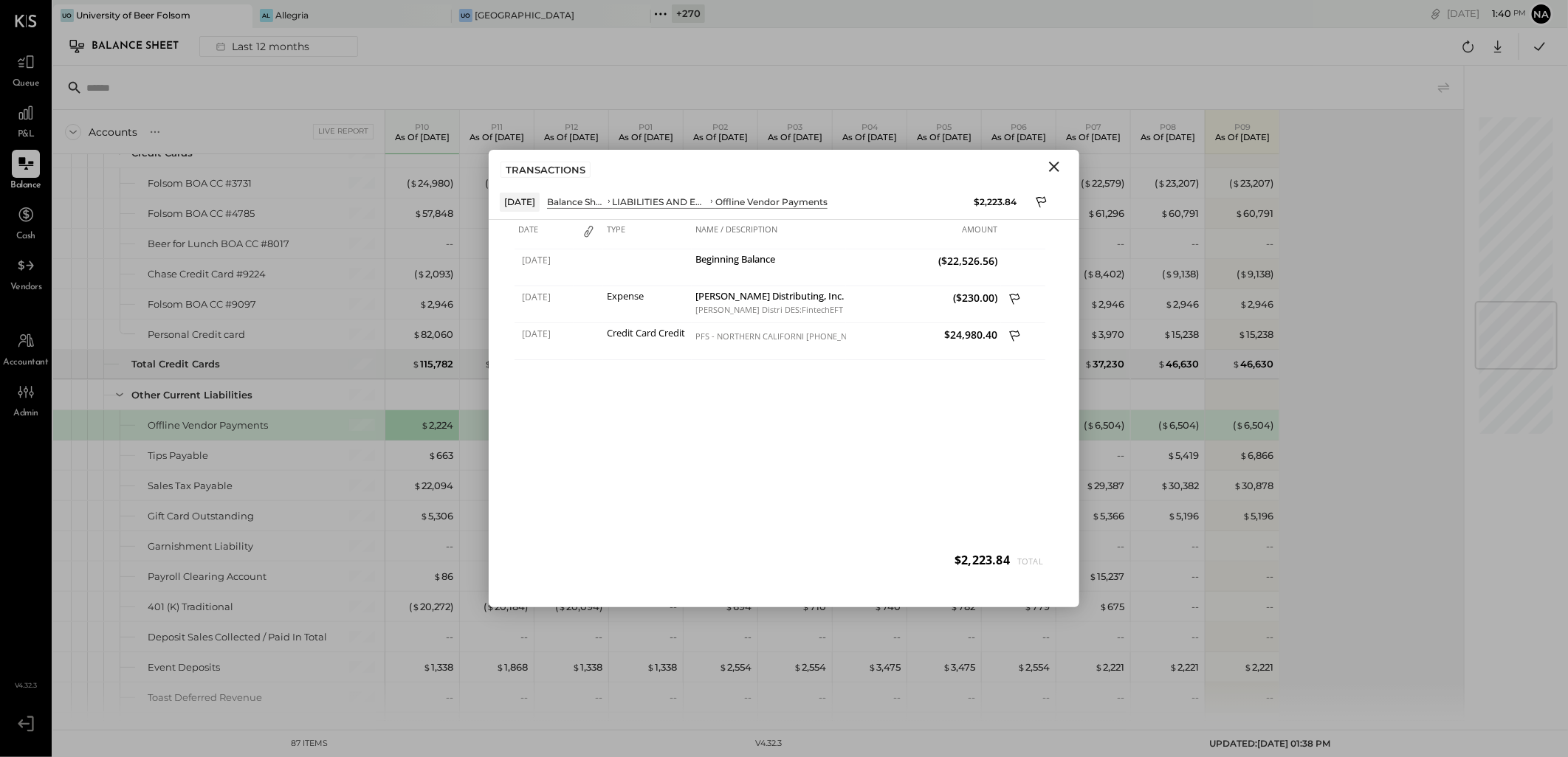
click at [1055, 166] on icon "Close" at bounding box center [1054, 166] width 10 height 10
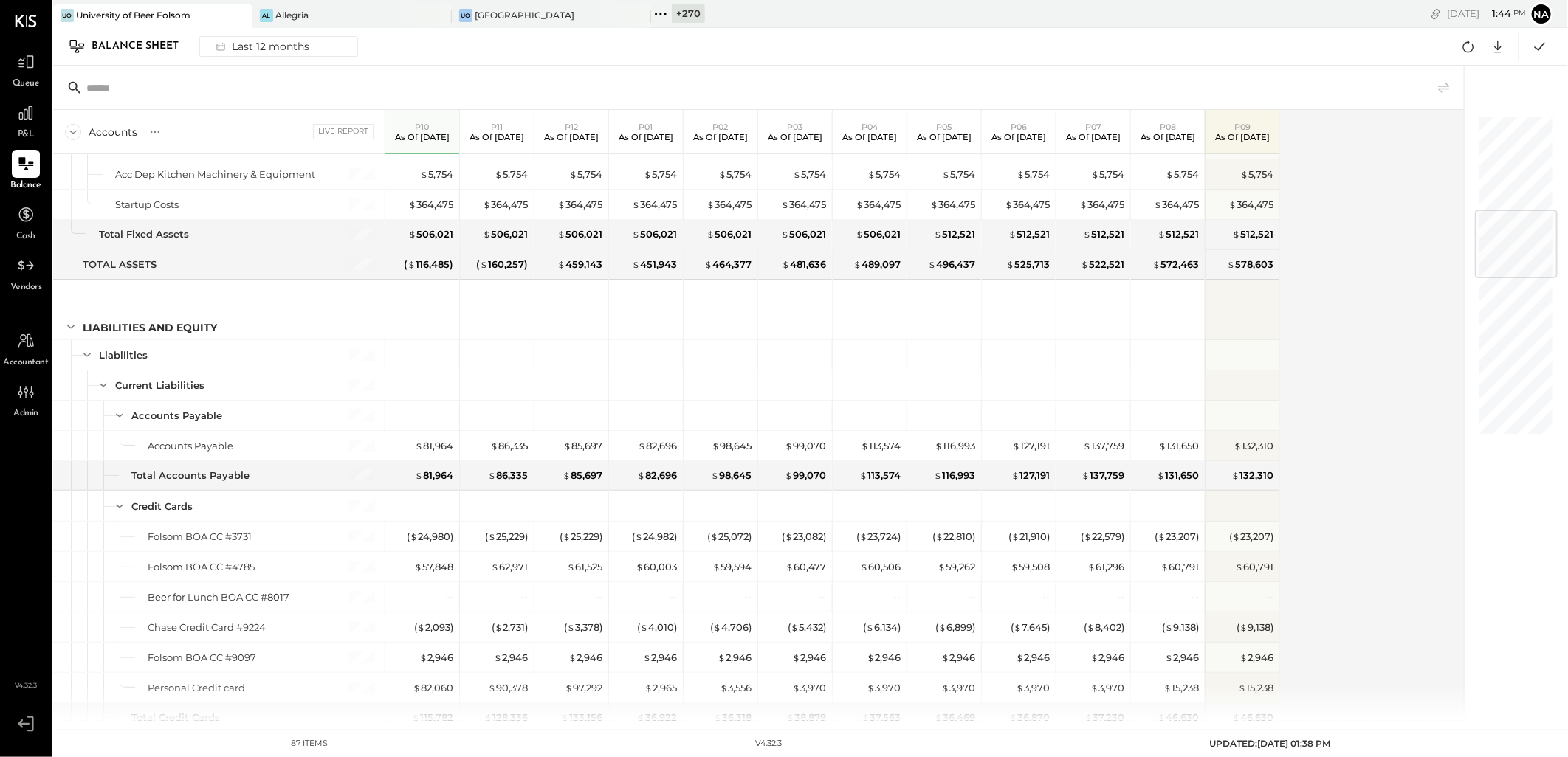
scroll to position [794, 0]
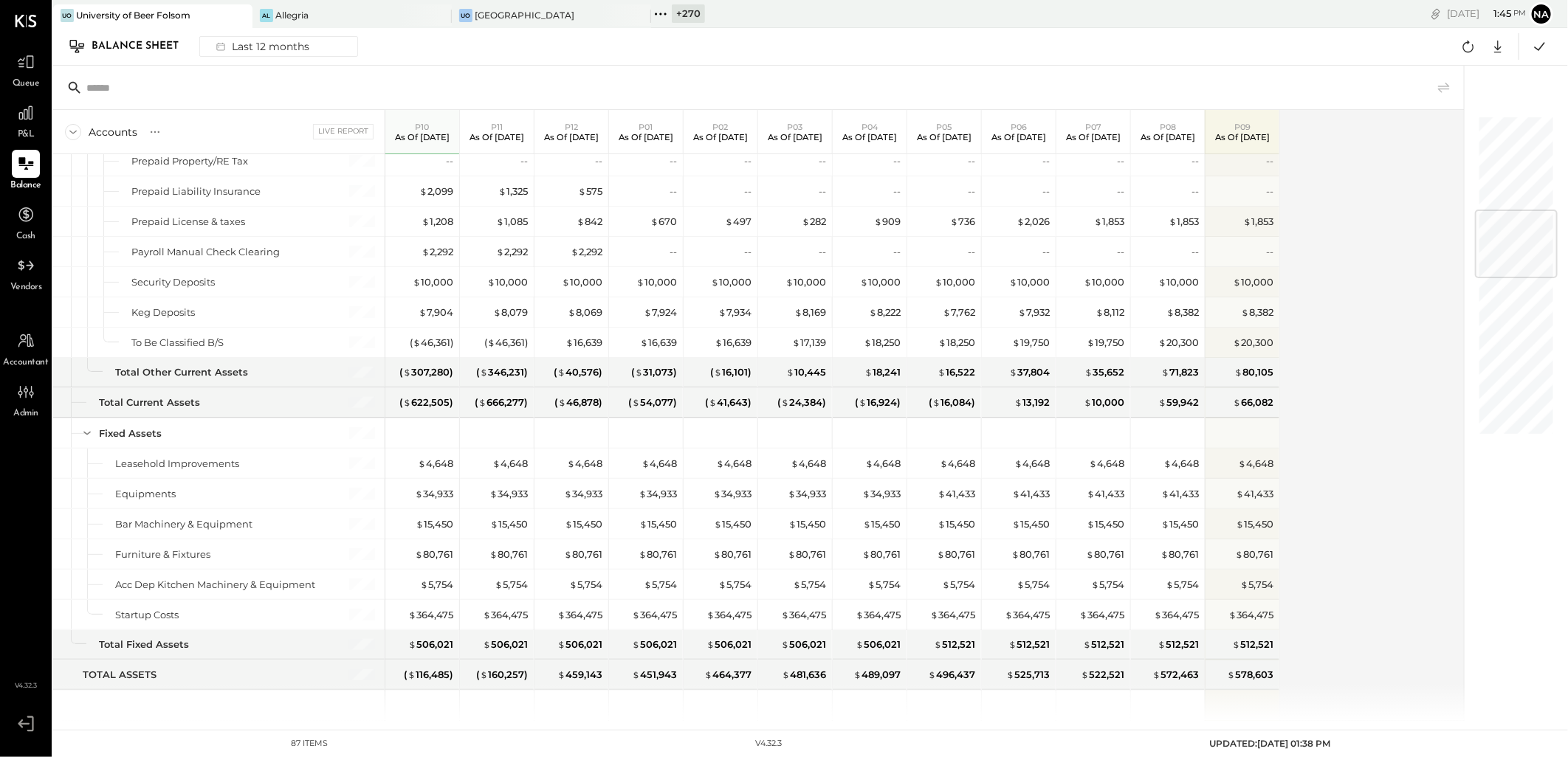
click at [676, 16] on div "+ 270" at bounding box center [688, 13] width 33 height 18
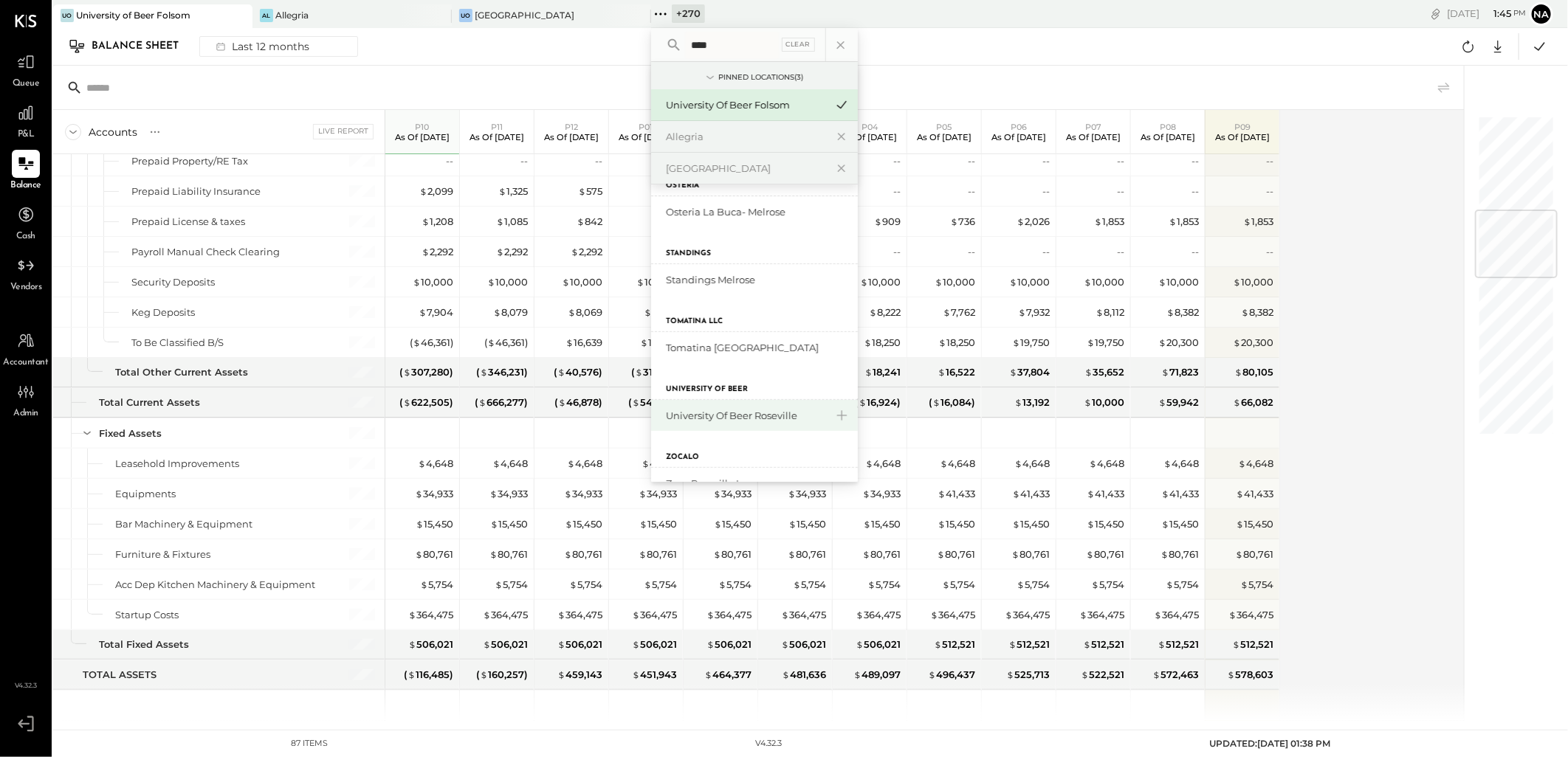
scroll to position [246, 0]
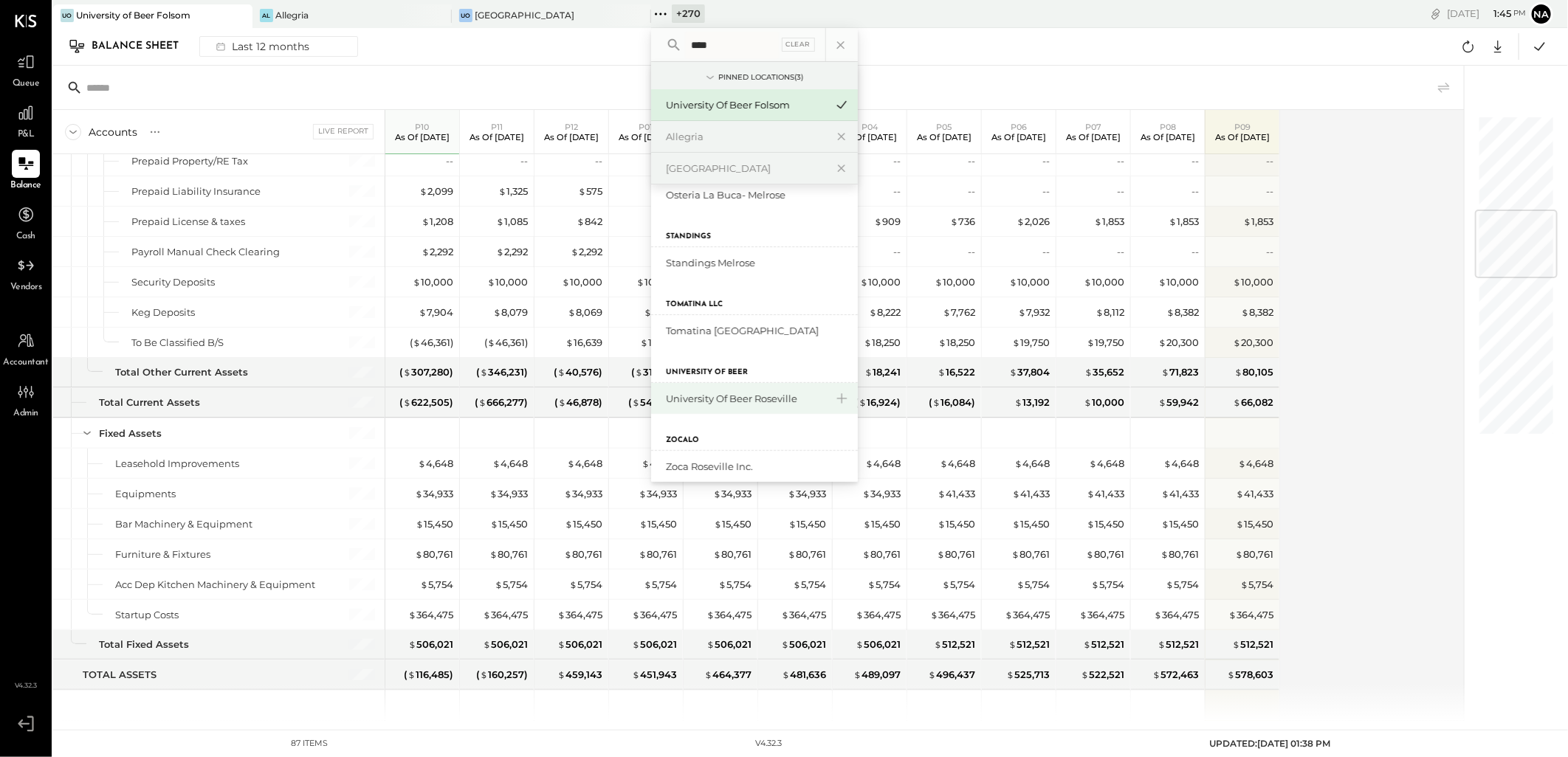
type input "****"
click at [769, 400] on div "University of Beer Roseville" at bounding box center [746, 399] width 160 height 14
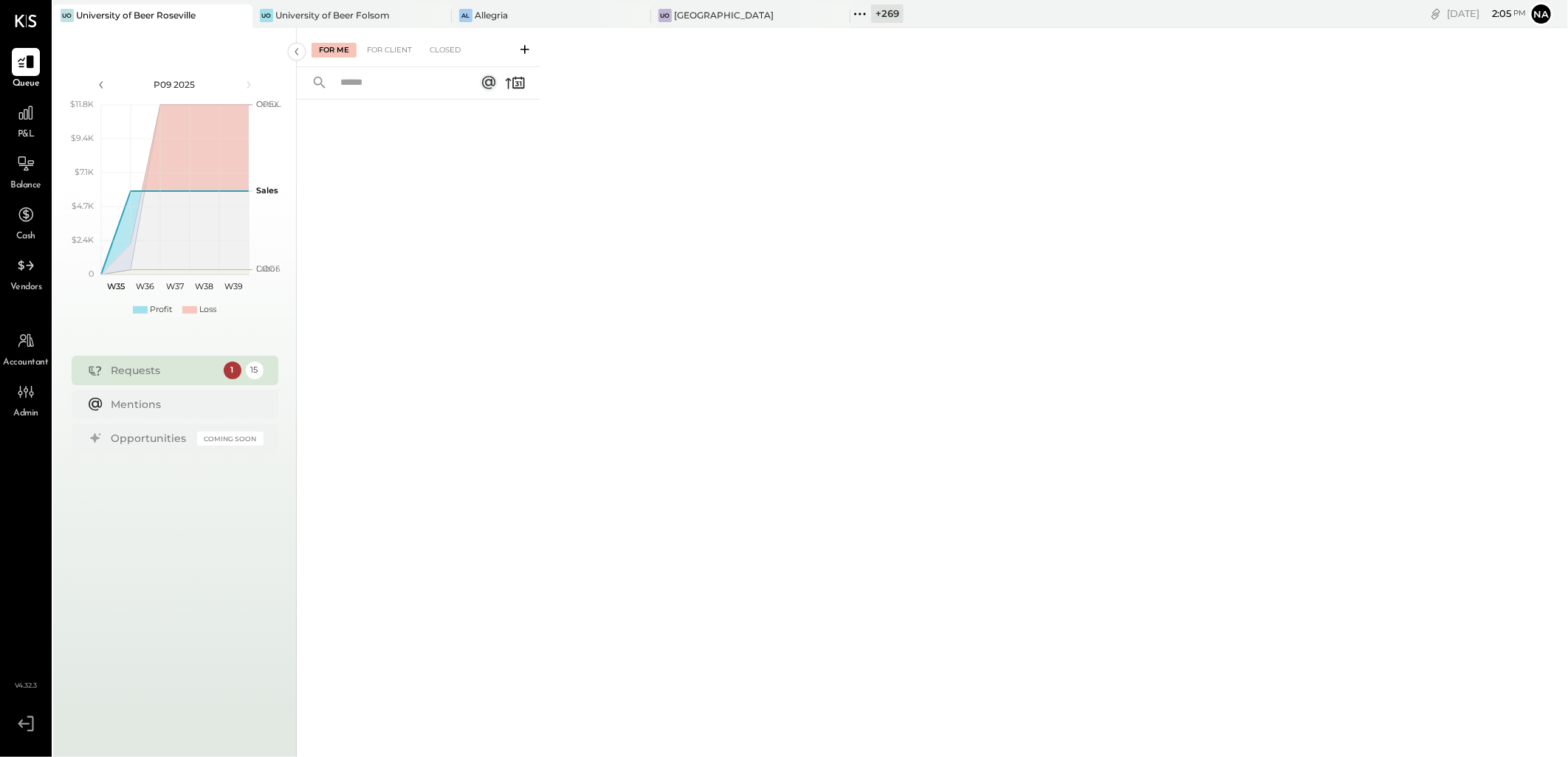
click at [40, 100] on div "P&L" at bounding box center [26, 120] width 43 height 43
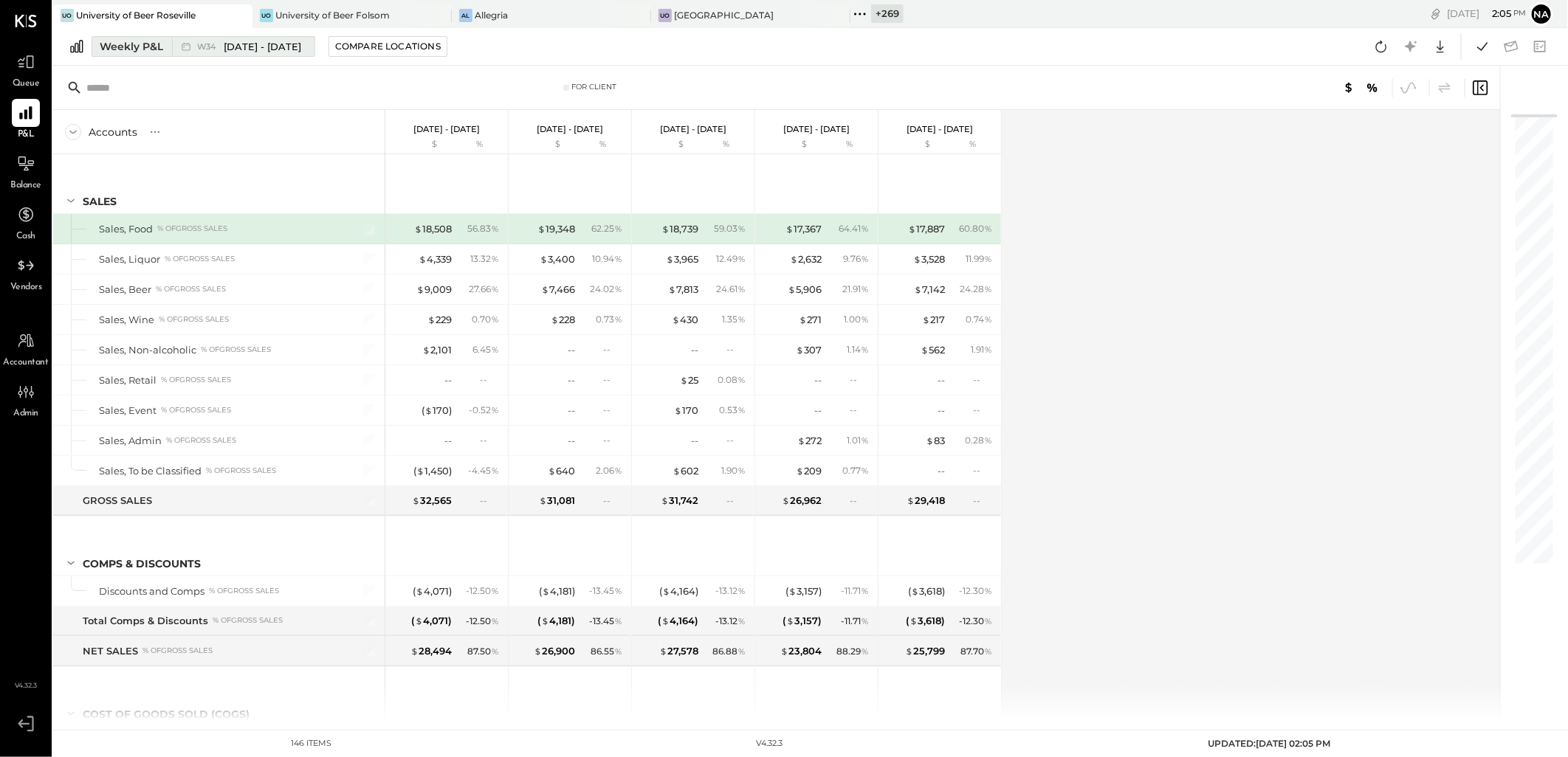
click at [121, 51] on div "Weekly P&L" at bounding box center [131, 46] width 63 height 15
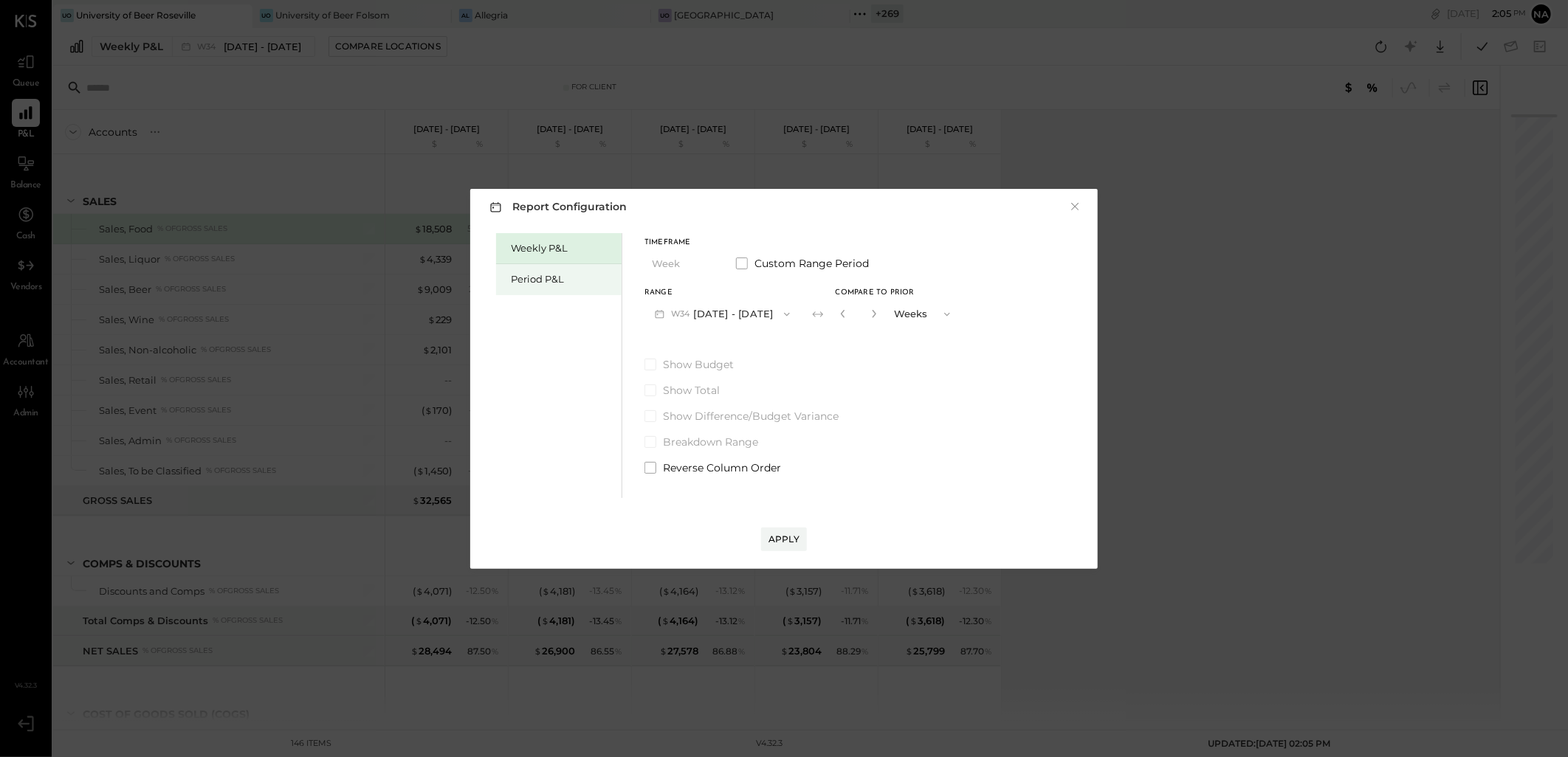
click at [528, 279] on div "Period P&L" at bounding box center [562, 279] width 104 height 14
click at [799, 537] on div "Apply" at bounding box center [783, 539] width 31 height 13
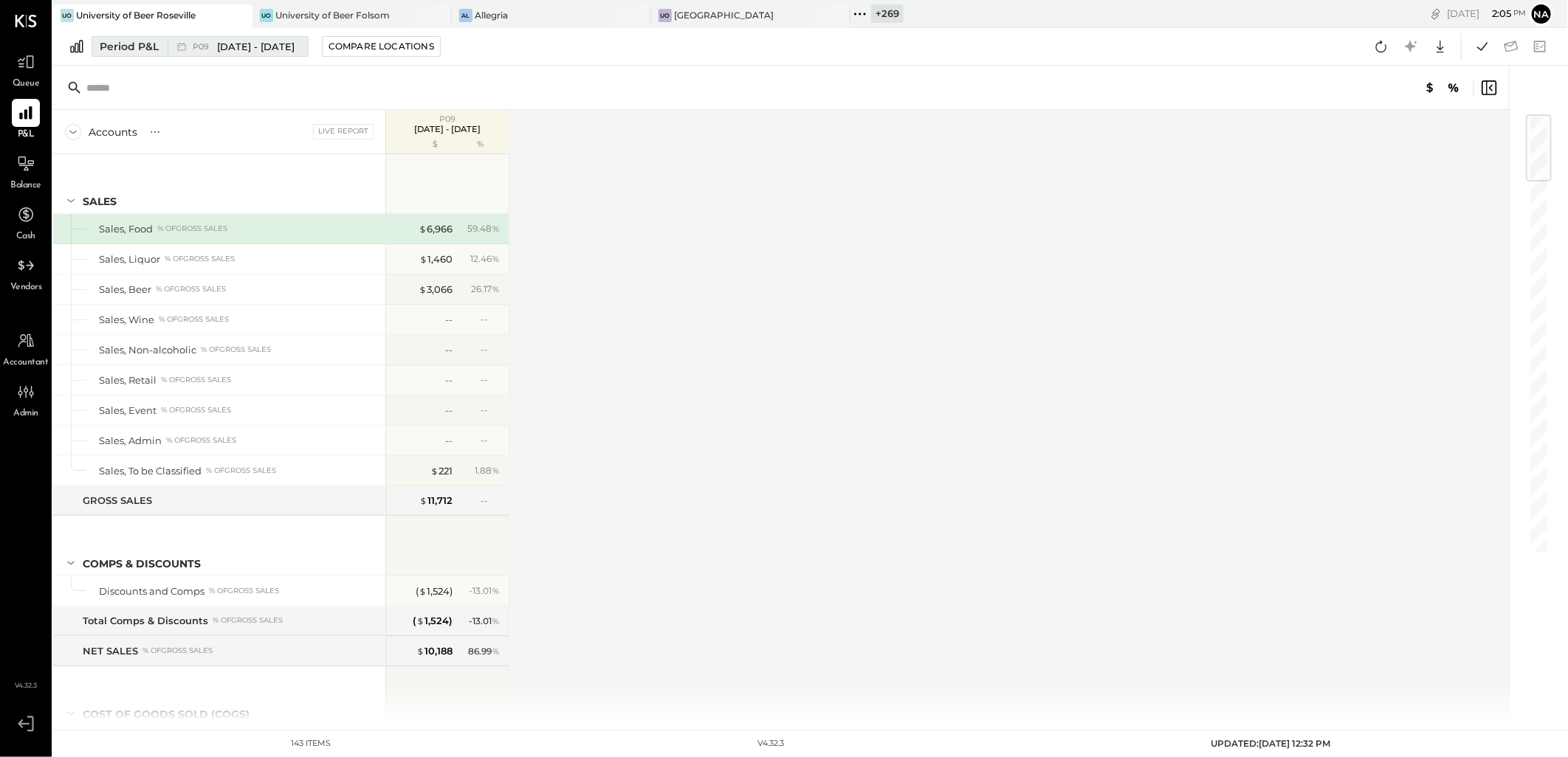
click at [263, 51] on span "[DATE] - [DATE]" at bounding box center [256, 47] width 78 height 14
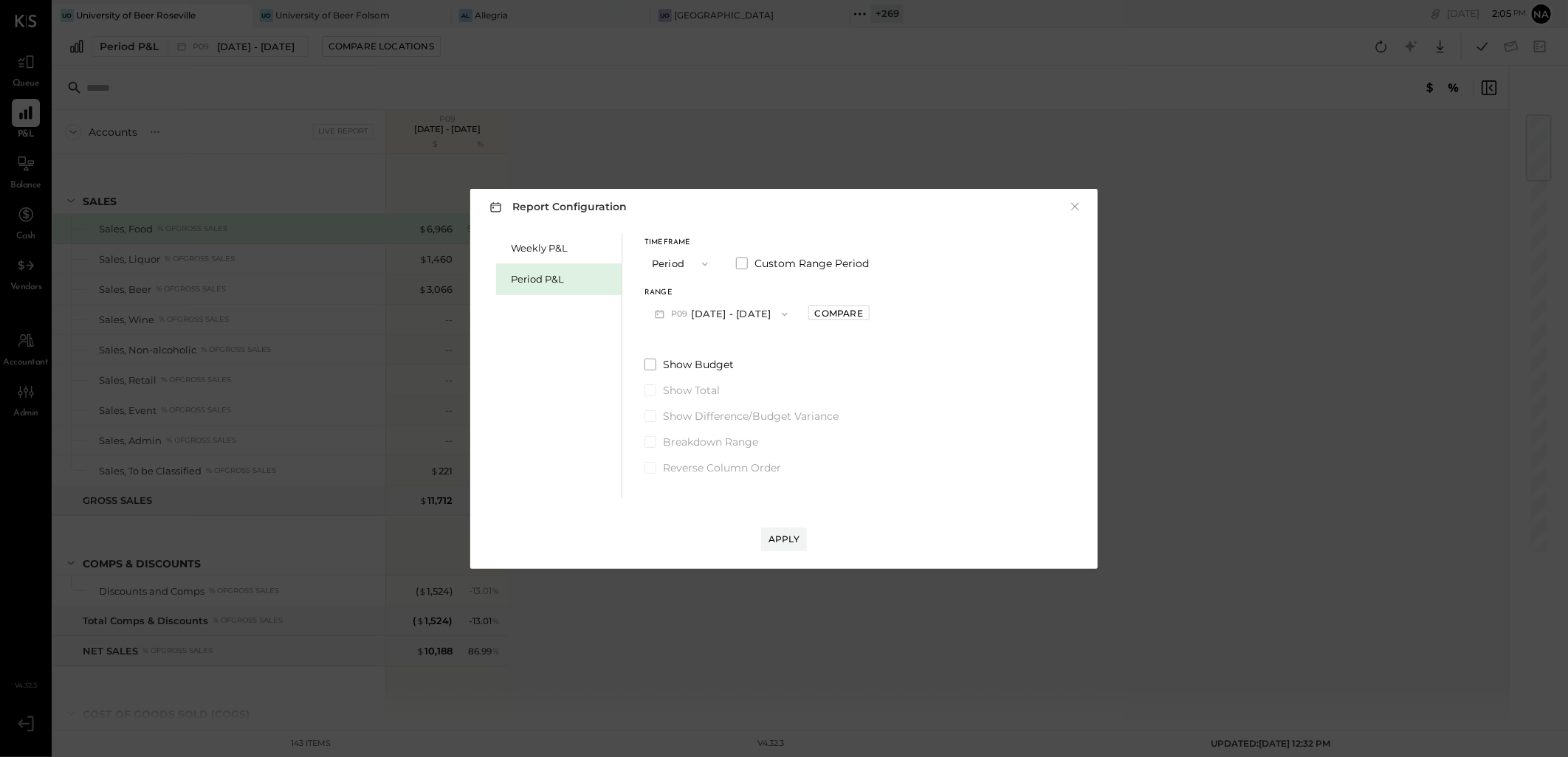
click at [738, 312] on button "P09 [DATE] - [DATE]" at bounding box center [722, 314] width 153 height 28
click at [774, 404] on div "P06 [DATE] - [DATE]" at bounding box center [729, 409] width 169 height 31
click at [862, 314] on div "Compare" at bounding box center [839, 313] width 48 height 13
click at [877, 308] on button "button" at bounding box center [871, 313] width 12 height 17
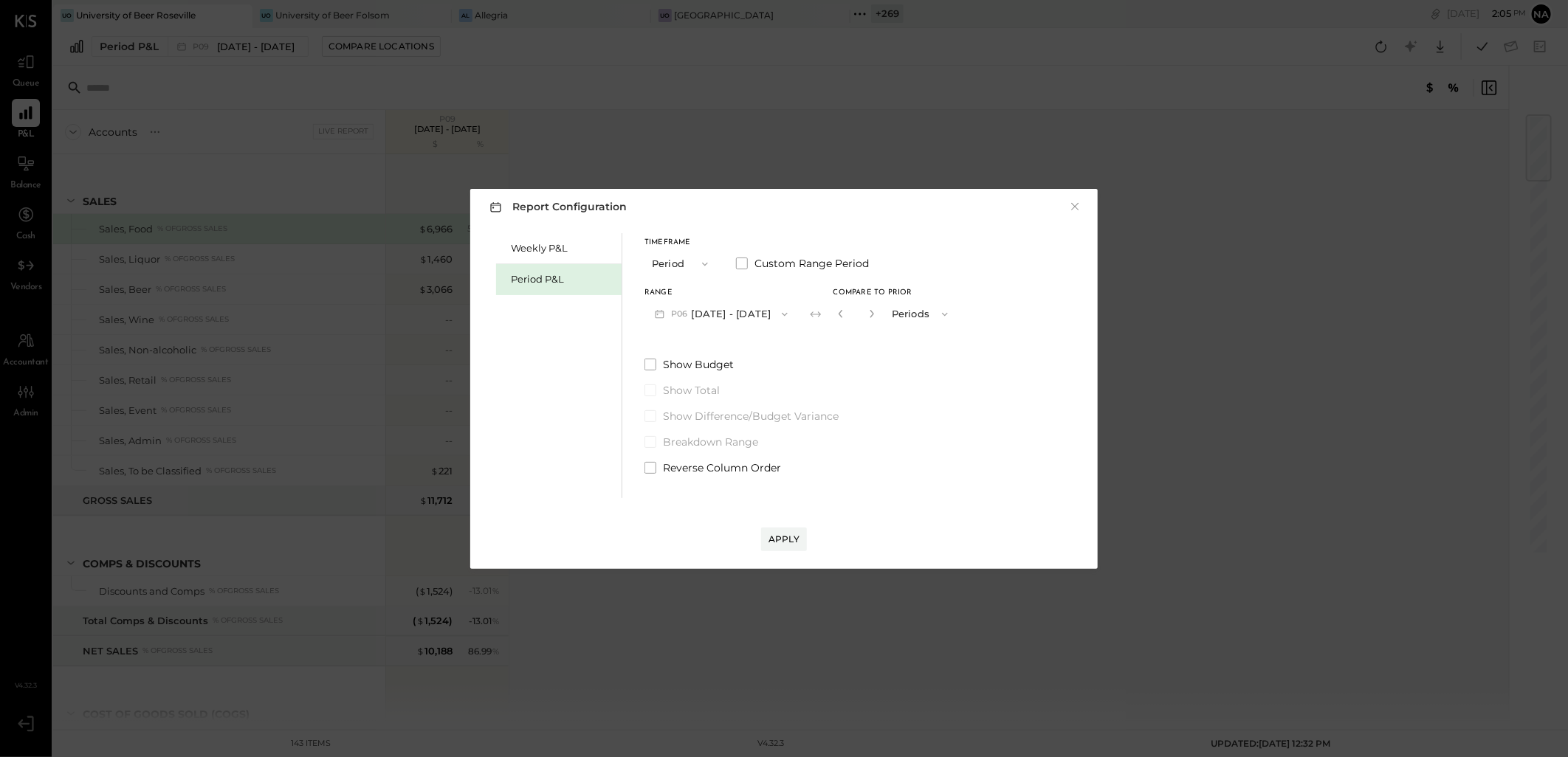
click at [877, 314] on button "button" at bounding box center [871, 313] width 12 height 17
type input "*"
click at [782, 528] on button "Apply" at bounding box center [784, 539] width 46 height 24
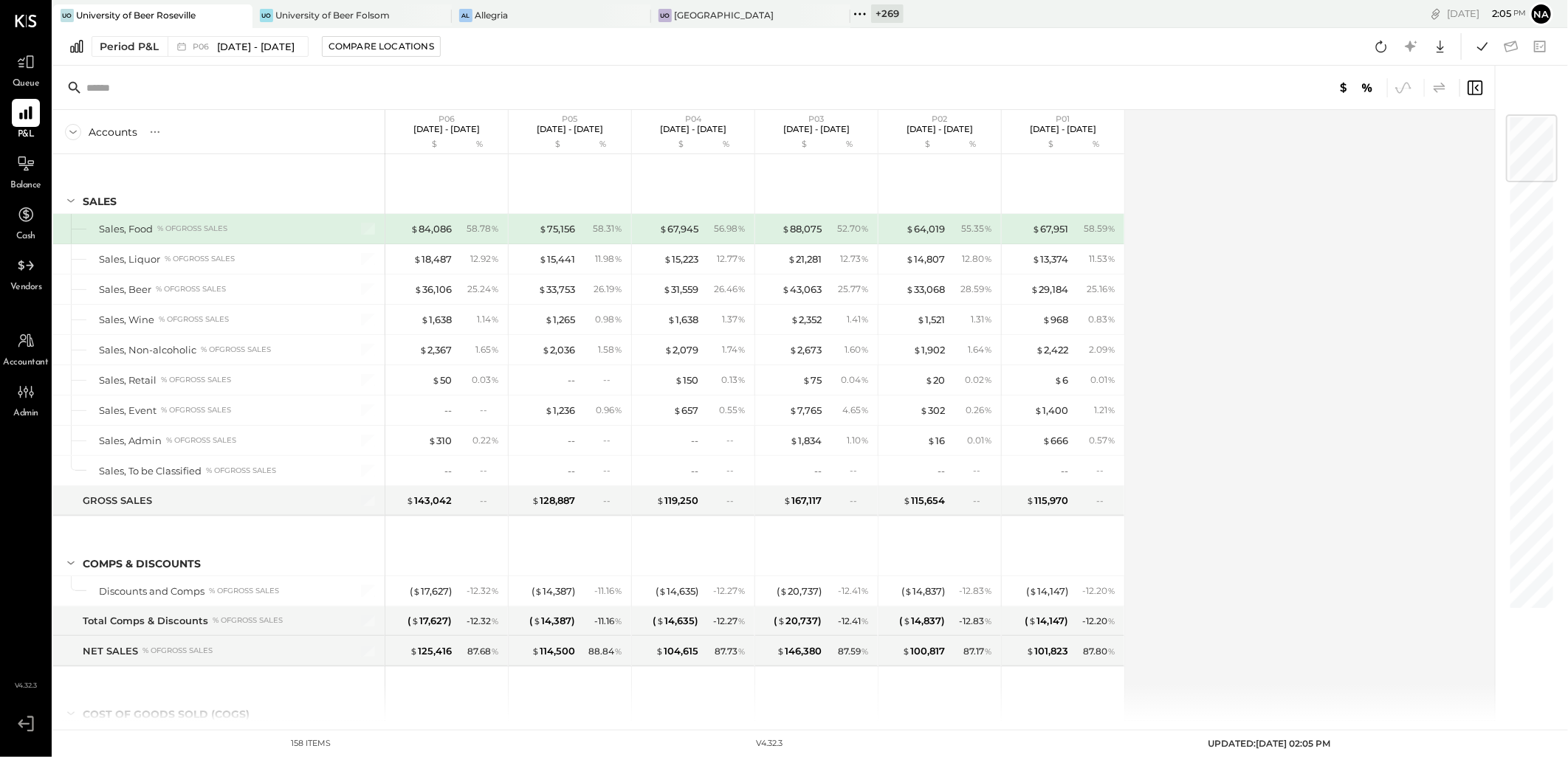
click at [1441, 86] on icon at bounding box center [1439, 88] width 17 height 17
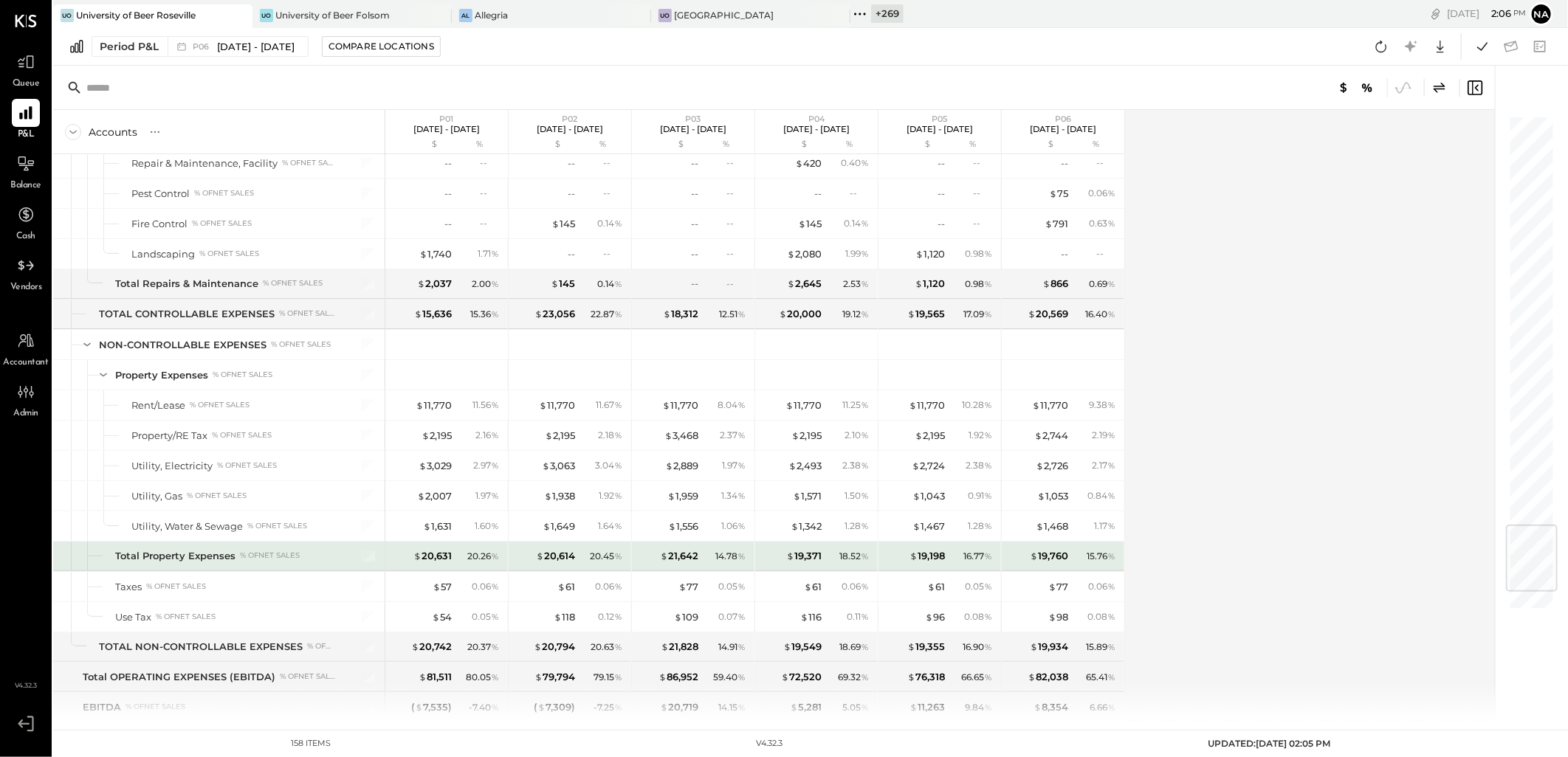
scroll to position [3444, 0]
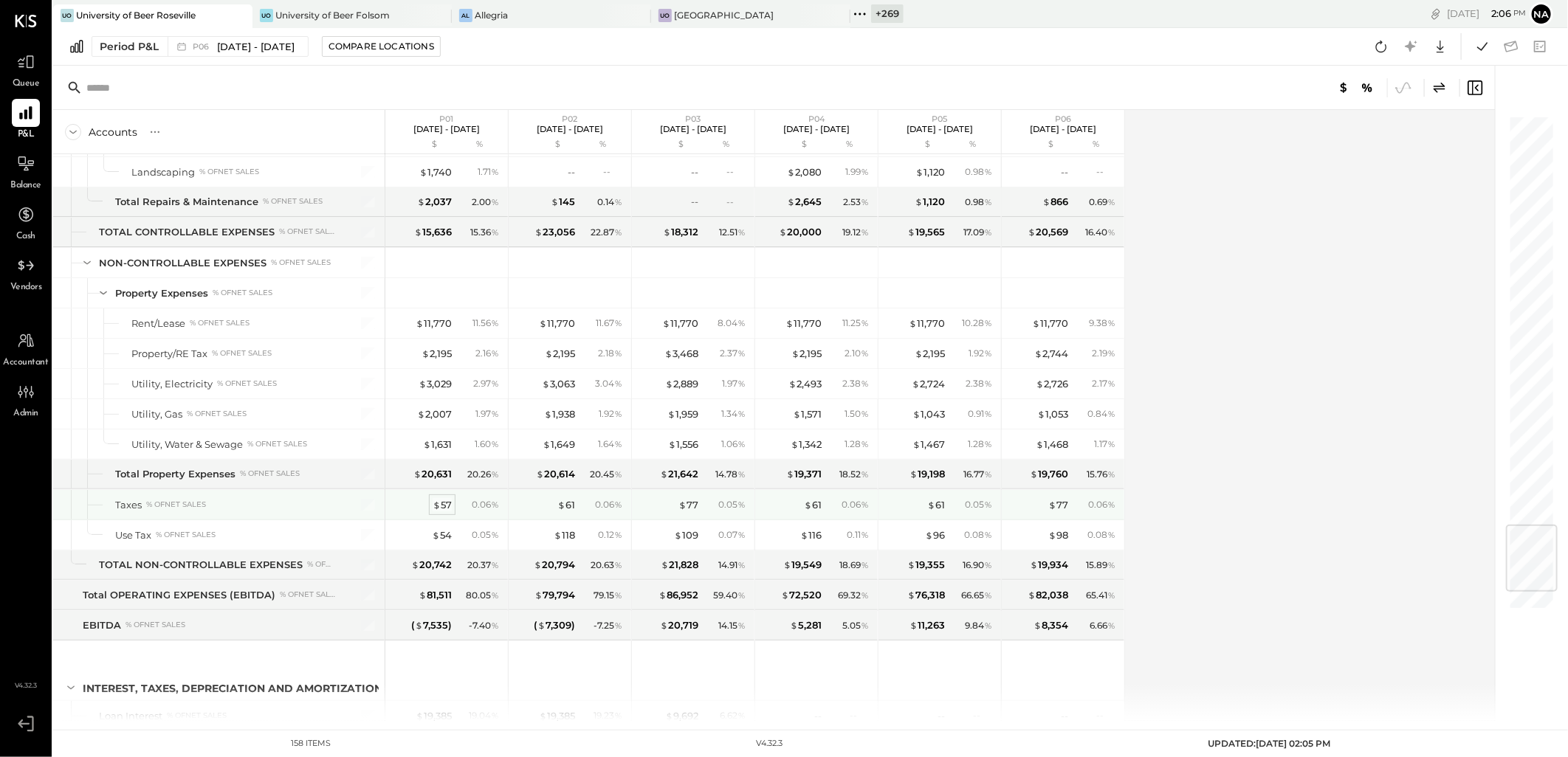
click at [435, 511] on span "$" at bounding box center [437, 505] width 8 height 12
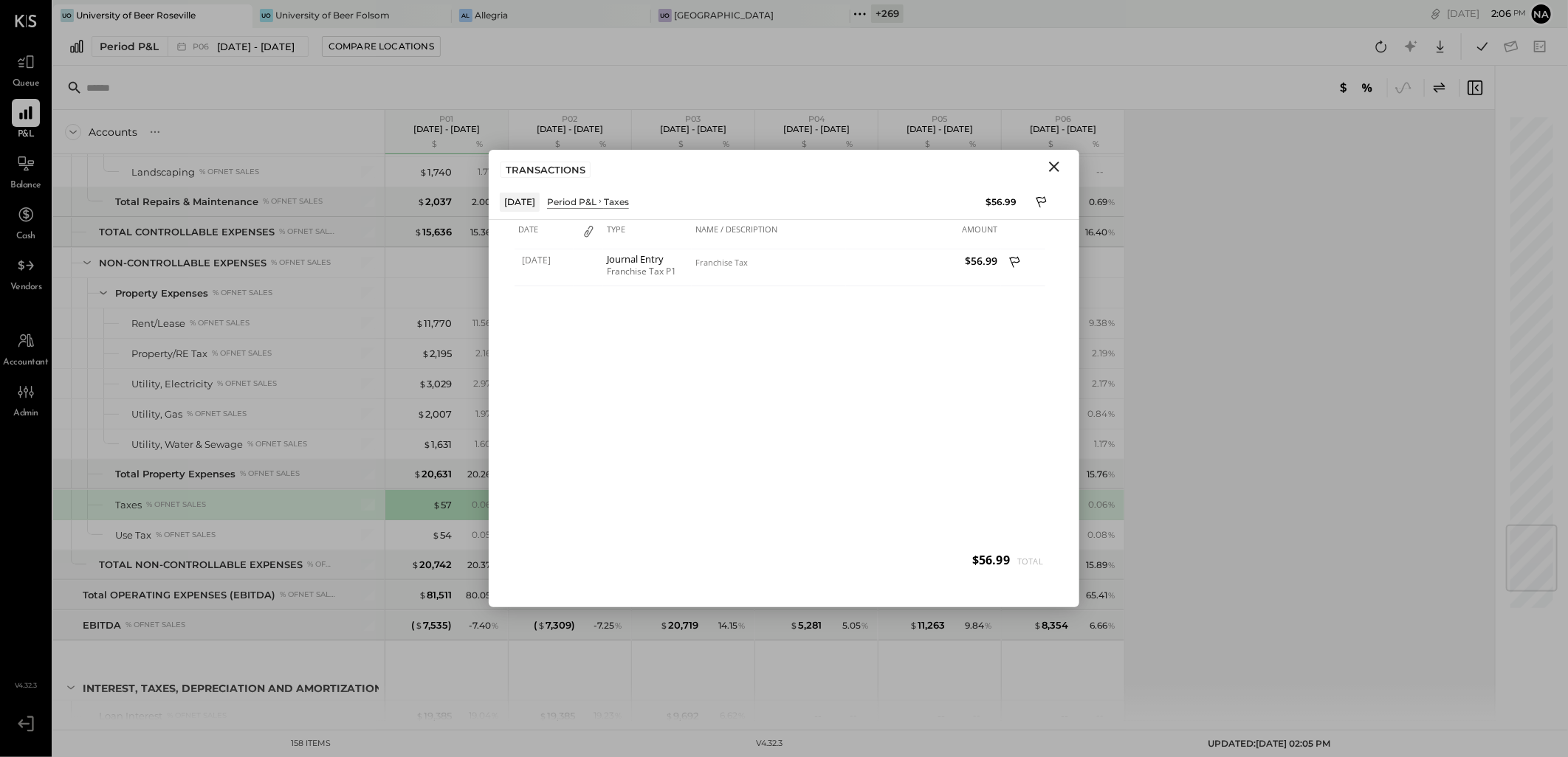
click at [1052, 168] on icon "Close" at bounding box center [1054, 166] width 10 height 10
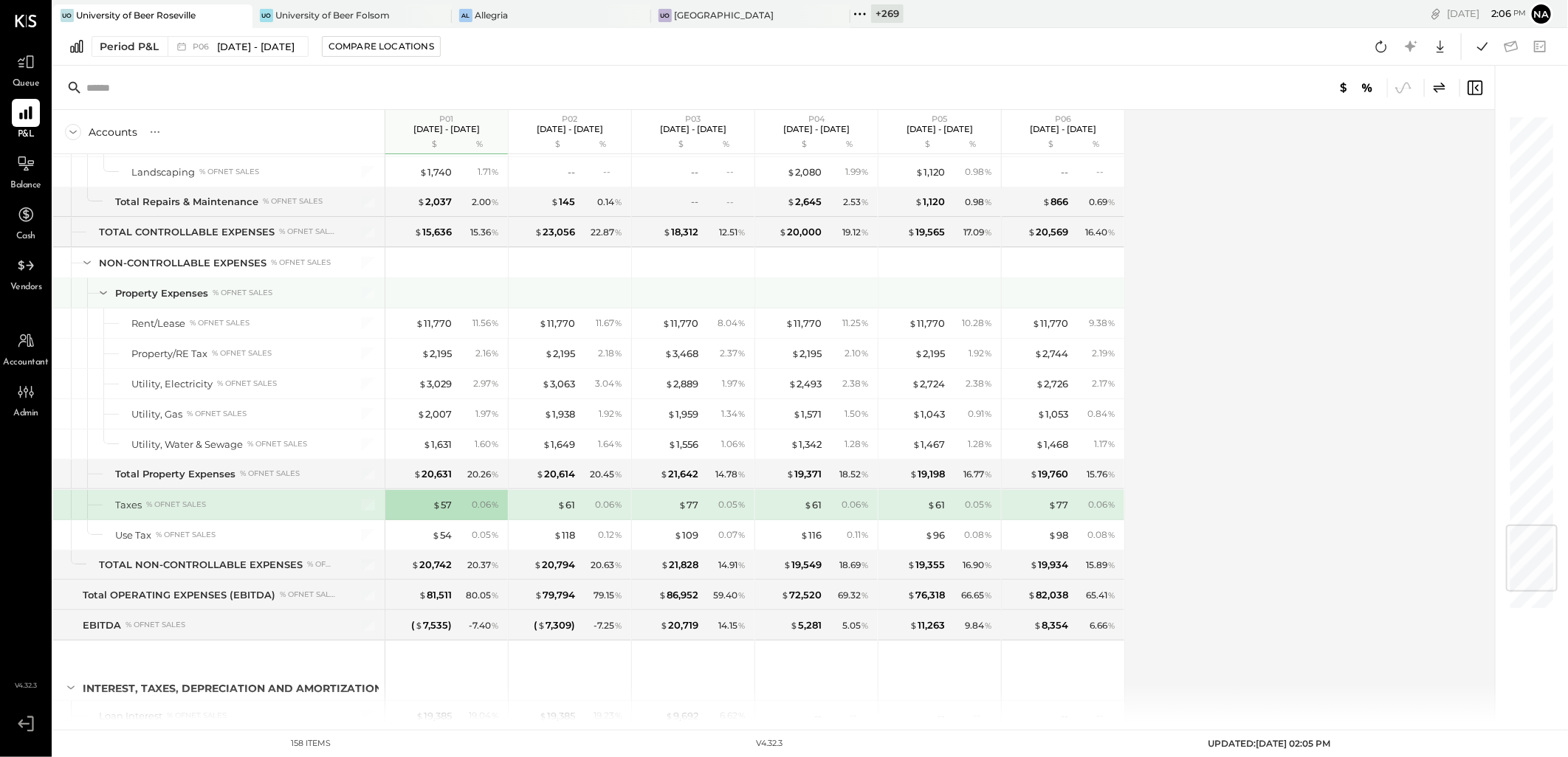
scroll to position [3590, 0]
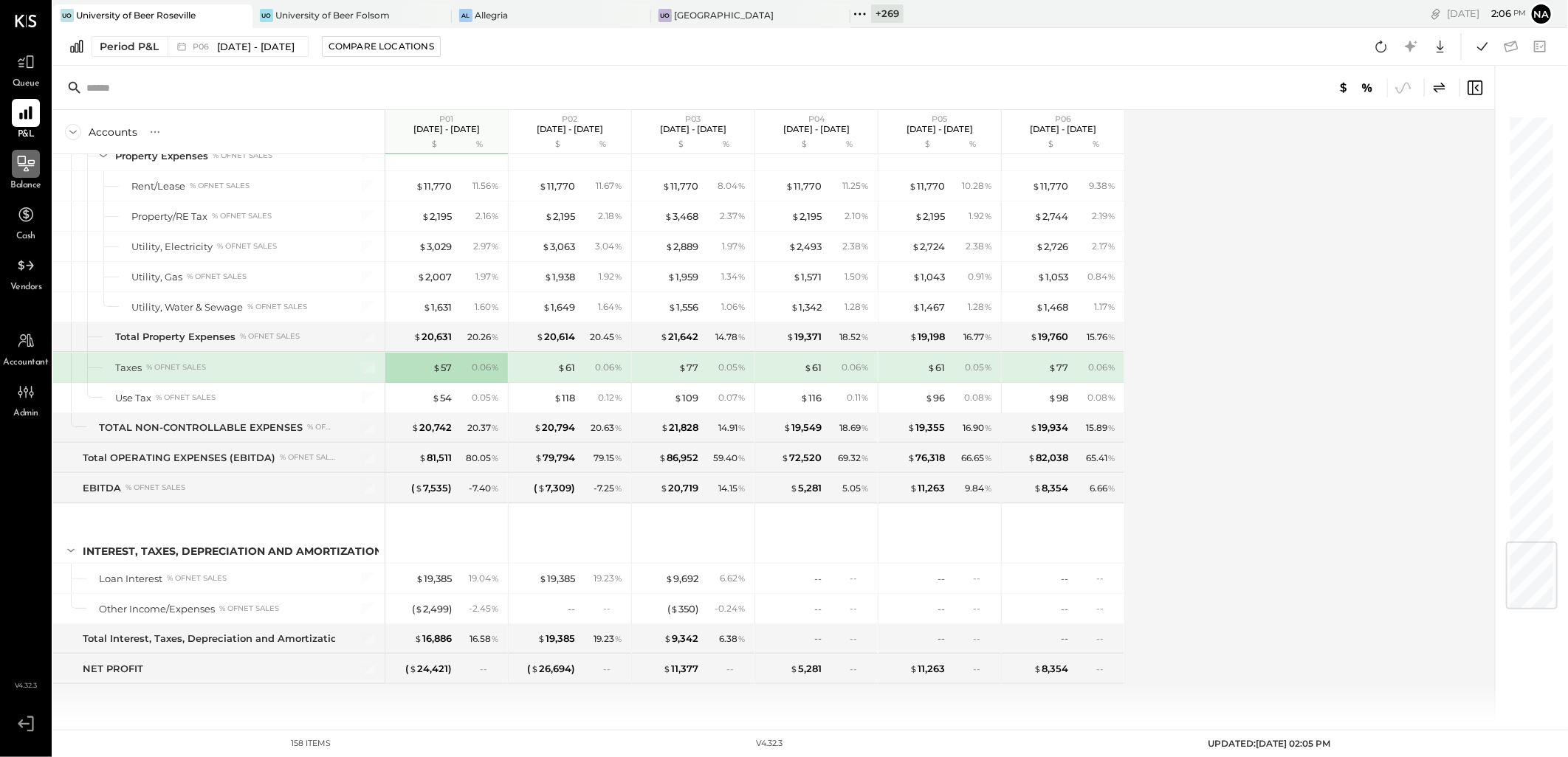
click at [33, 168] on icon at bounding box center [26, 164] width 19 height 19
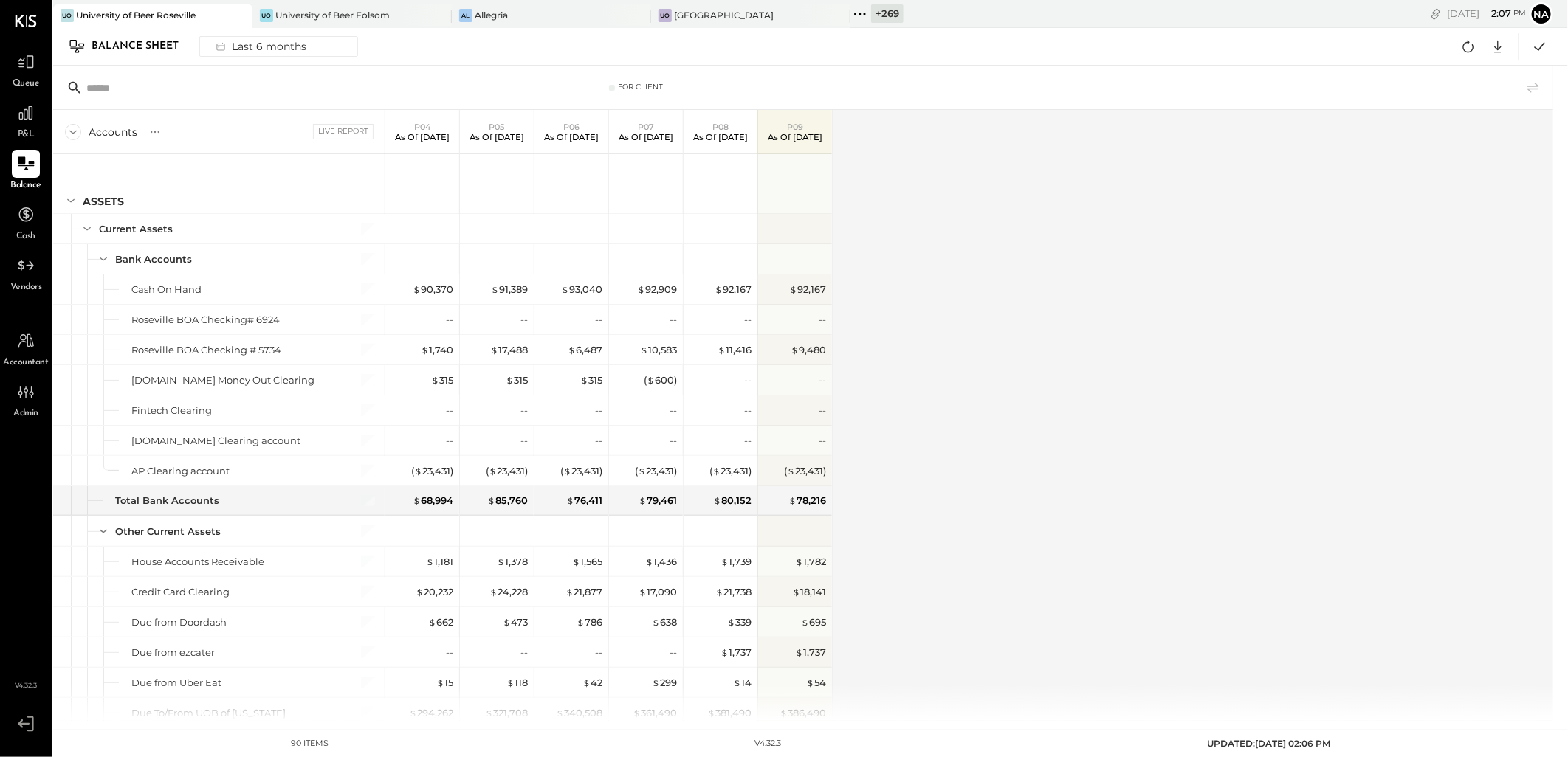
click at [268, 32] on div "Balance Sheet Last 6 months Google Sheets Excel" at bounding box center [810, 47] width 1515 height 38
click at [271, 47] on div "Last 6 months" at bounding box center [259, 47] width 104 height 19
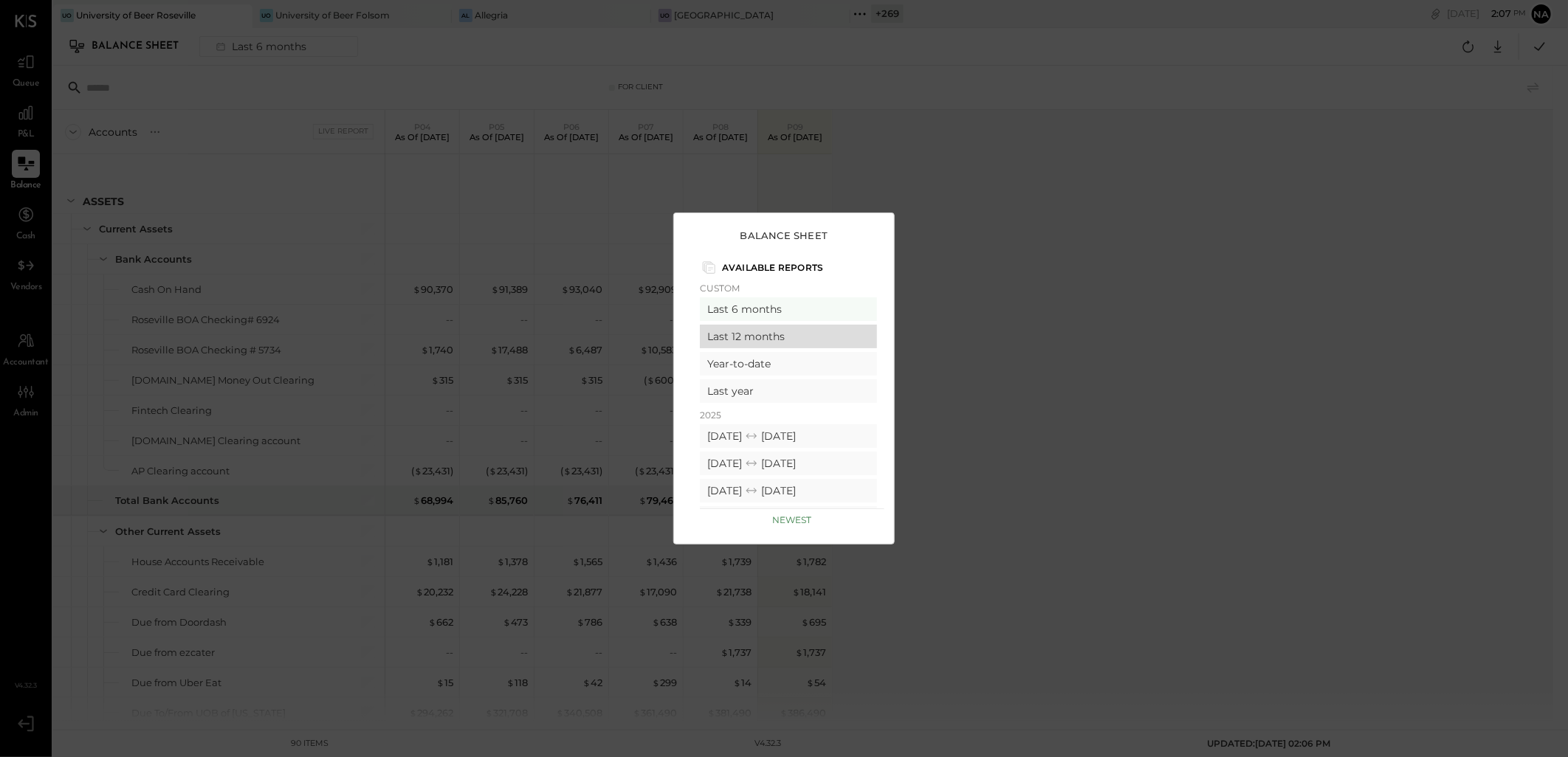
click at [723, 335] on div "Last 12 months" at bounding box center [789, 337] width 177 height 24
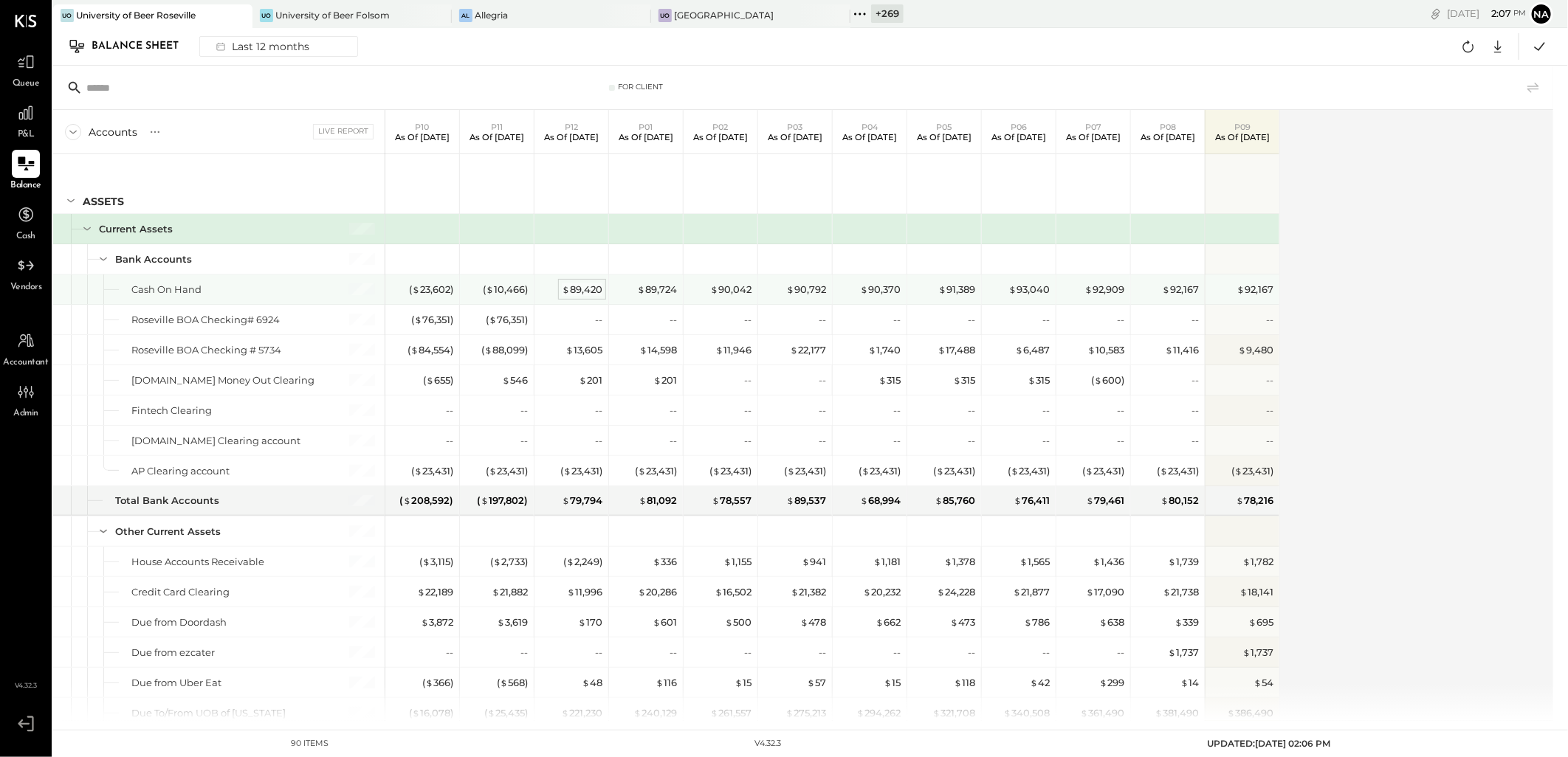
click at [584, 282] on div "$ 89,420" at bounding box center [581, 290] width 40 height 14
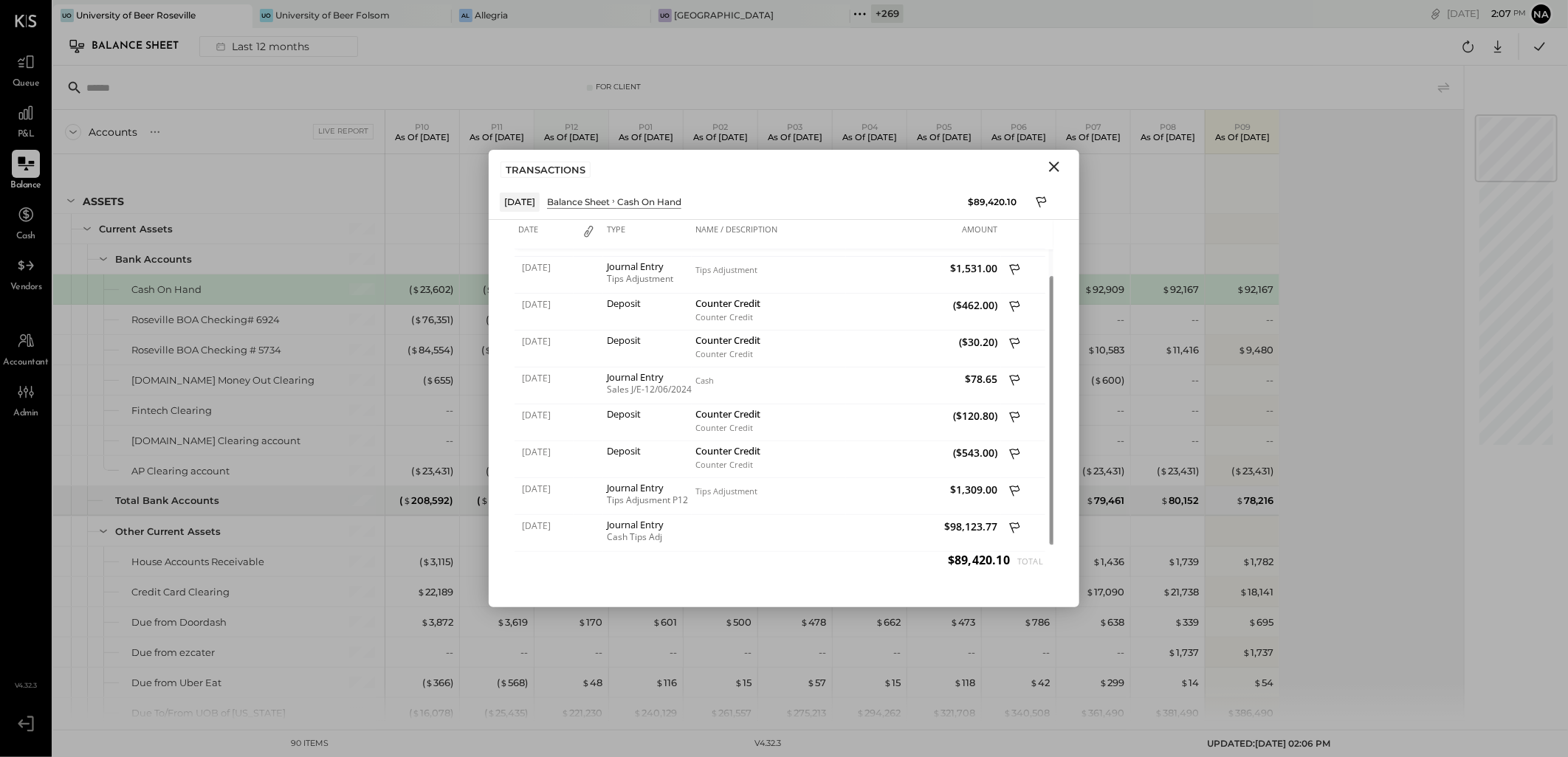
click at [1050, 168] on icon "Close" at bounding box center [1054, 167] width 17 height 17
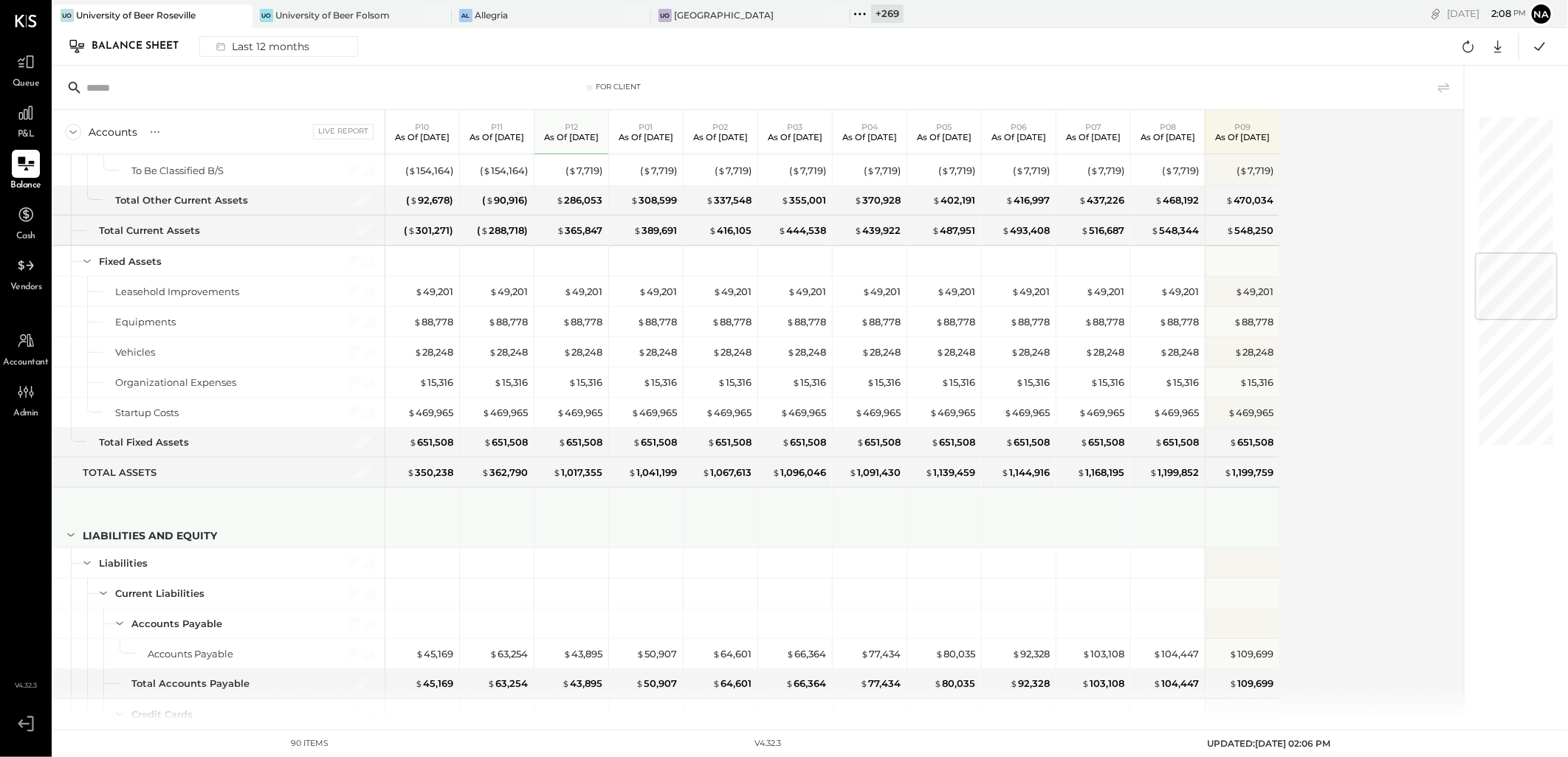
scroll to position [984, 0]
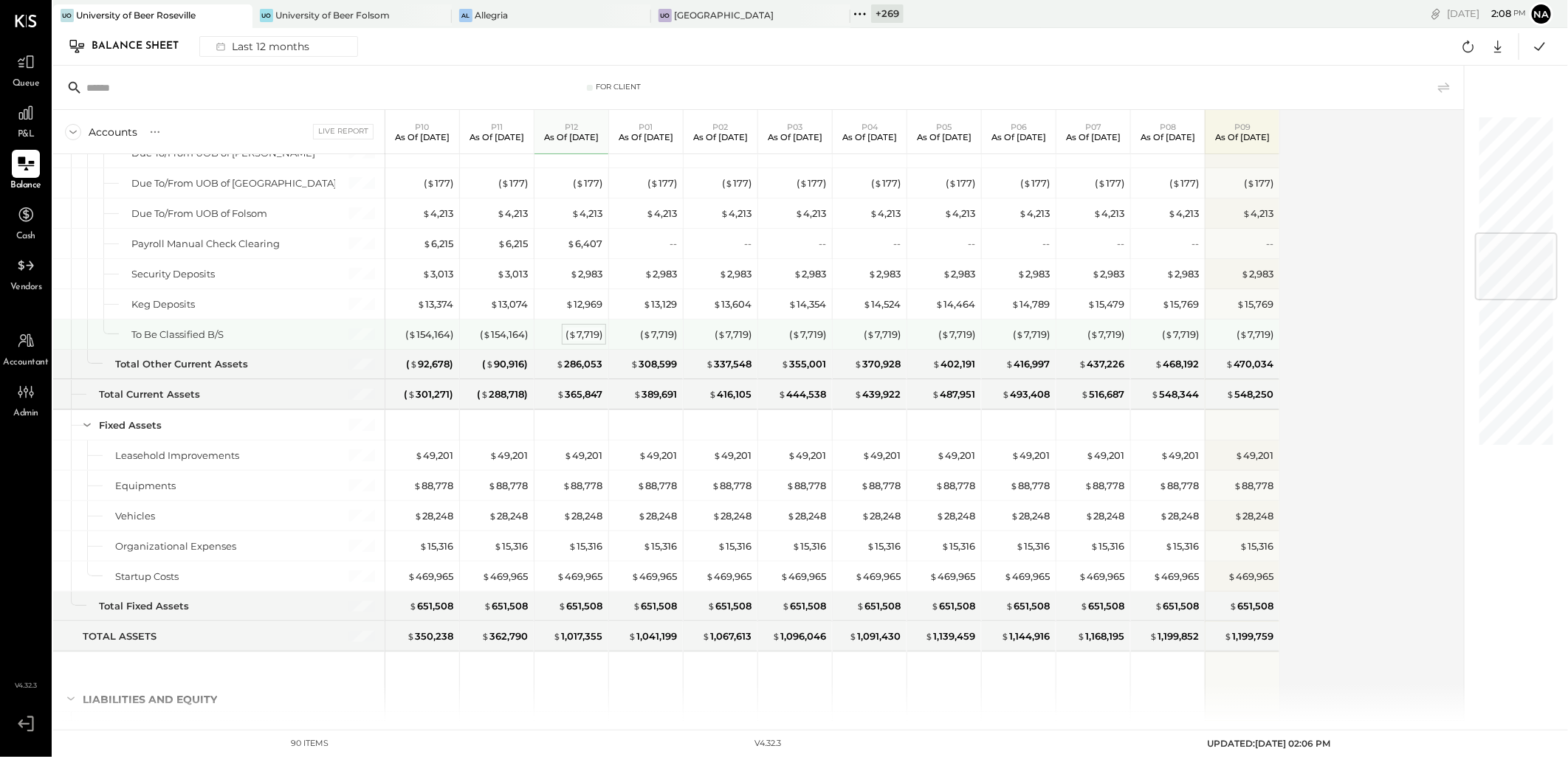
click at [590, 339] on div "( $ 7,719 )" at bounding box center [584, 335] width 37 height 14
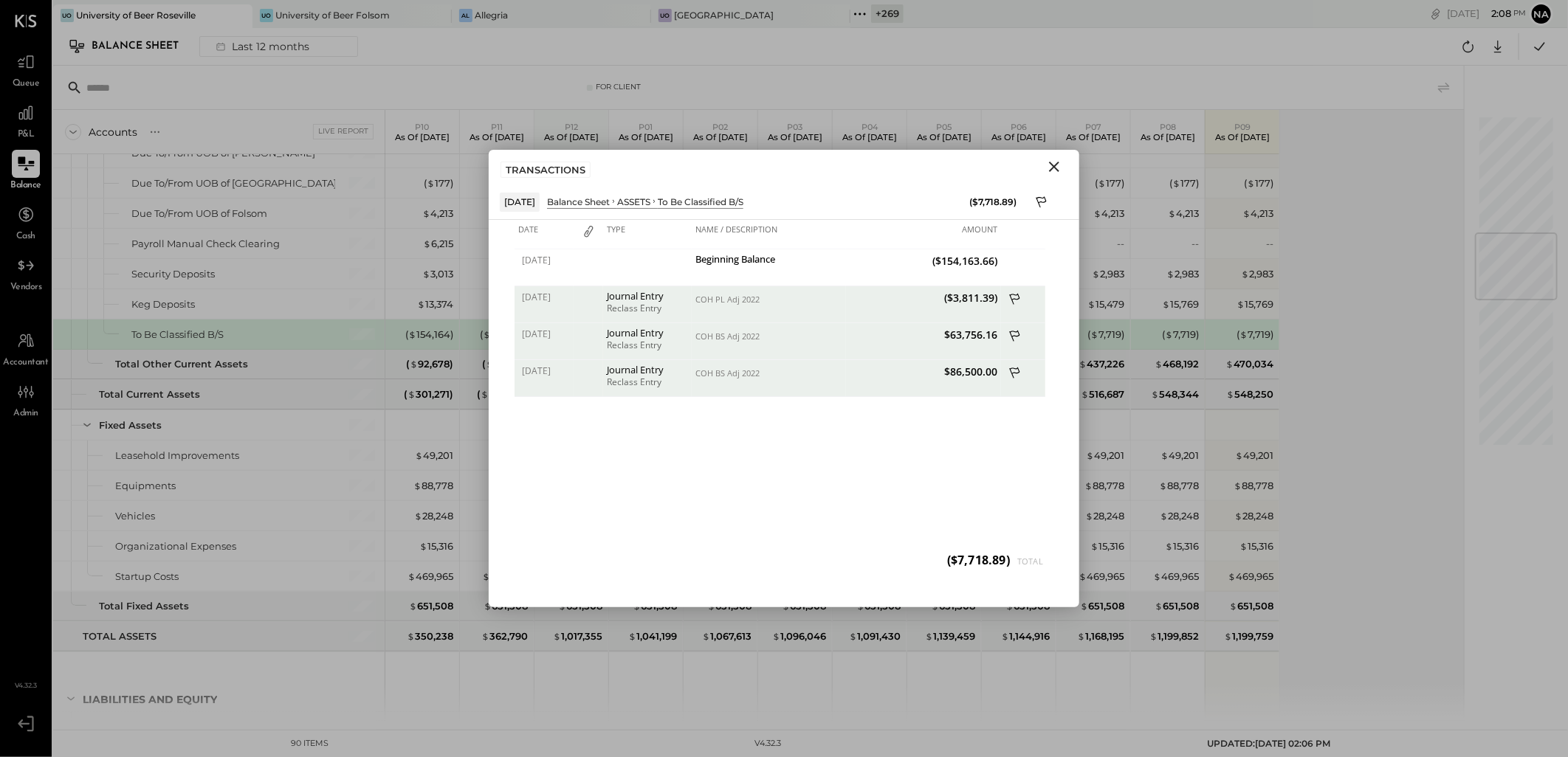
click at [1050, 171] on icon "Close" at bounding box center [1054, 166] width 10 height 10
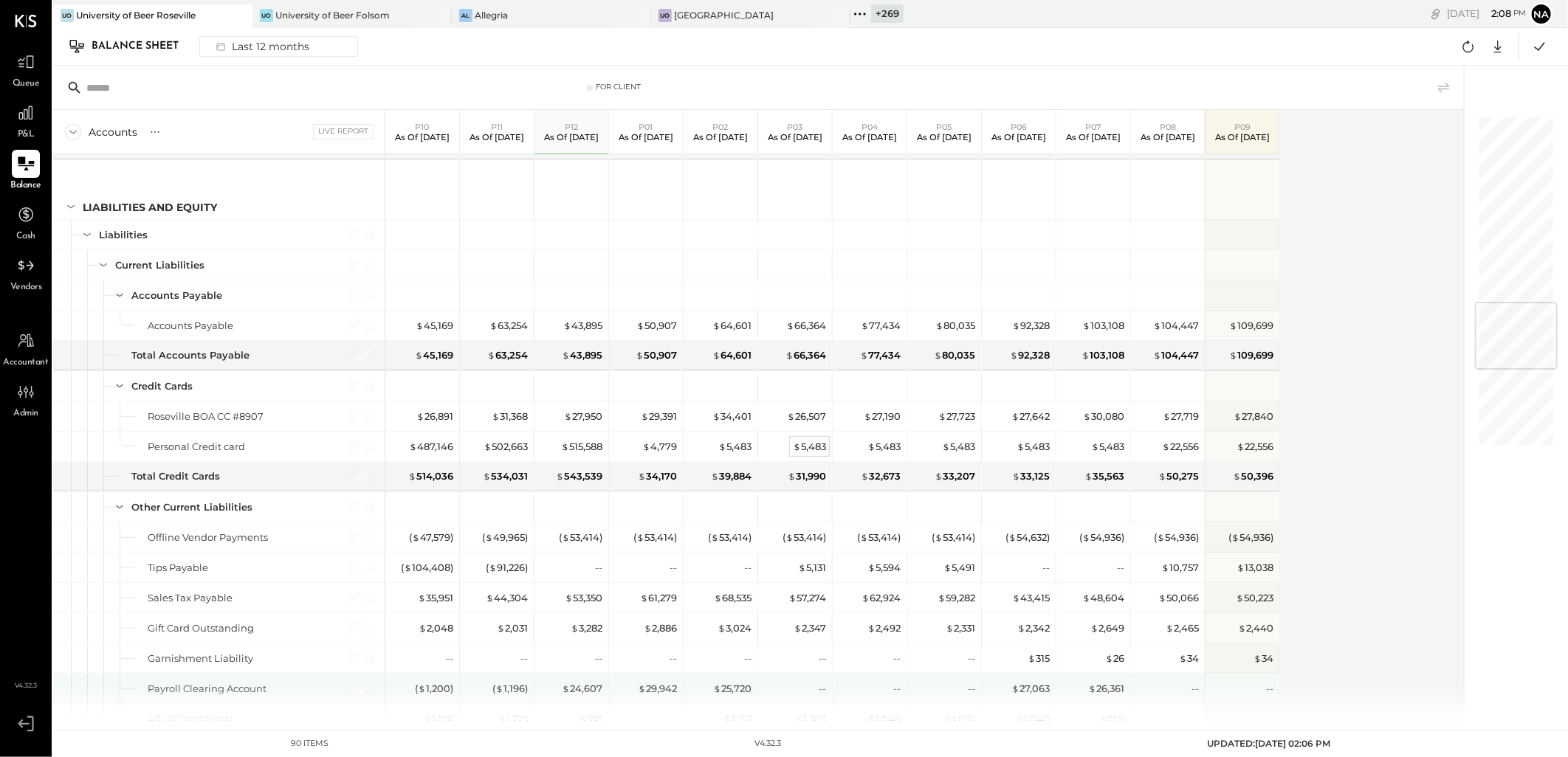
scroll to position [1558, 0]
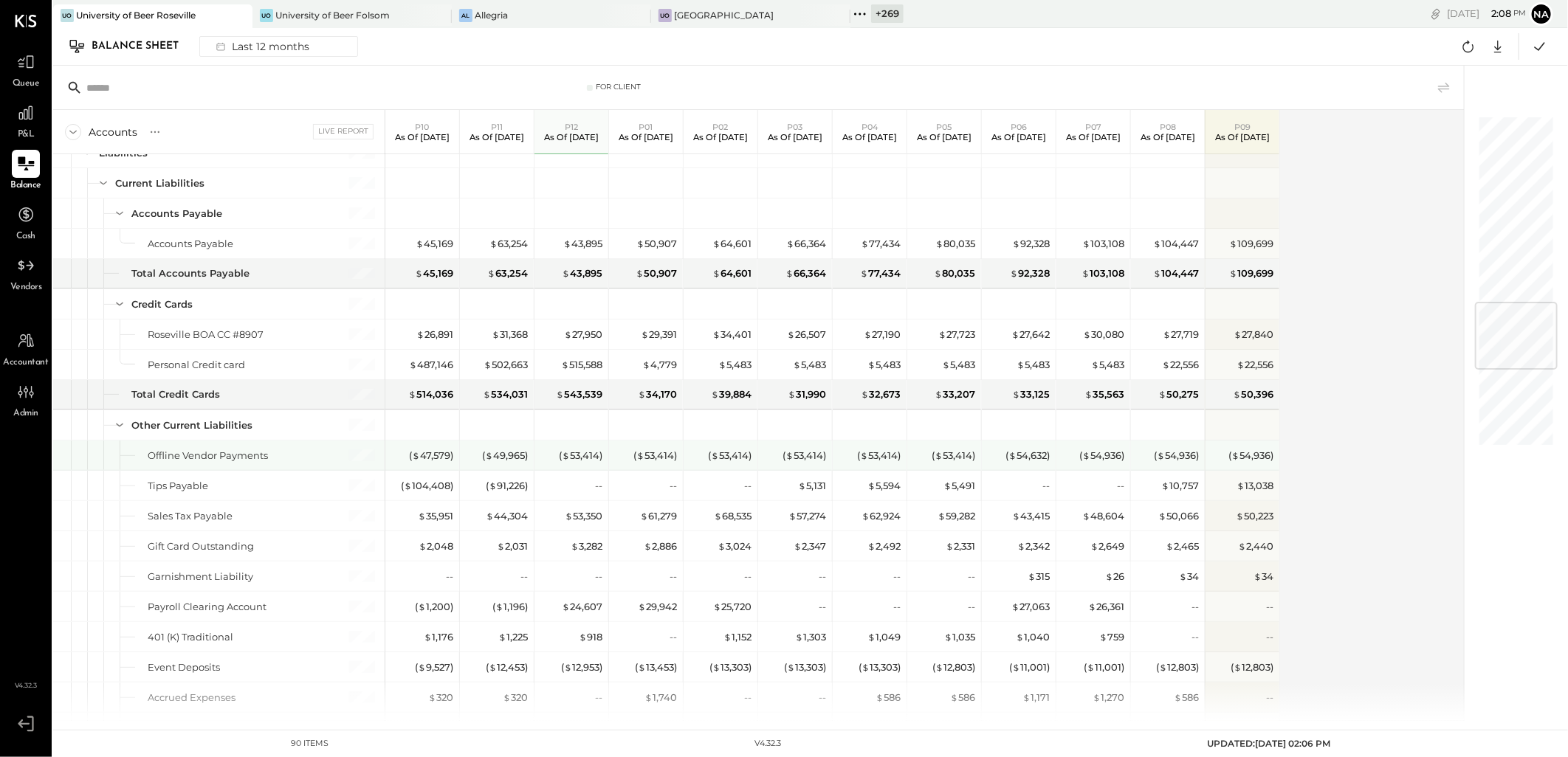
click at [990, 463] on div "( $ 54,632 )" at bounding box center [1020, 456] width 59 height 14
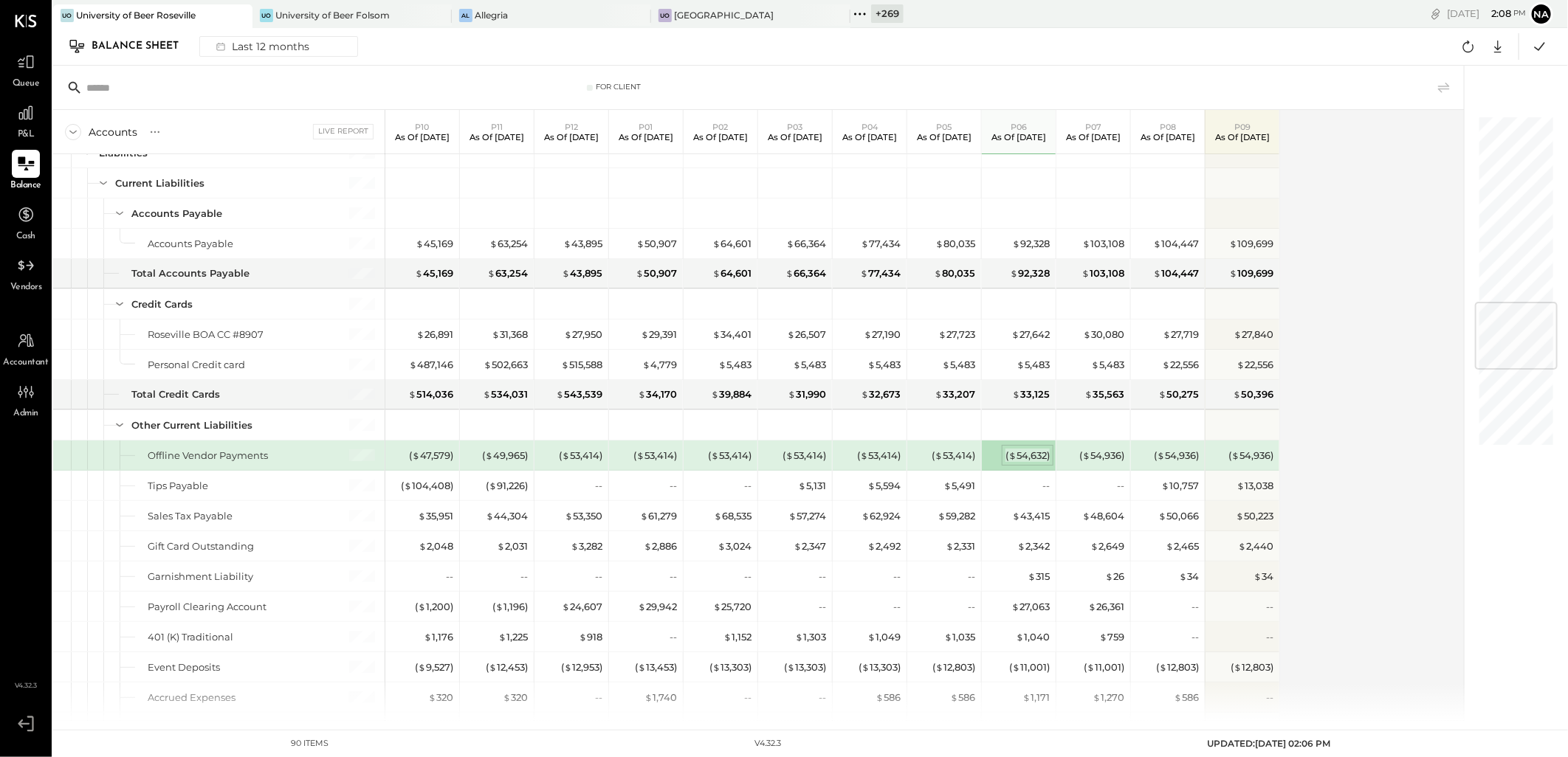
click at [1009, 459] on span "$" at bounding box center [1013, 455] width 8 height 12
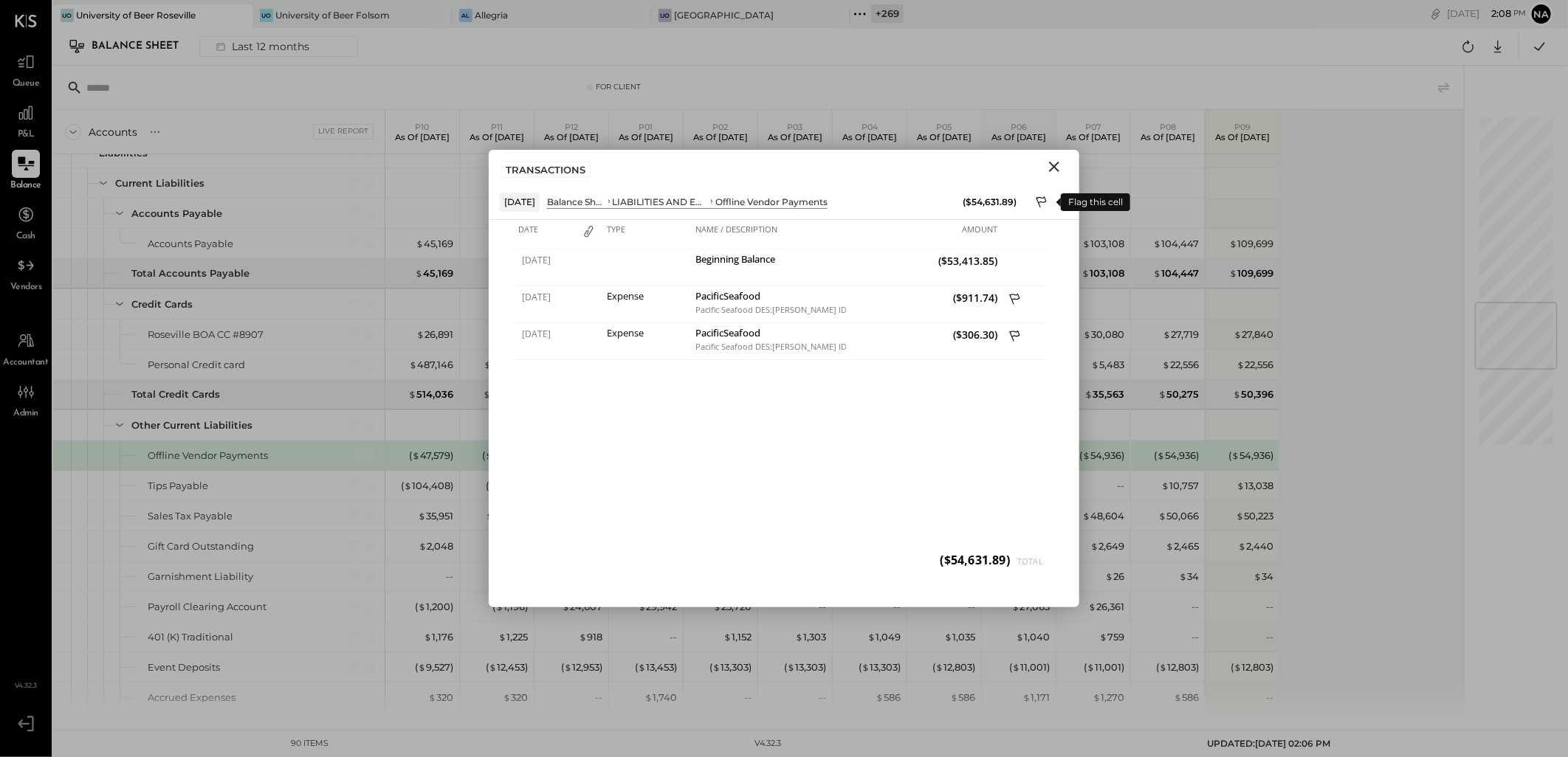
click at [1040, 198] on icon at bounding box center [1042, 203] width 13 height 17
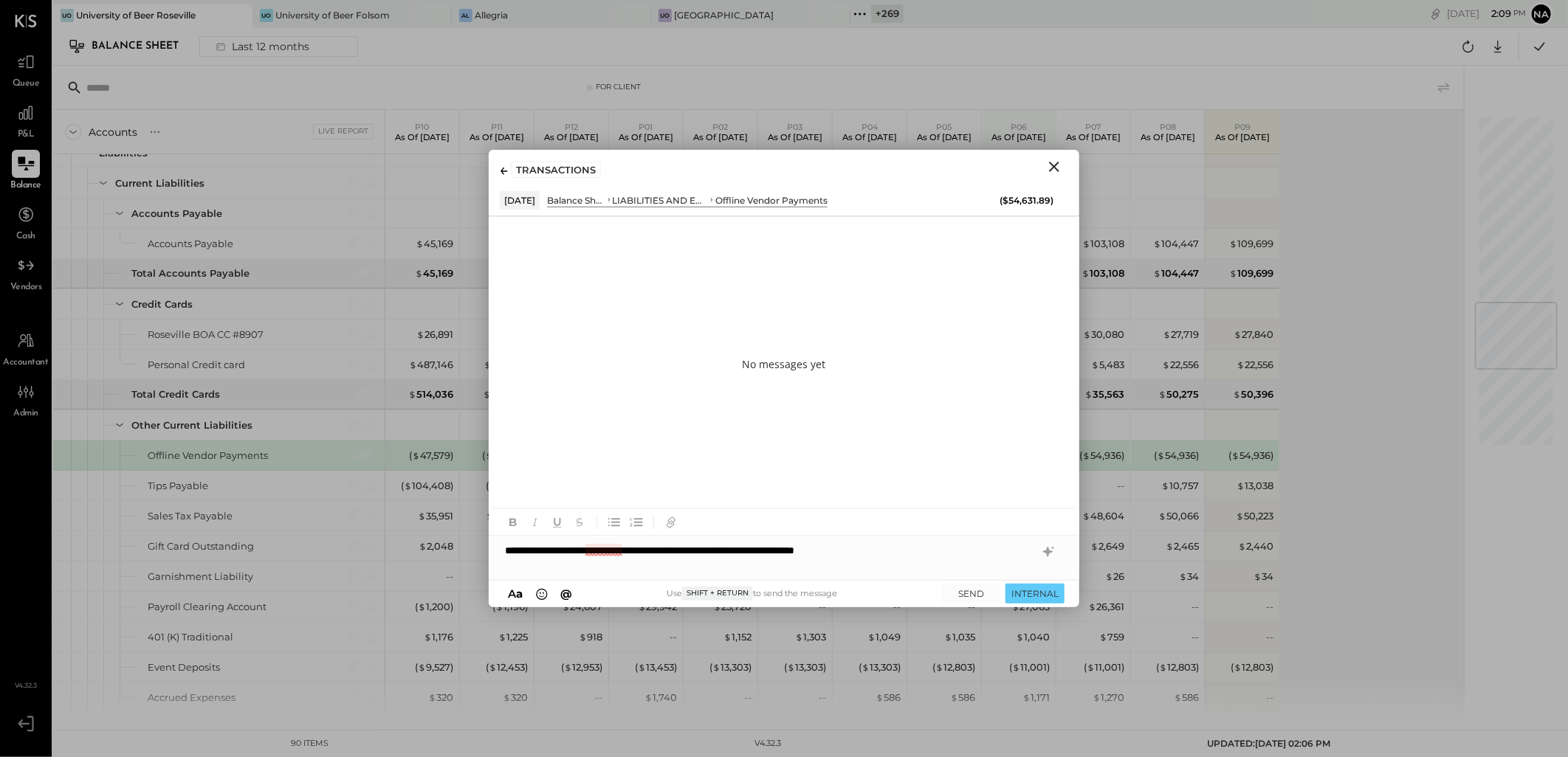
drag, startPoint x: 614, startPoint y: 543, endPoint x: 603, endPoint y: 547, distance: 11.7
click at [603, 547] on div "**********" at bounding box center [784, 550] width 590 height 29
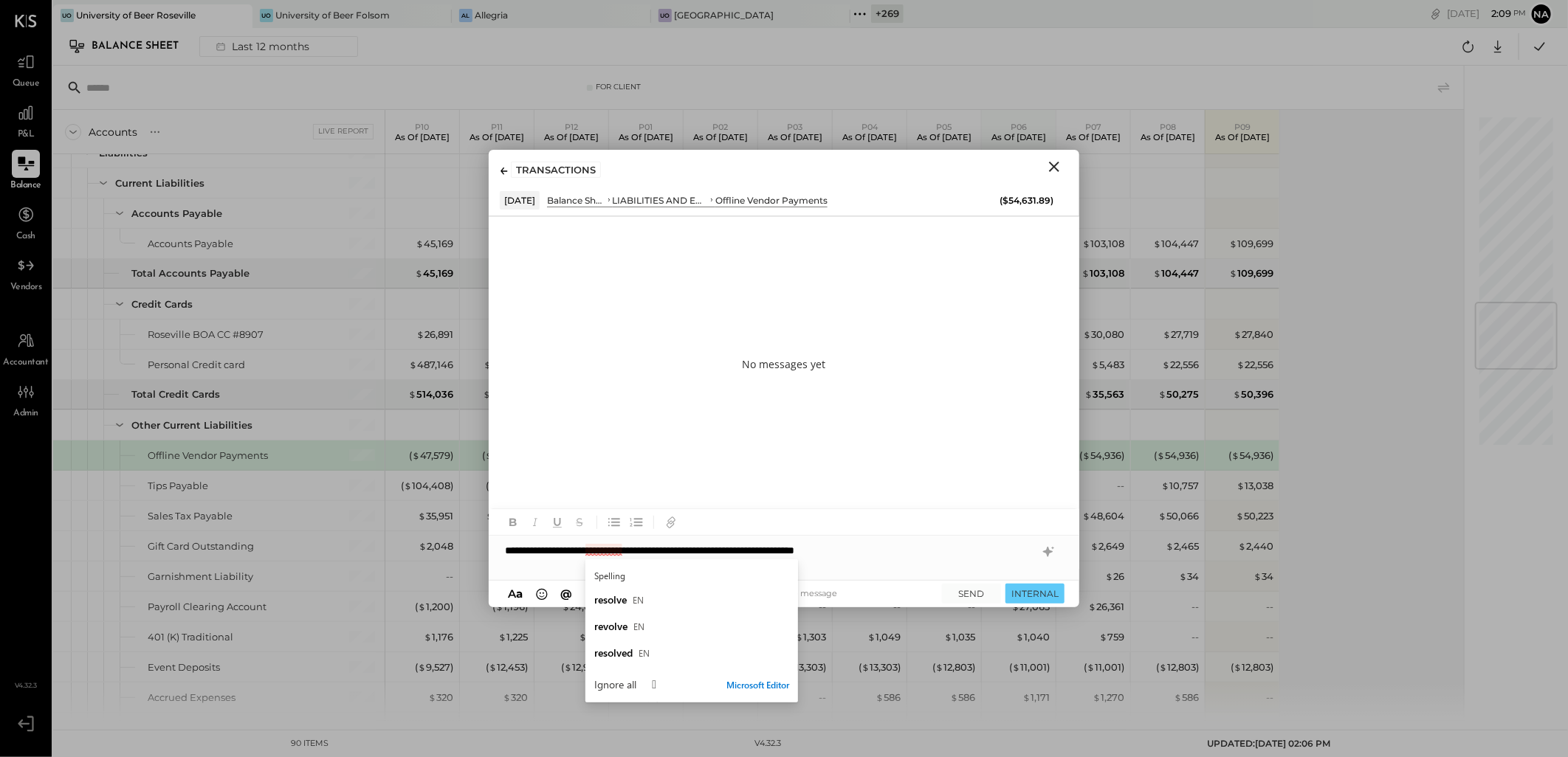
click at [607, 549] on div "**********" at bounding box center [784, 550] width 590 height 29
click at [623, 599] on span "resolve" at bounding box center [610, 600] width 32 height 14
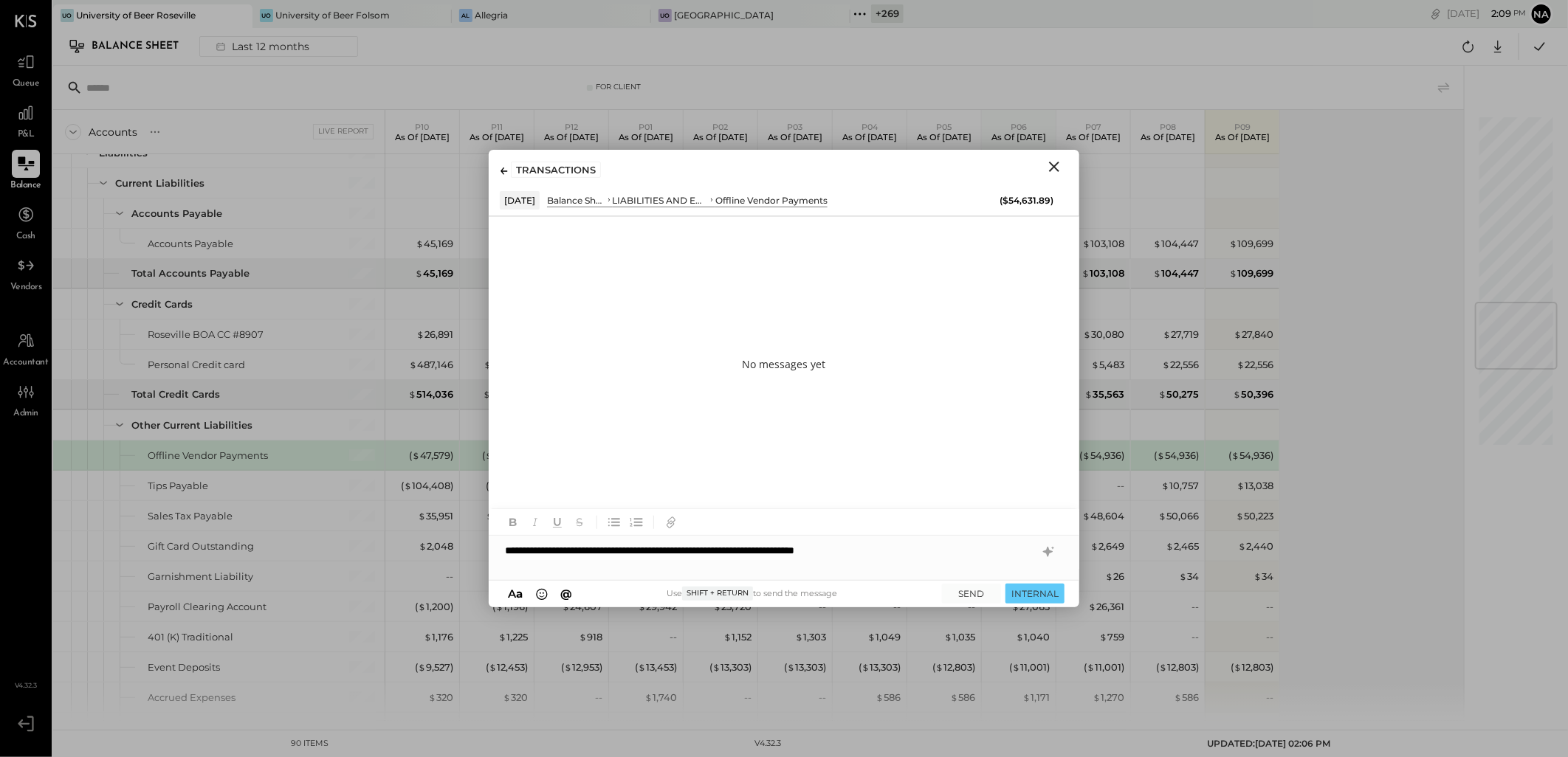
click at [945, 544] on div "**********" at bounding box center [784, 550] width 590 height 29
click at [1017, 598] on button "INTERNAL" at bounding box center [1035, 593] width 59 height 20
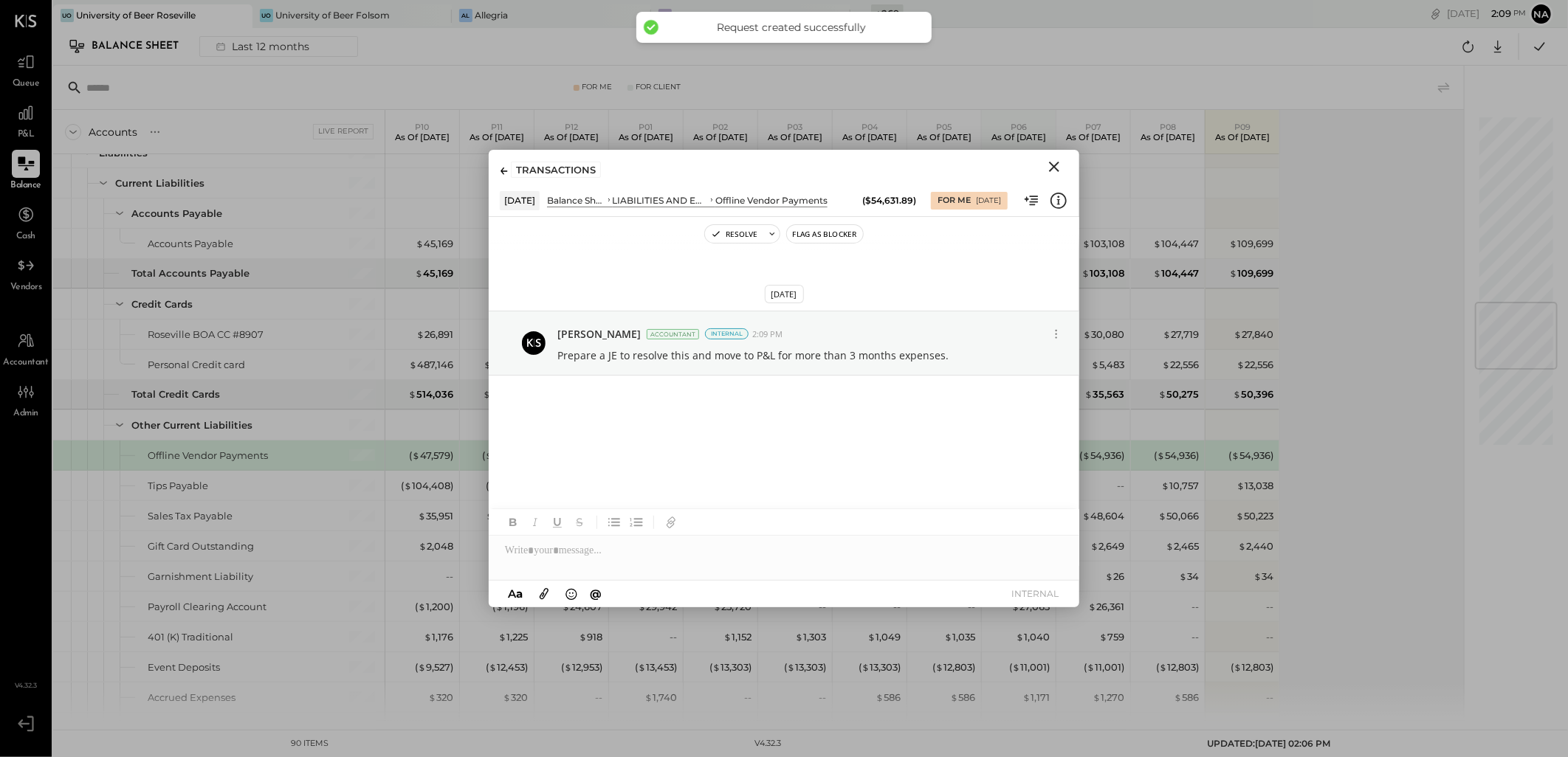
click at [1046, 172] on icon "Close" at bounding box center [1054, 167] width 17 height 17
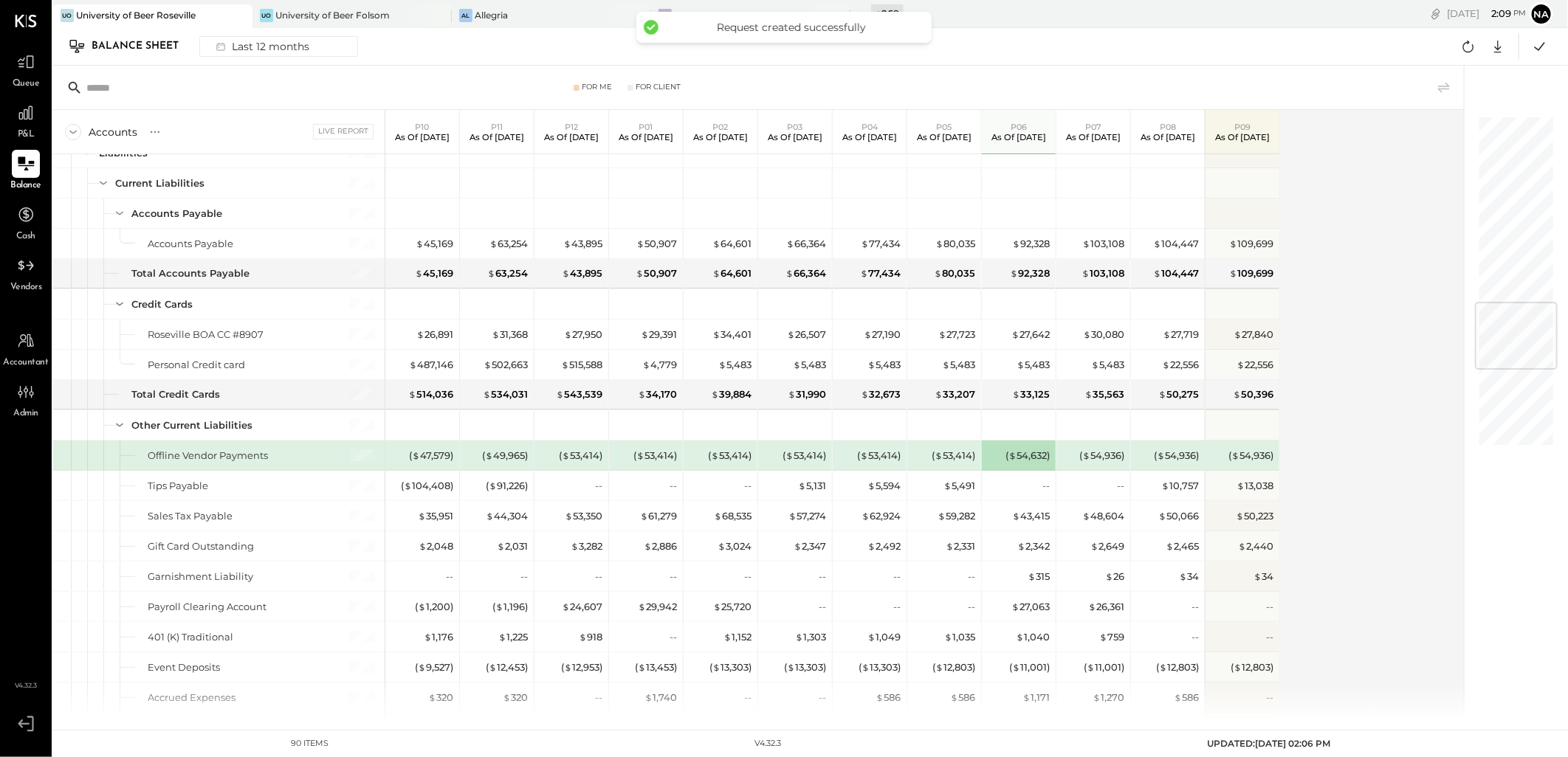
click at [1325, 472] on div "Accounts S GL Live Report P10 As of [DATE] P11 As of [DATE] P12 As of [DATE] P0…" at bounding box center [759, 415] width 1413 height 611
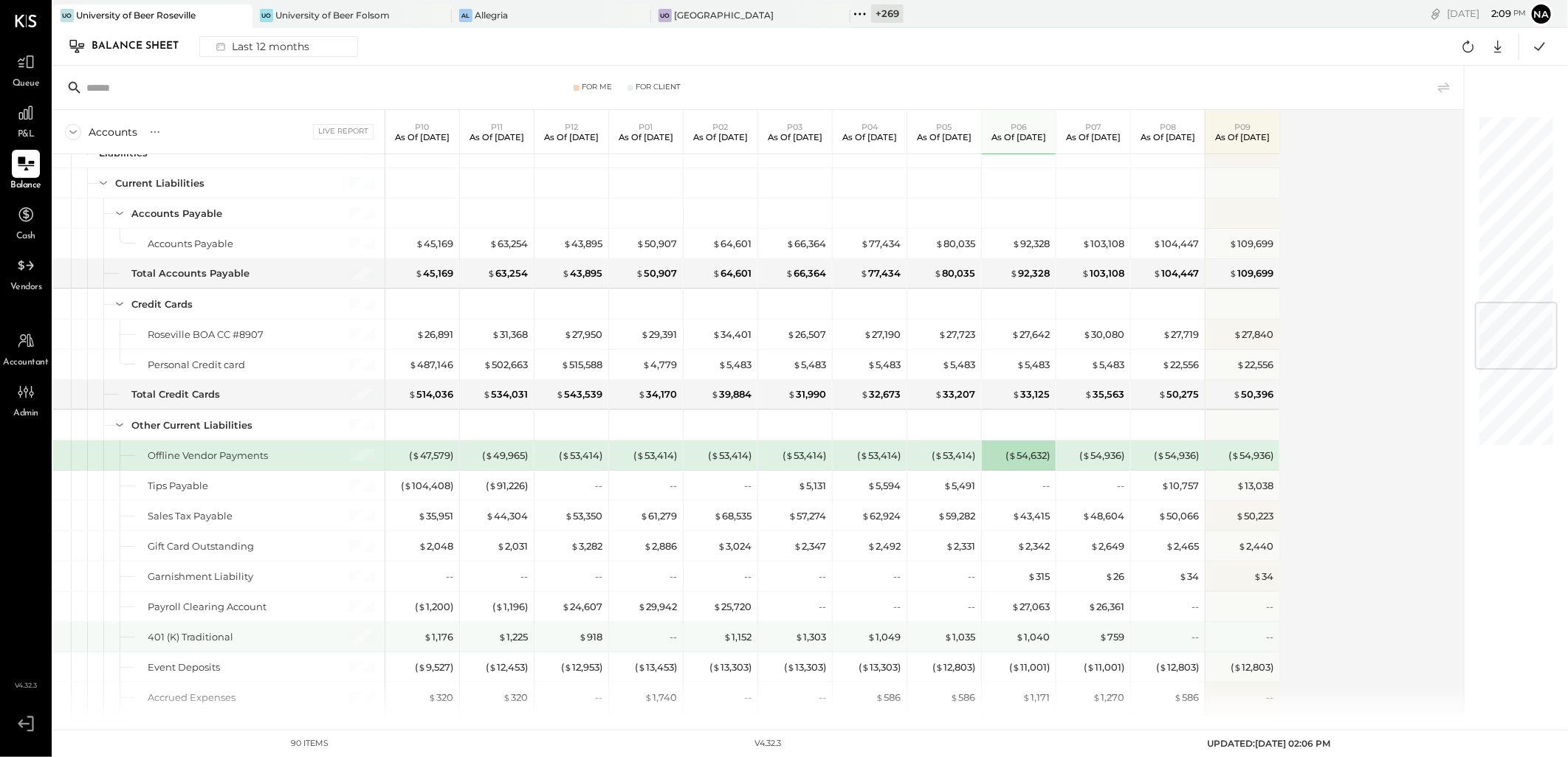
click at [1253, 645] on div "--" at bounding box center [1244, 638] width 59 height 14
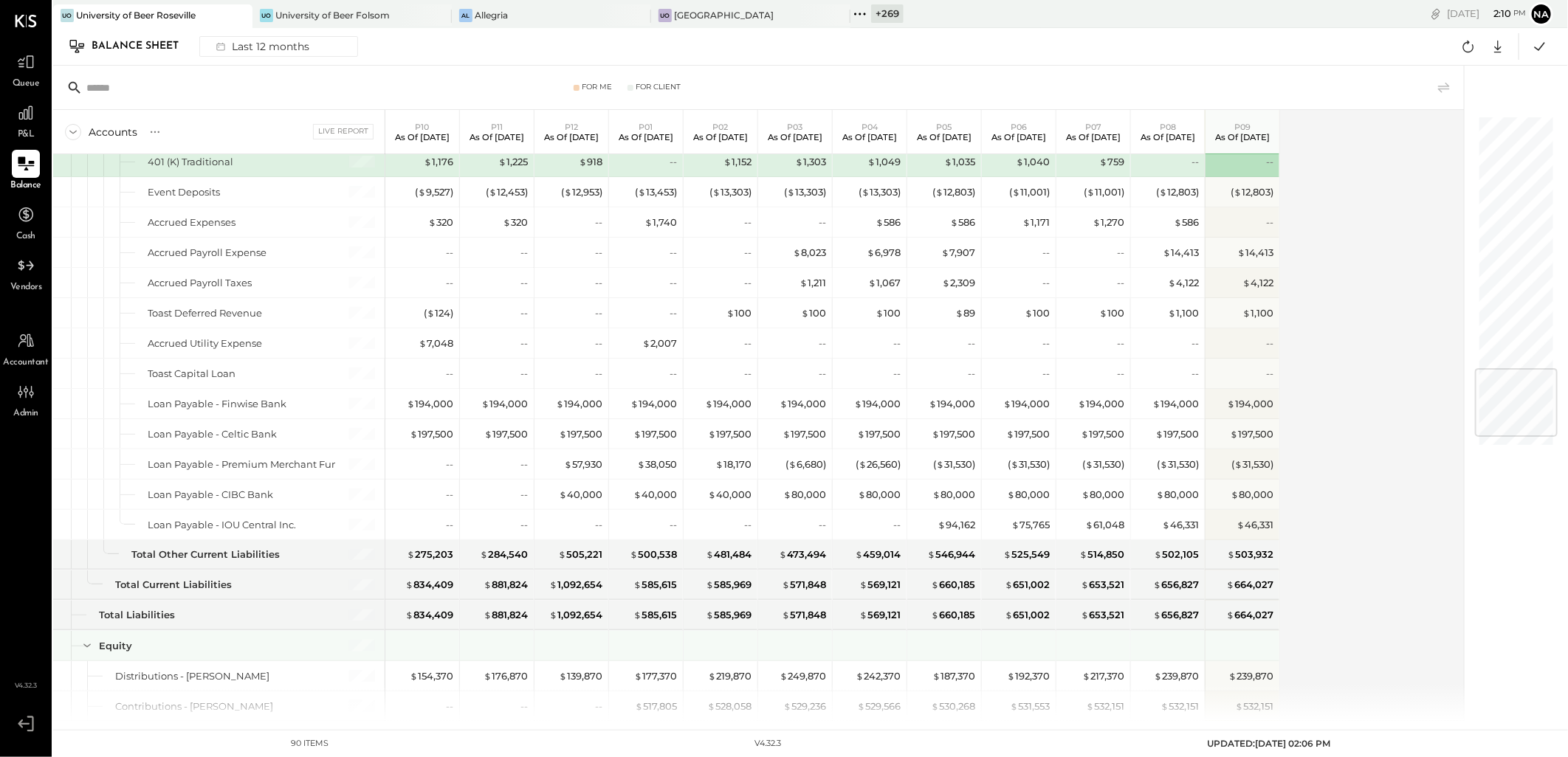
scroll to position [2115, 0]
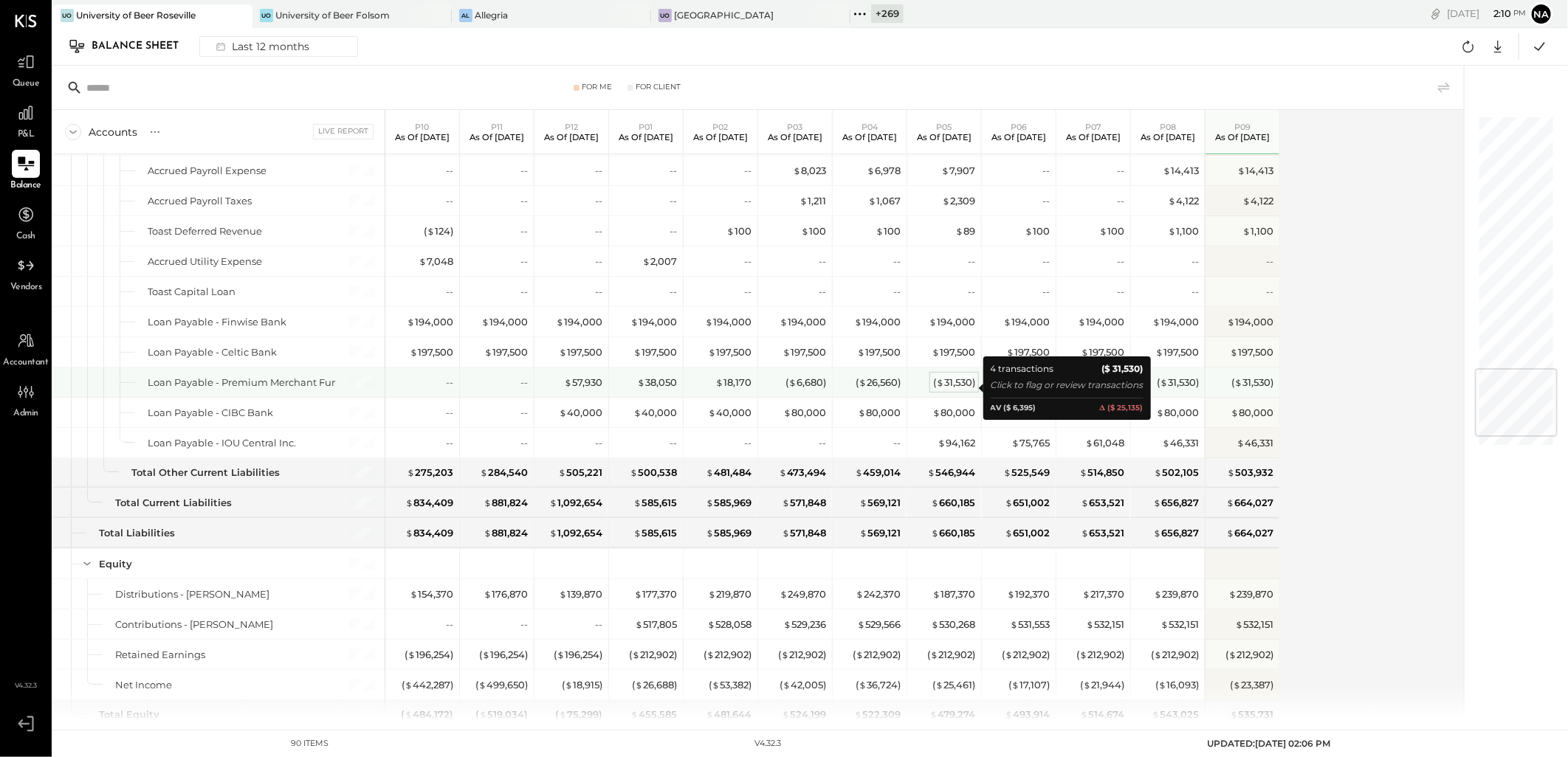
click at [949, 388] on div "( $ 31,530 )" at bounding box center [953, 383] width 42 height 14
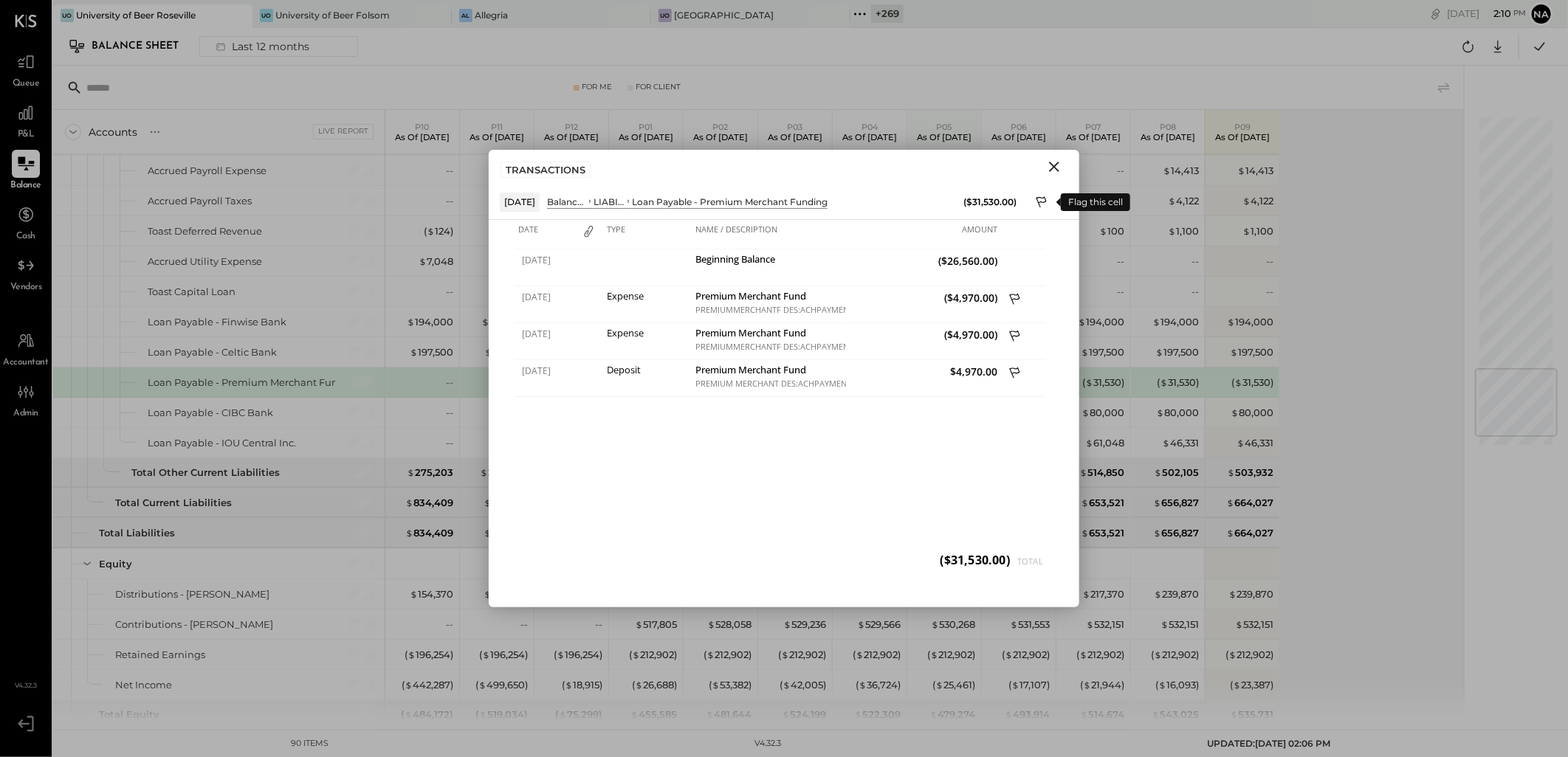
click at [1039, 195] on icon at bounding box center [1042, 203] width 13 height 17
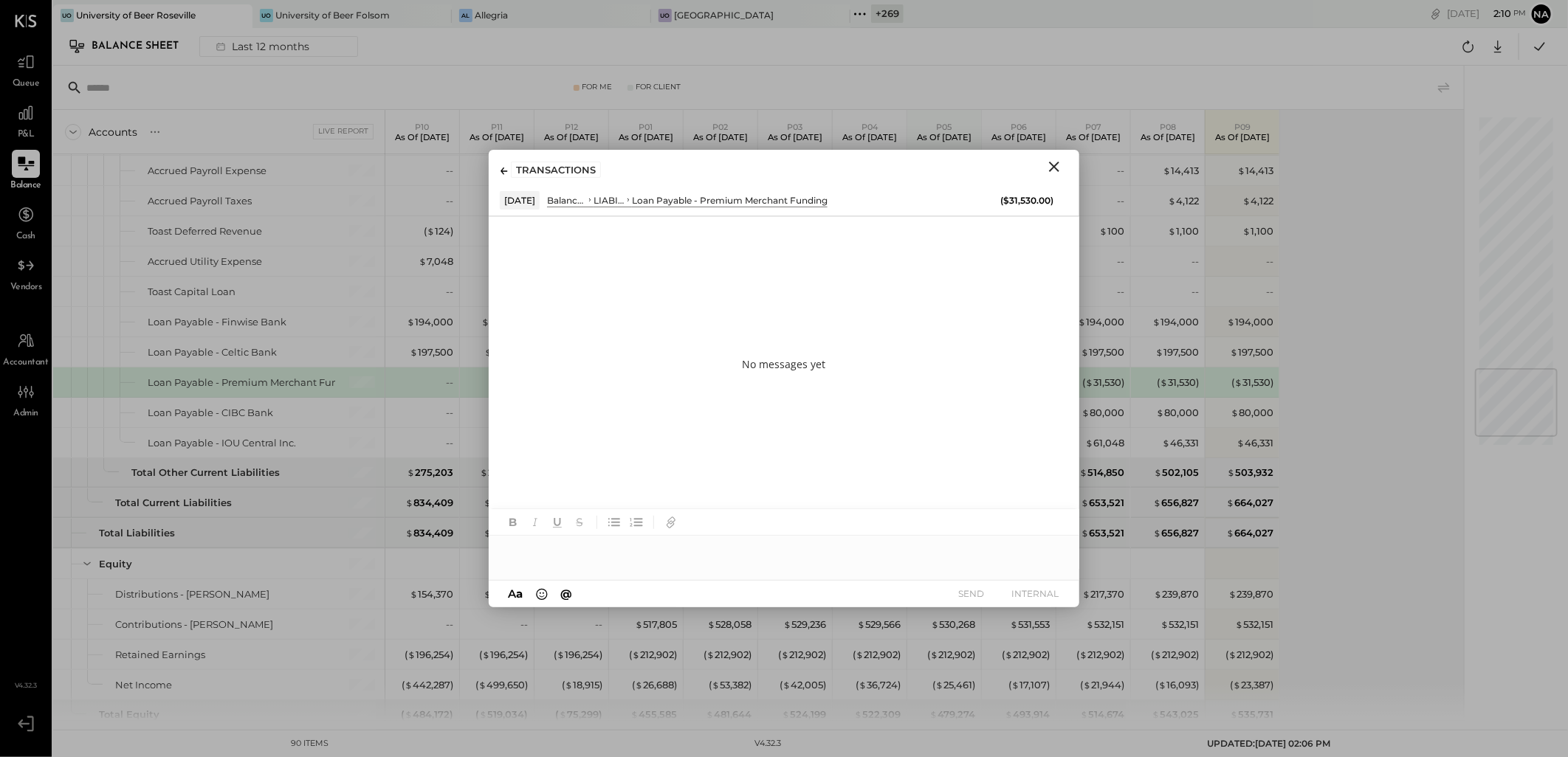
click at [1042, 168] on button "Close" at bounding box center [1055, 167] width 27 height 19
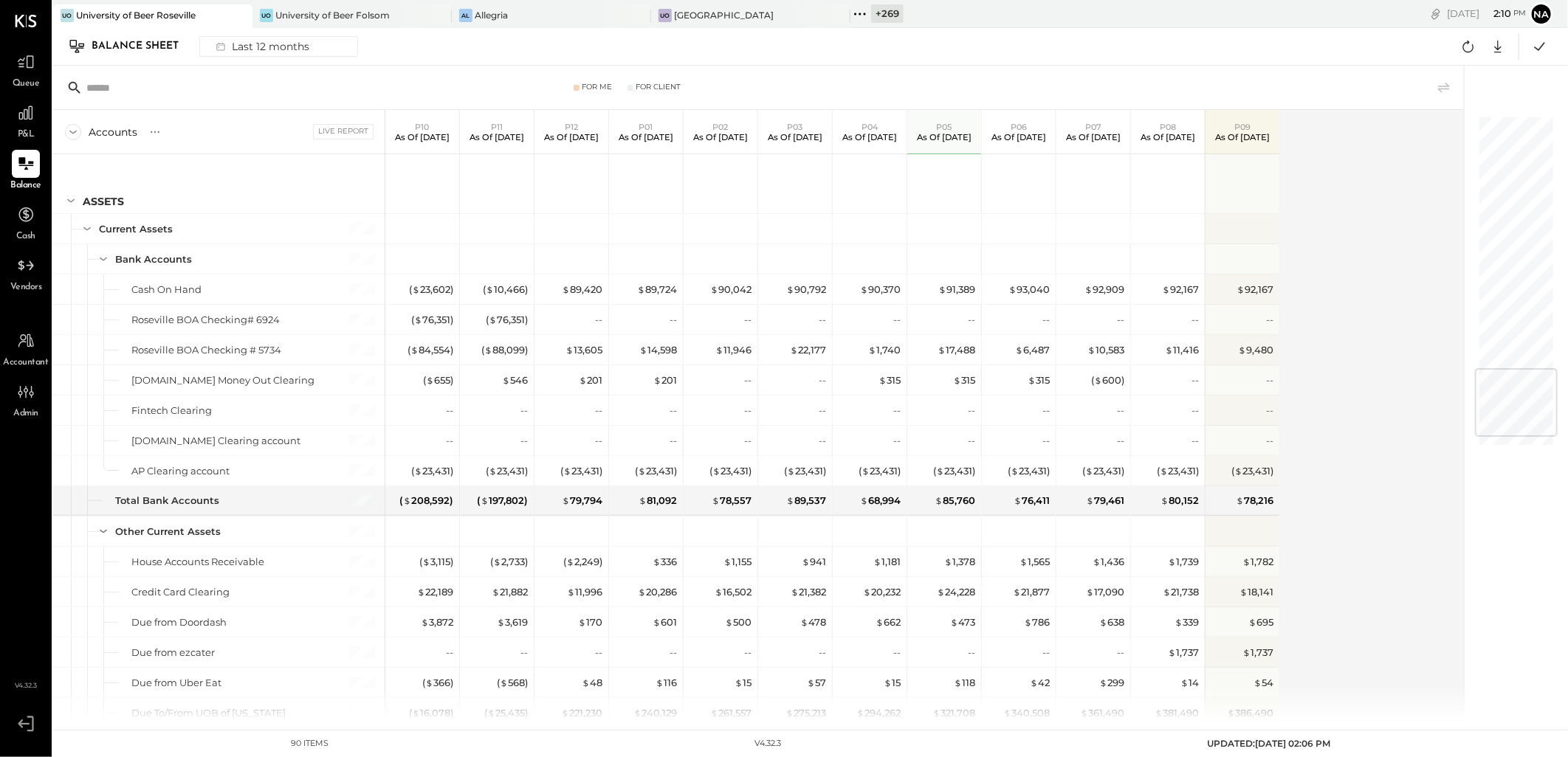
scroll to position [2115, 0]
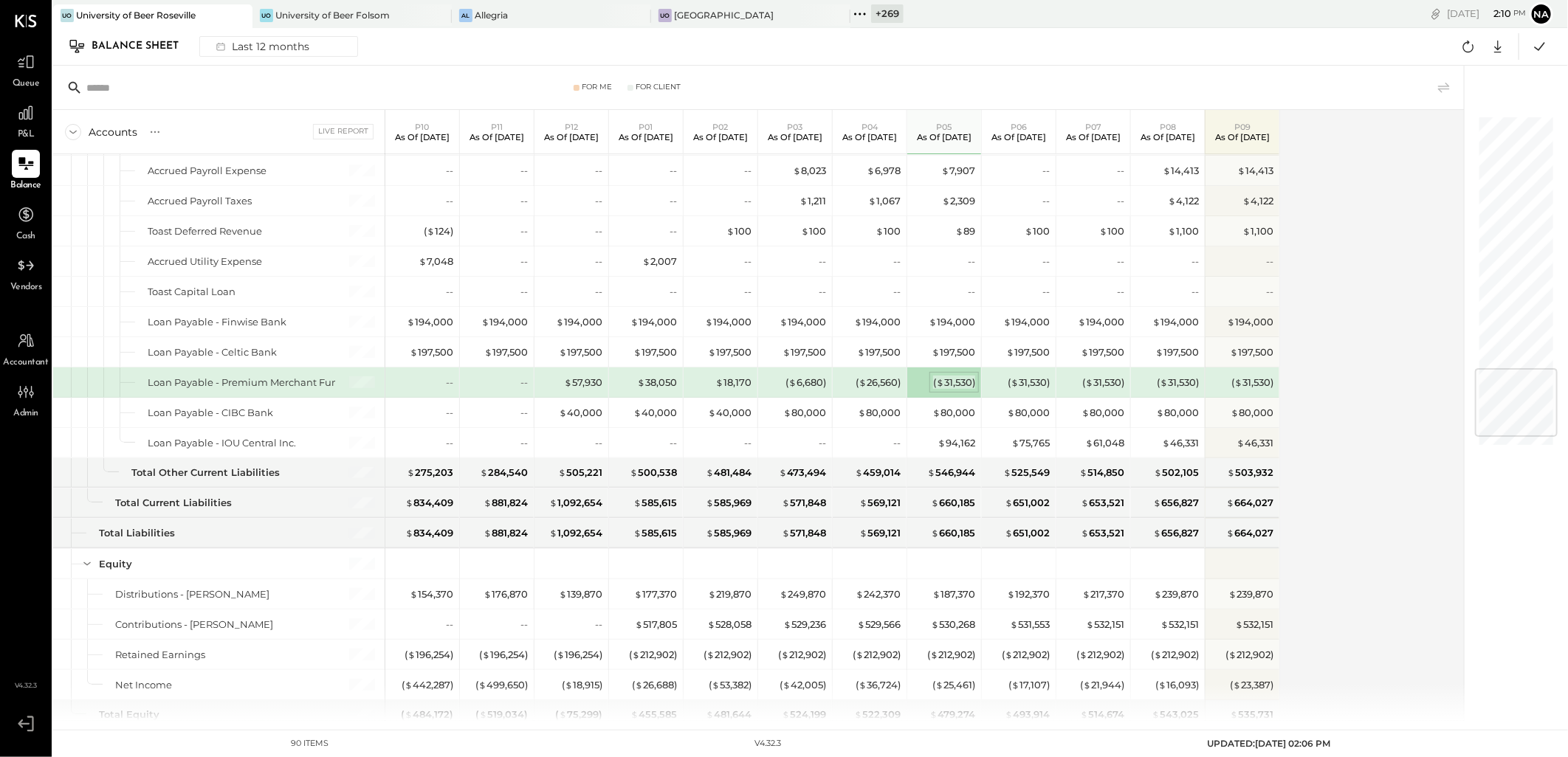
click at [949, 385] on div "( $ 31,530 )" at bounding box center [953, 383] width 42 height 14
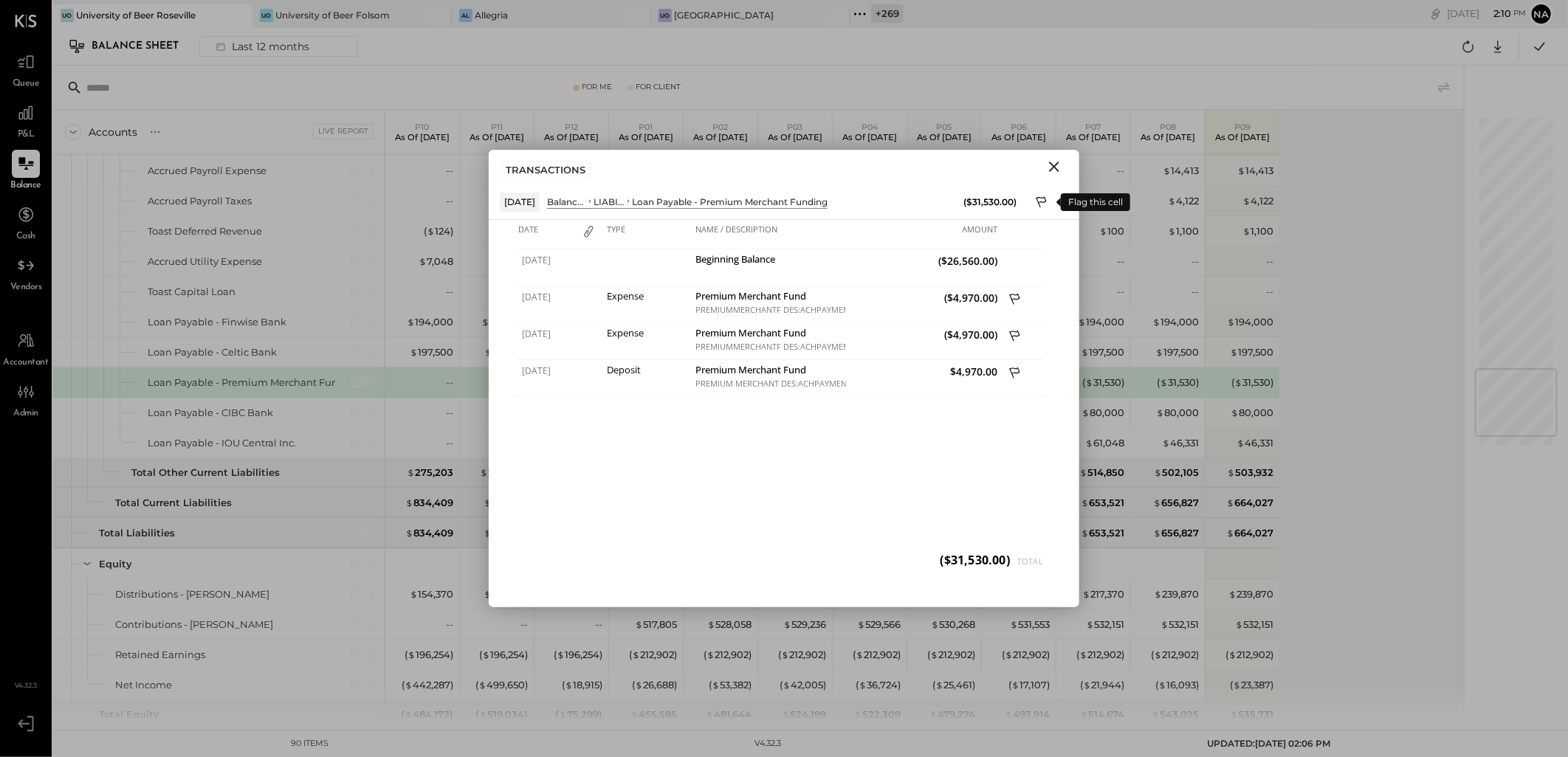
click at [1036, 195] on icon at bounding box center [1042, 203] width 13 height 17
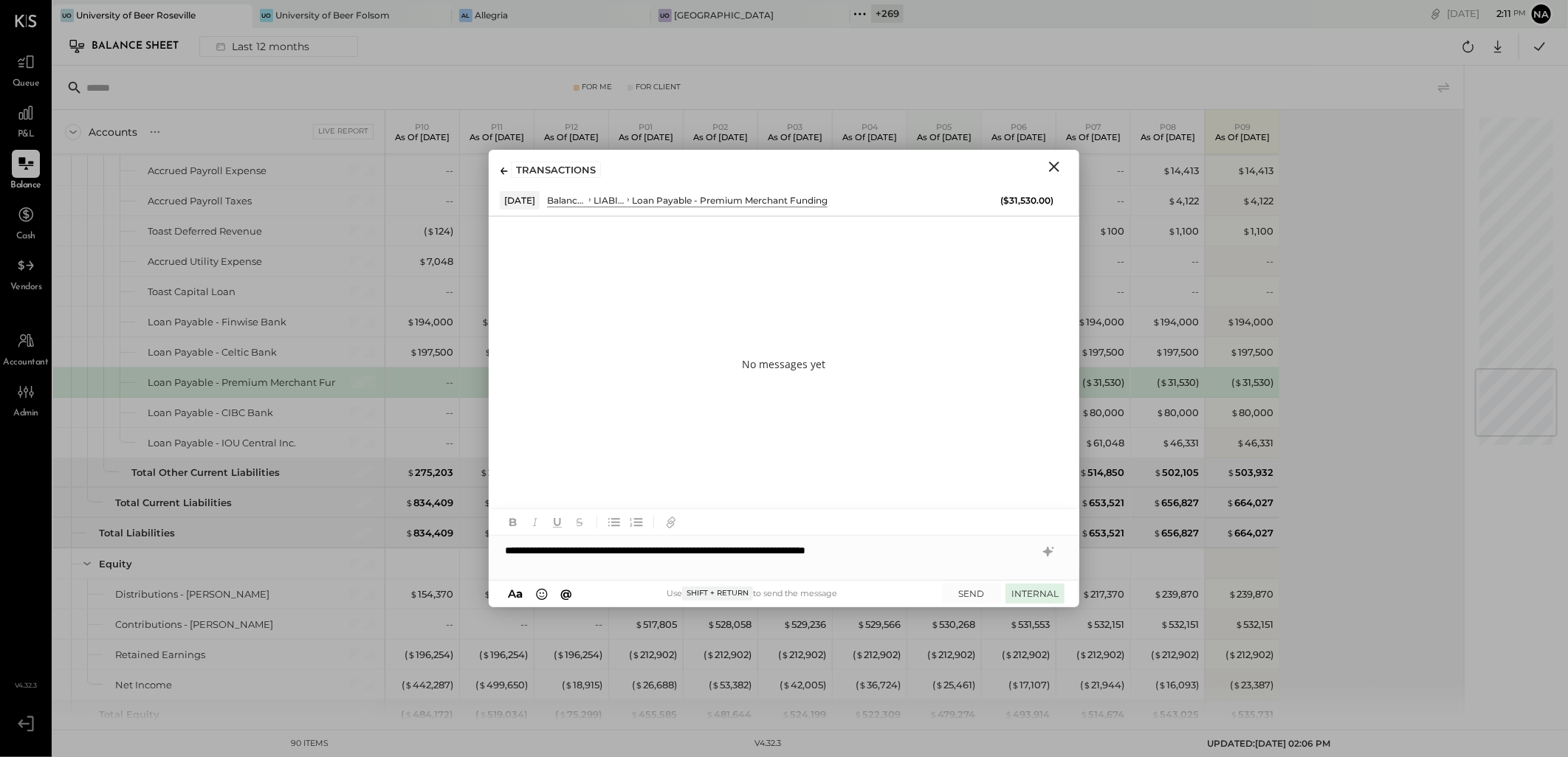
click at [1051, 592] on button "INTERNAL" at bounding box center [1035, 593] width 59 height 20
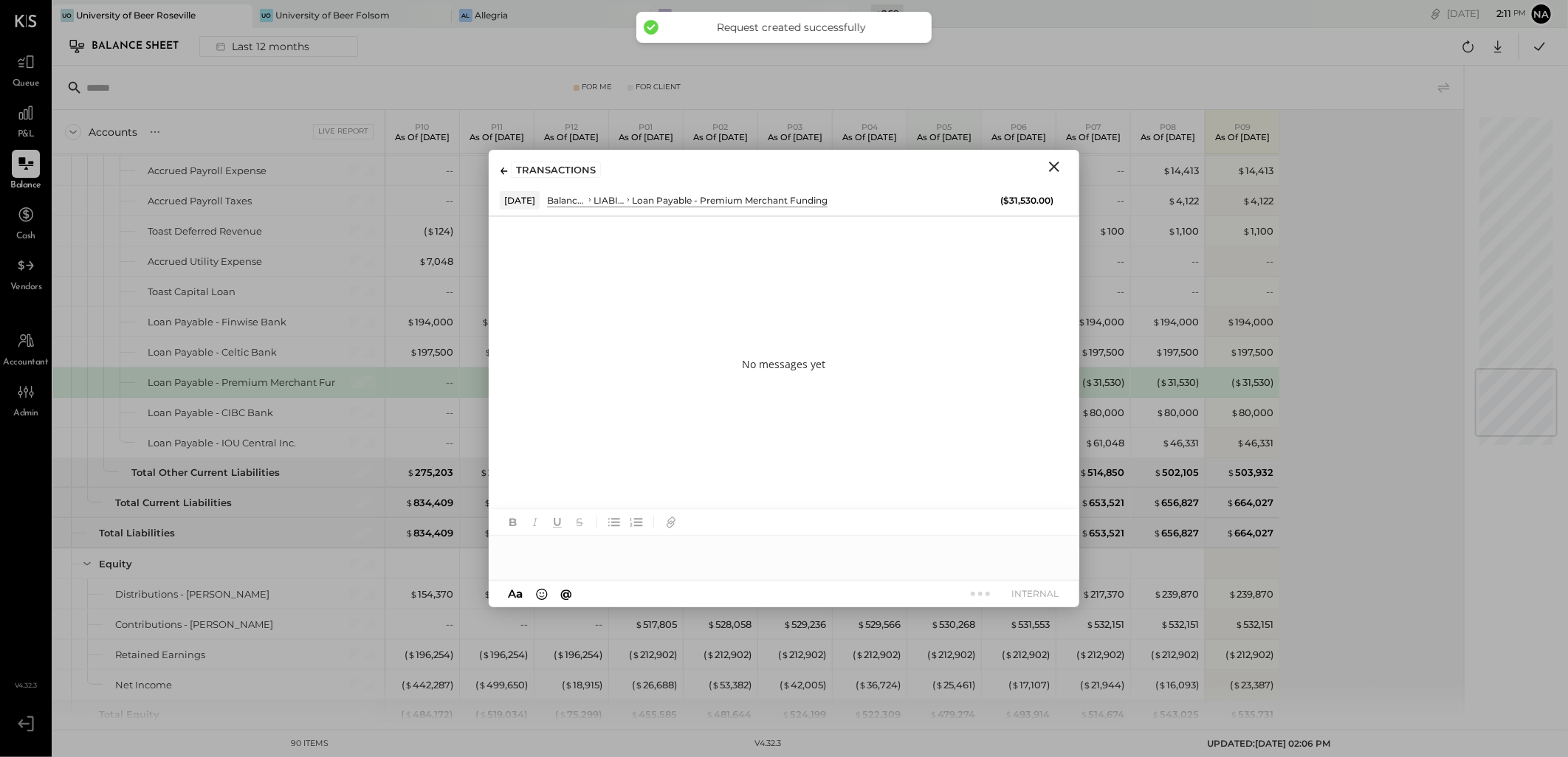
click at [1053, 171] on icon "Close" at bounding box center [1054, 167] width 17 height 17
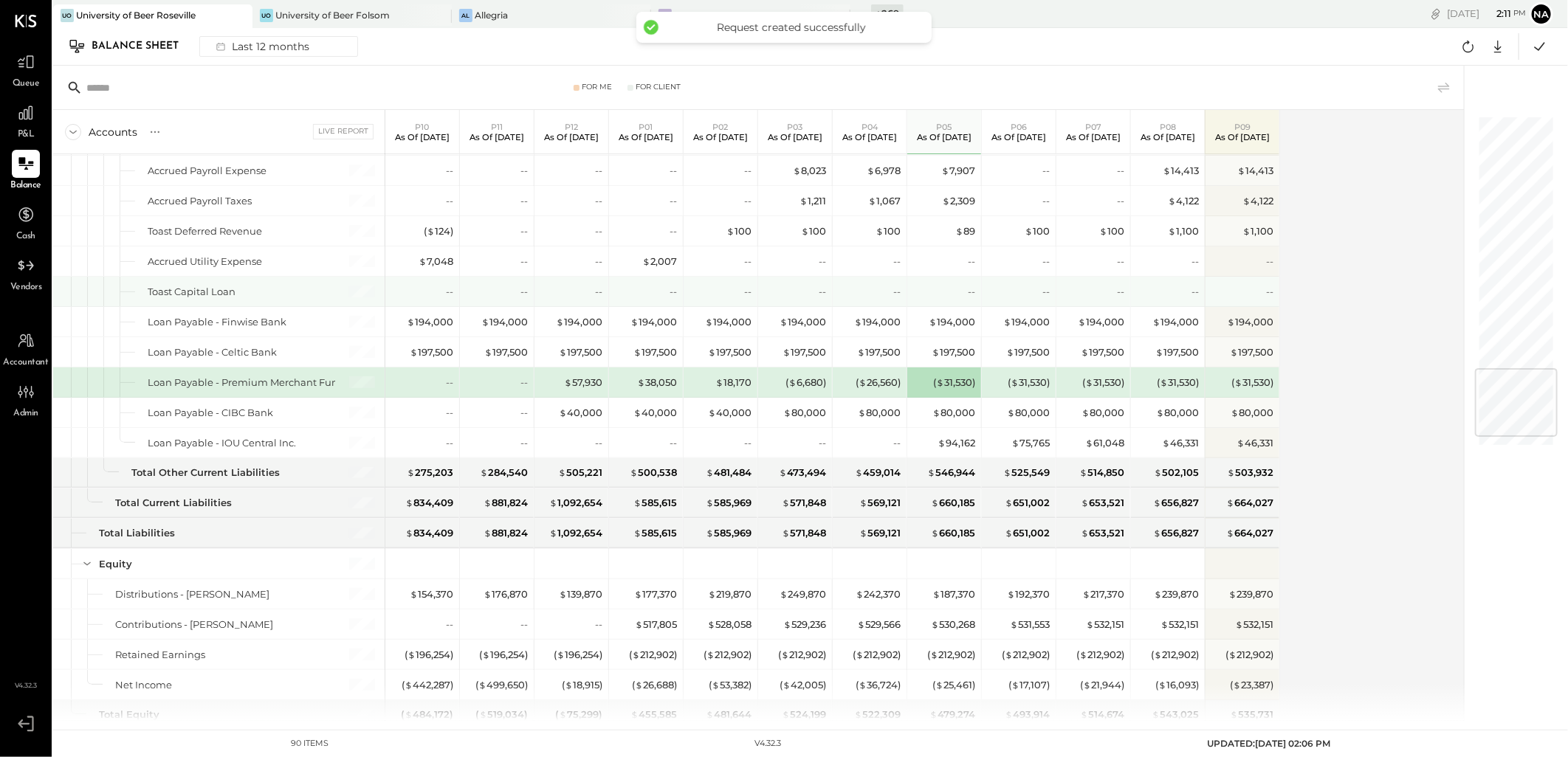
scroll to position [2197, 0]
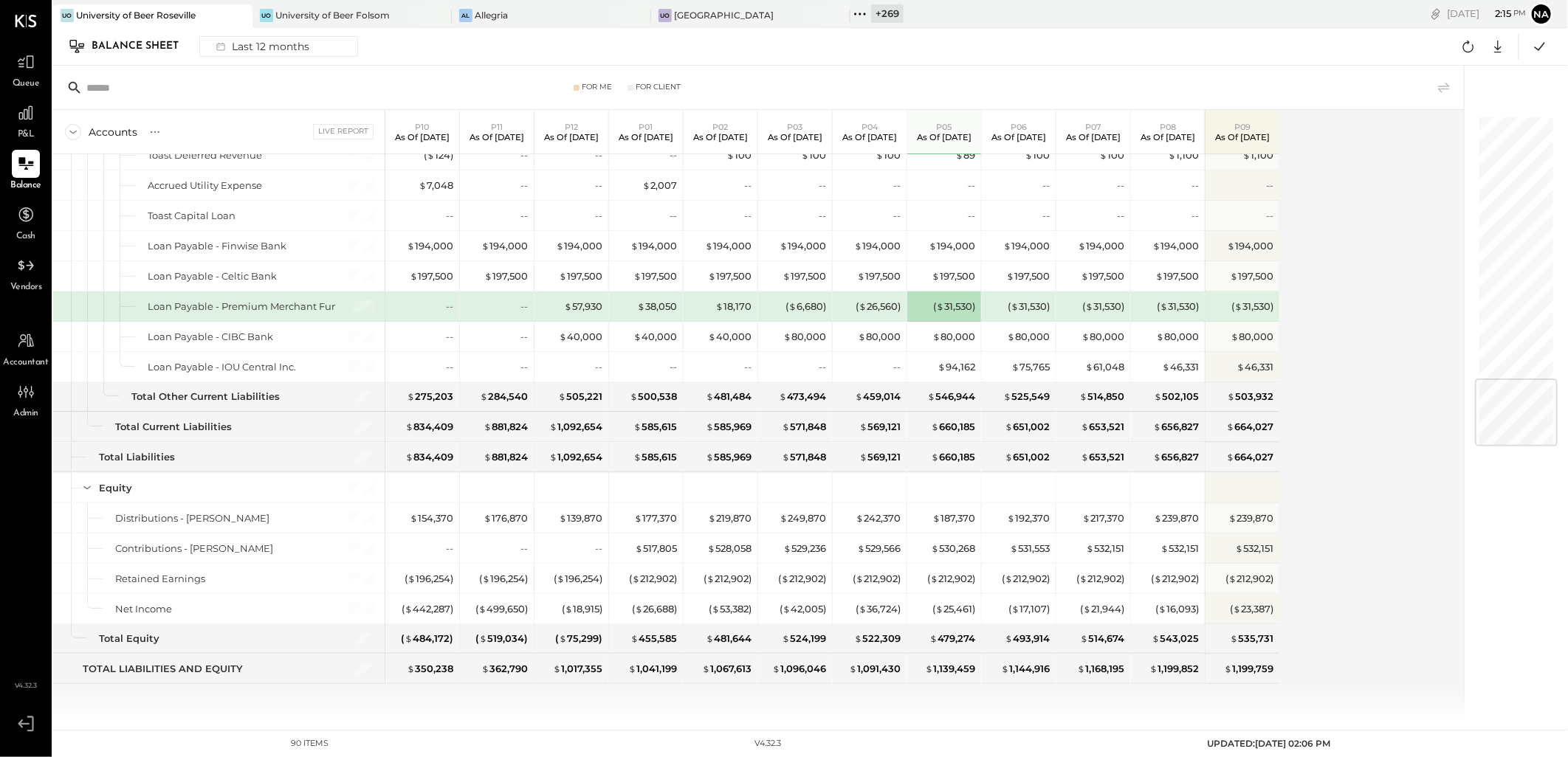
click at [1322, 205] on div "Accounts S GL Live Report P10 As of [DATE] P11 As of [DATE] P12 As of [DATE] P0…" at bounding box center [759, 415] width 1413 height 611
click at [1309, 346] on div "Accounts S GL Live Report P10 As of [DATE] P11 As of [DATE] P12 As of [DATE] P0…" at bounding box center [759, 415] width 1413 height 611
click at [940, 367] on span "$" at bounding box center [941, 366] width 8 height 12
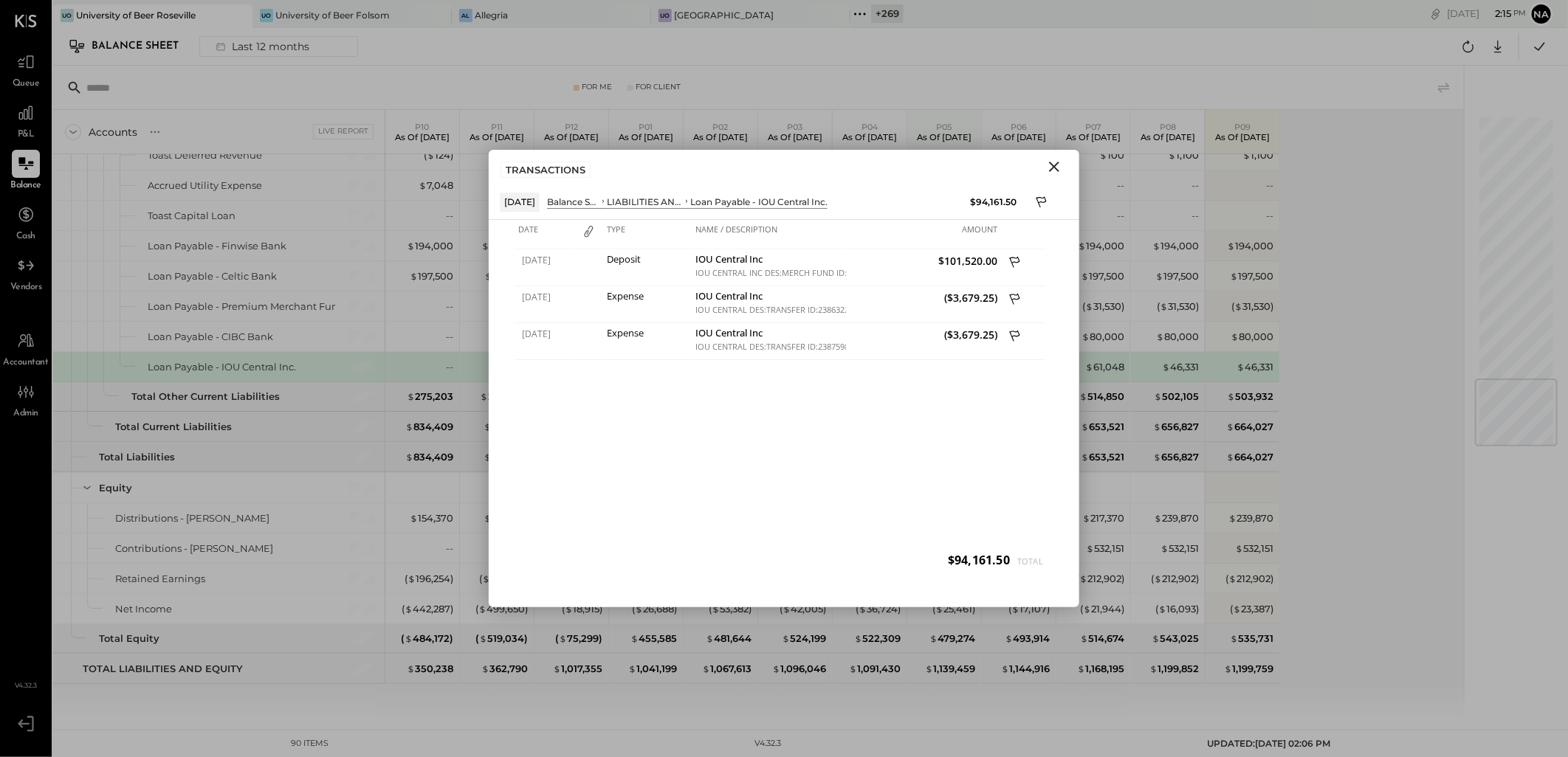
click at [1054, 168] on icon "Close" at bounding box center [1054, 167] width 17 height 17
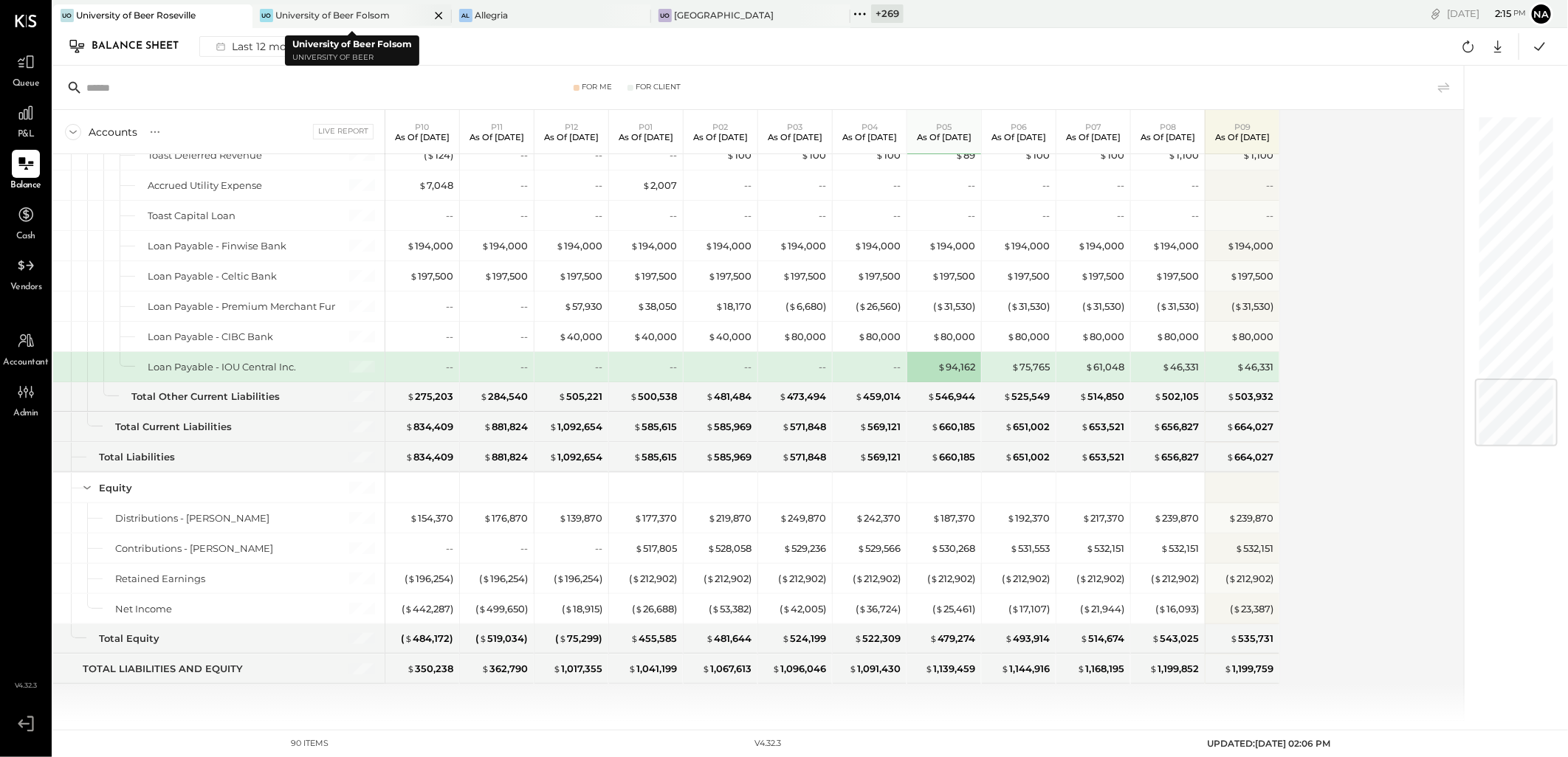
click at [438, 9] on icon at bounding box center [438, 15] width 18 height 17
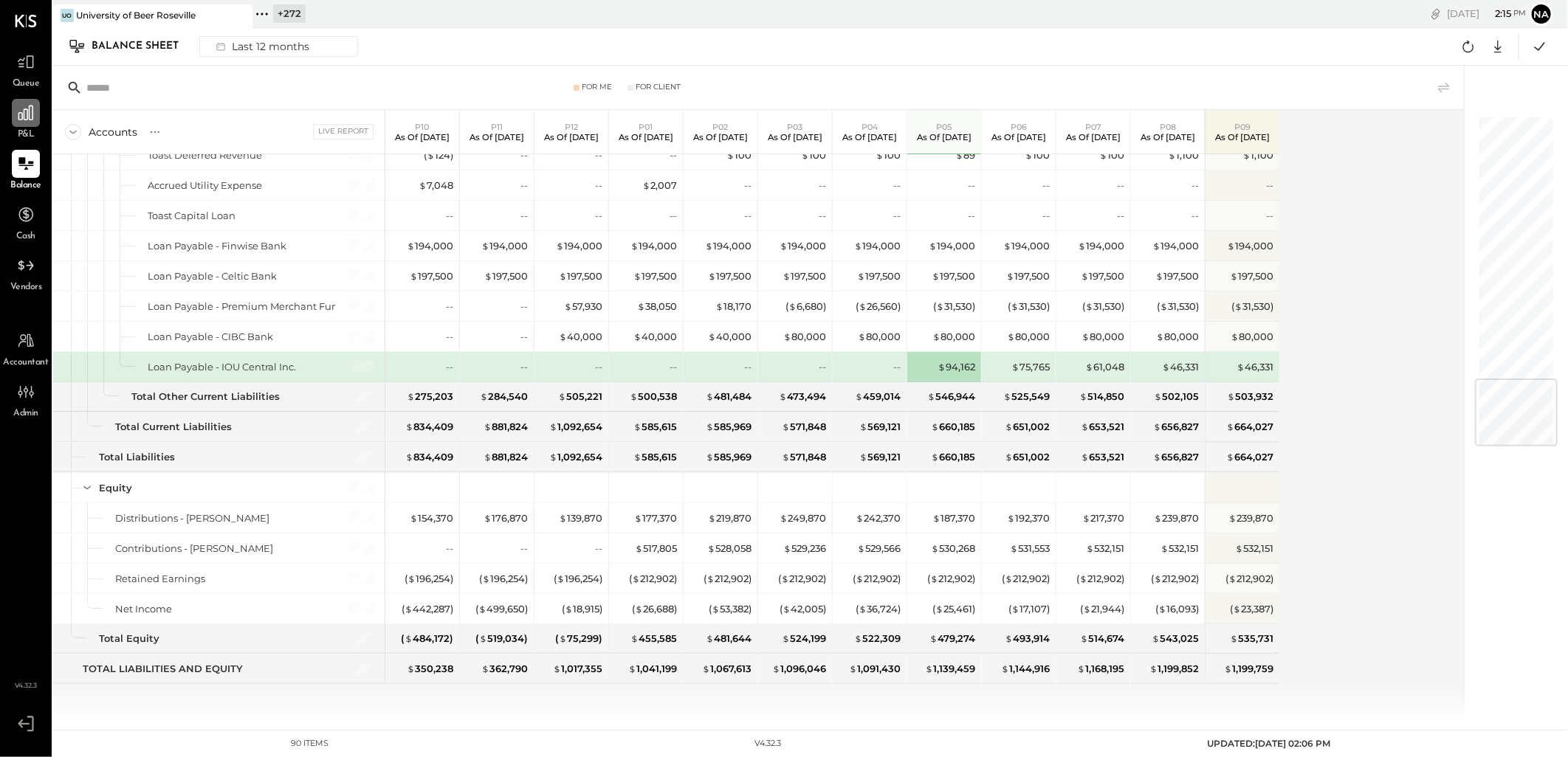
click at [28, 104] on icon at bounding box center [26, 113] width 19 height 19
